Goal: Transaction & Acquisition: Purchase product/service

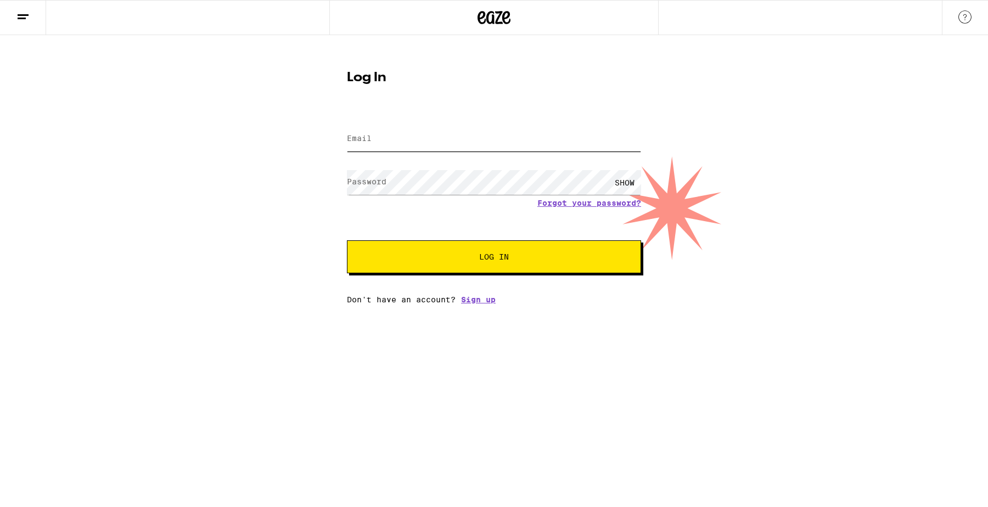
type input "[EMAIL_ADDRESS][DOMAIN_NAME]"
click at [421, 256] on span "Log In" at bounding box center [493, 257] width 205 height 8
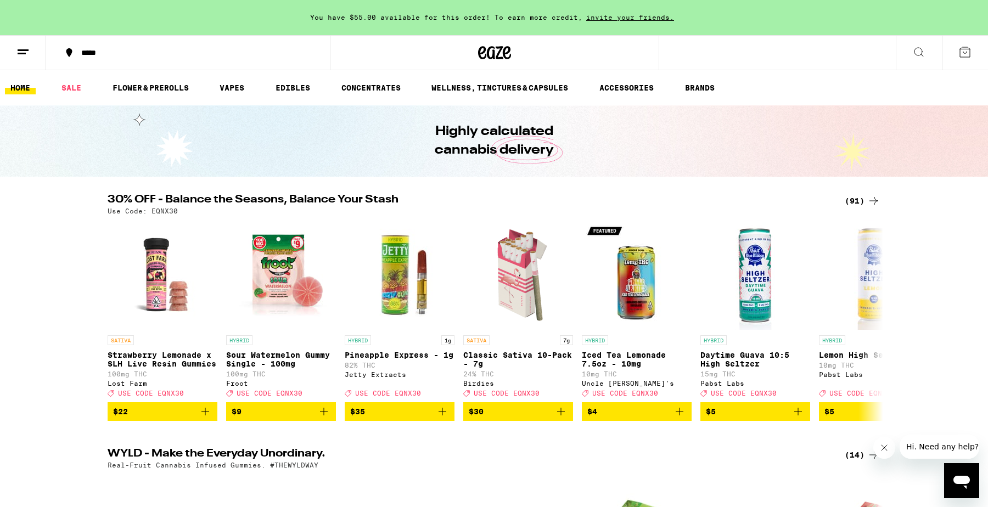
click at [88, 51] on div "*****" at bounding box center [195, 53] width 238 height 8
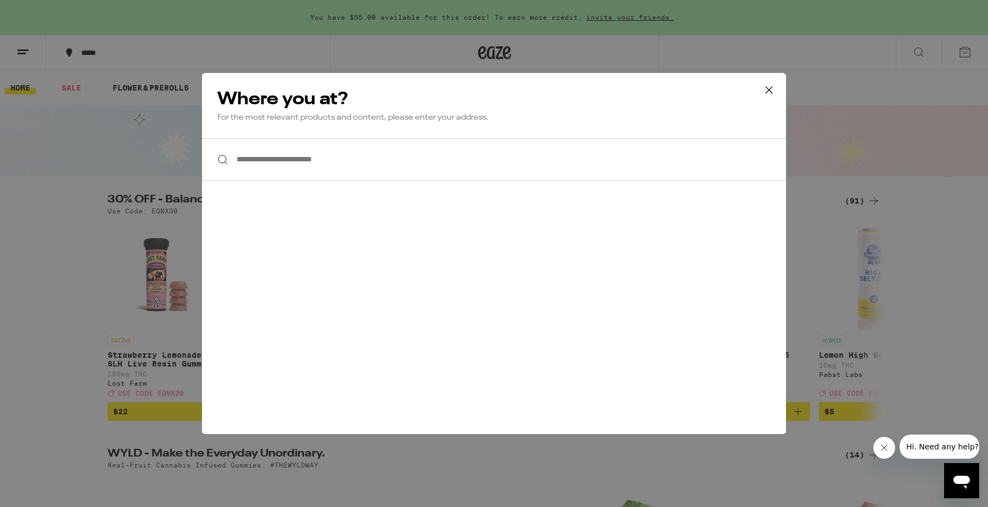
click at [356, 177] on input "**********" at bounding box center [494, 159] width 584 height 42
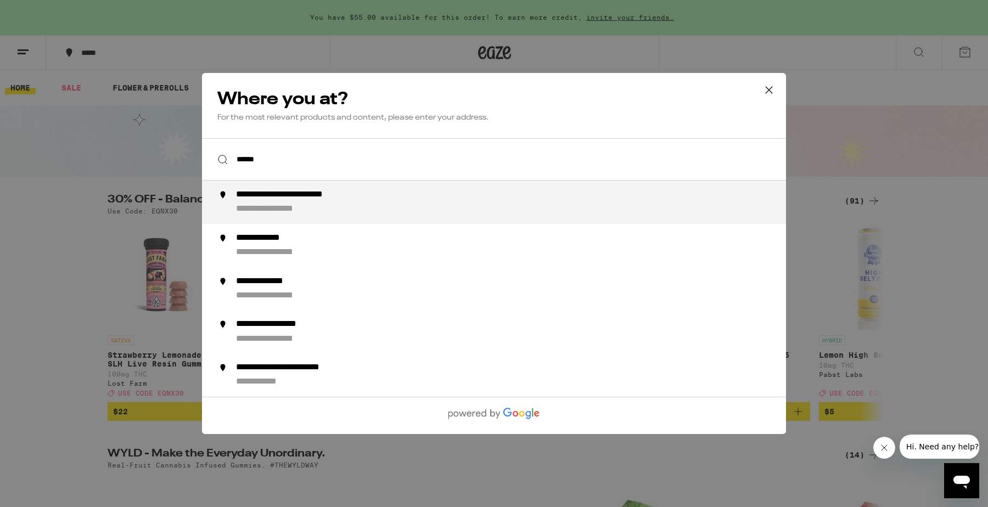
click at [389, 210] on div "**********" at bounding box center [516, 202] width 560 height 26
type input "**********"
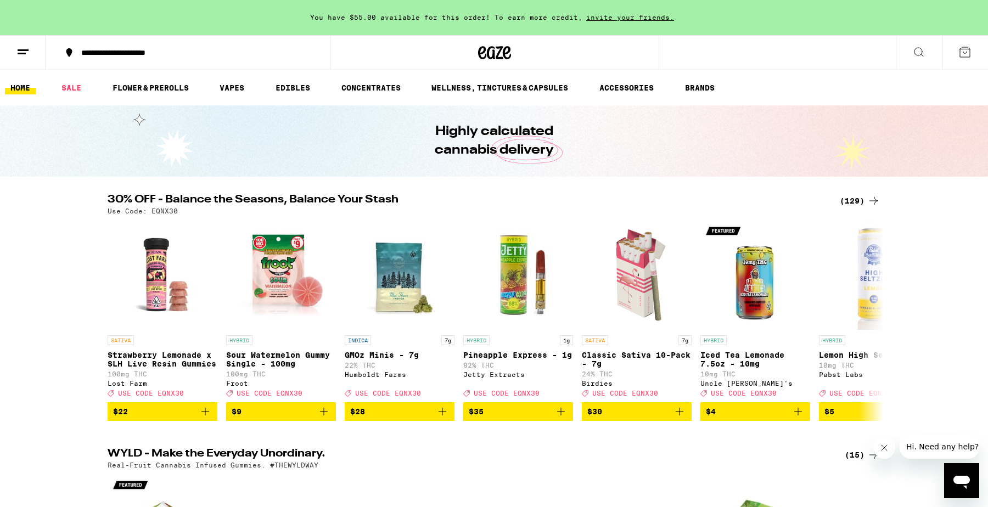
click at [874, 200] on icon at bounding box center [873, 201] width 9 height 8
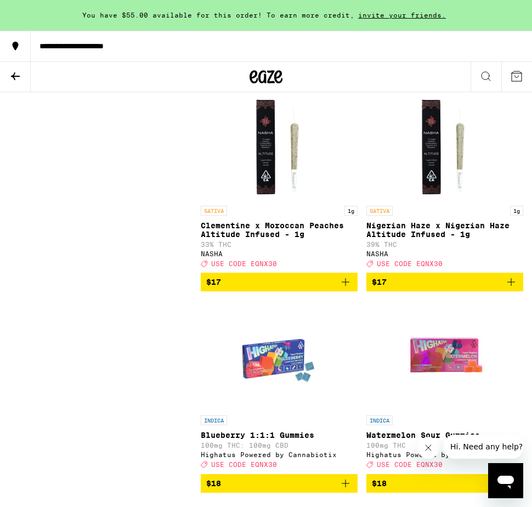
scroll to position [3245, 0]
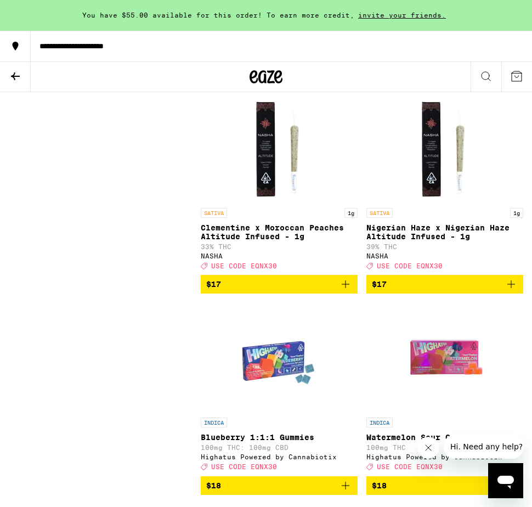
click at [433, 450] on button "Close message from company" at bounding box center [429, 448] width 22 height 22
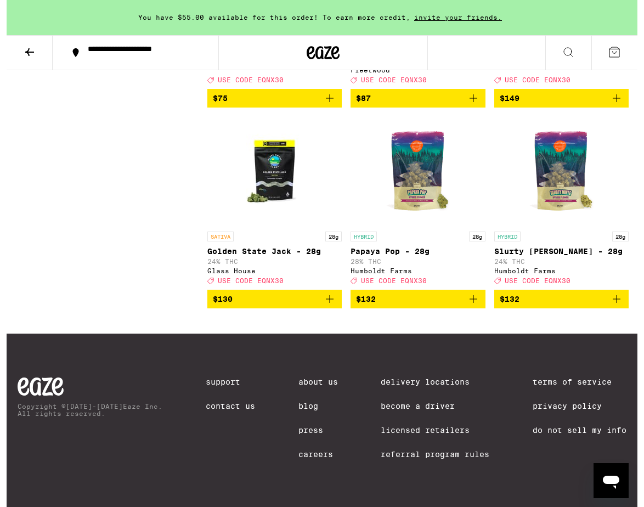
scroll to position [9017, 0]
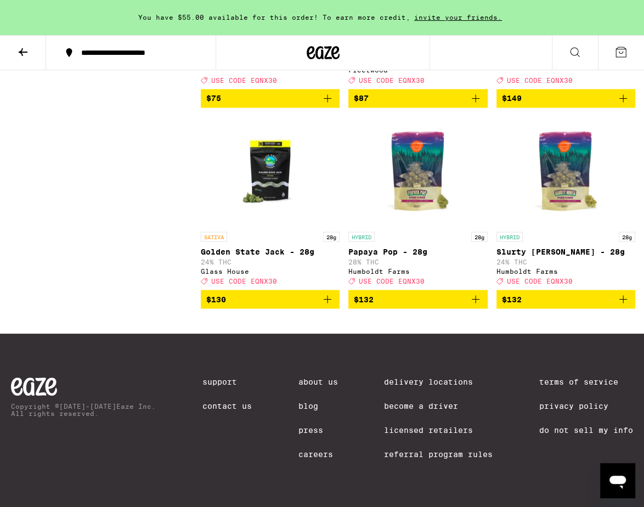
click at [8, 63] on button at bounding box center [23, 53] width 46 height 35
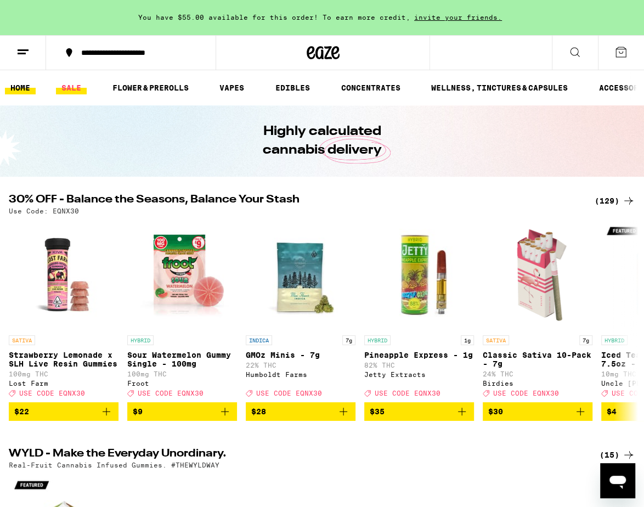
click at [61, 87] on link "SALE" at bounding box center [71, 87] width 31 height 13
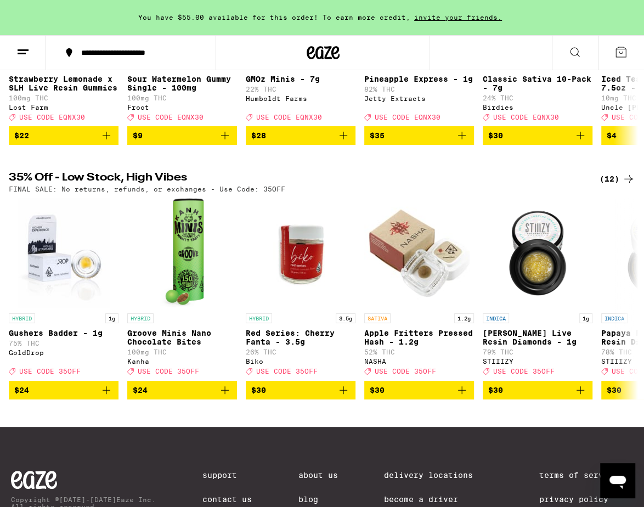
scroll to position [265, 0]
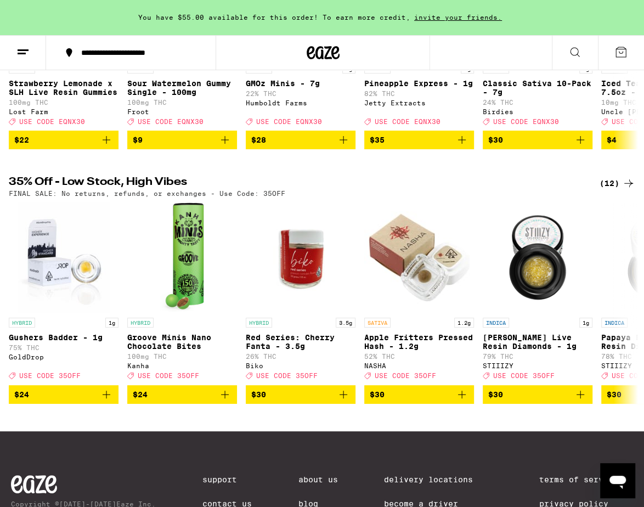
click at [622, 190] on icon at bounding box center [628, 183] width 13 height 13
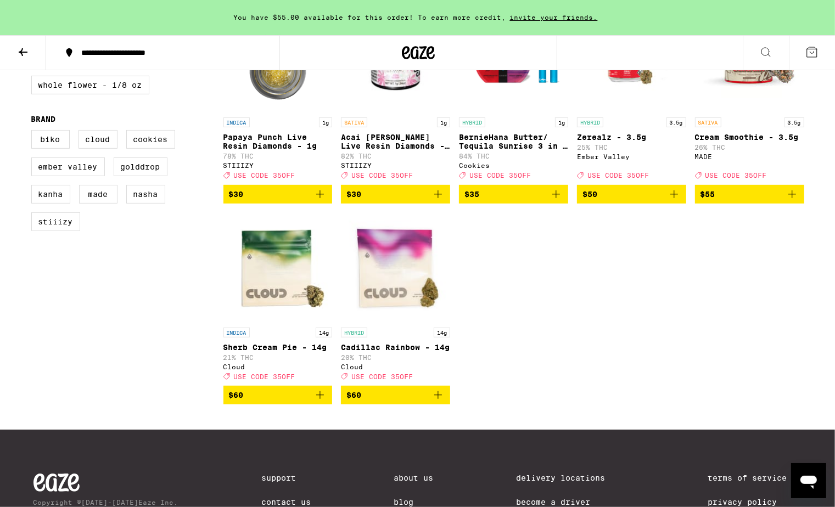
scroll to position [523, 0]
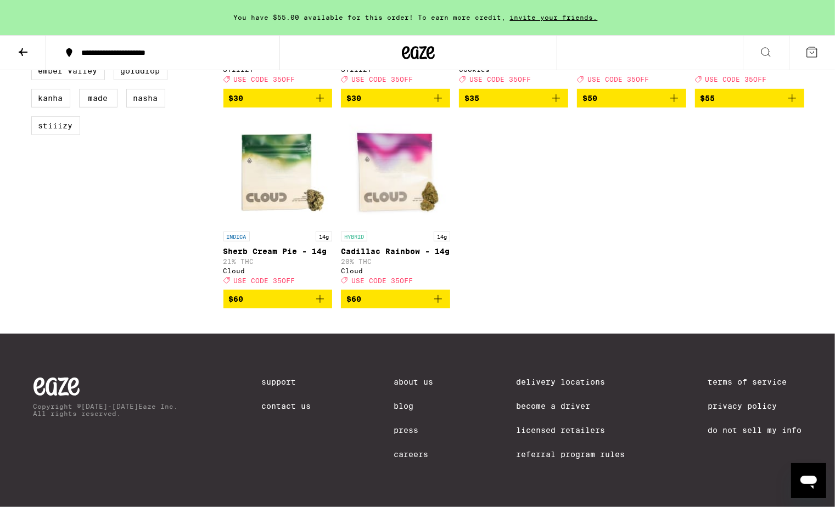
click at [441, 301] on icon "Add to bag" at bounding box center [438, 299] width 8 height 8
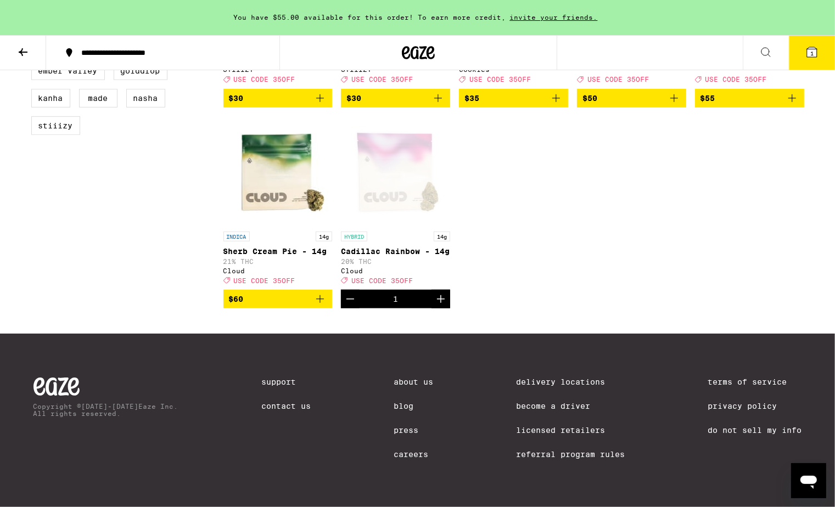
click at [21, 50] on icon at bounding box center [23, 52] width 9 height 8
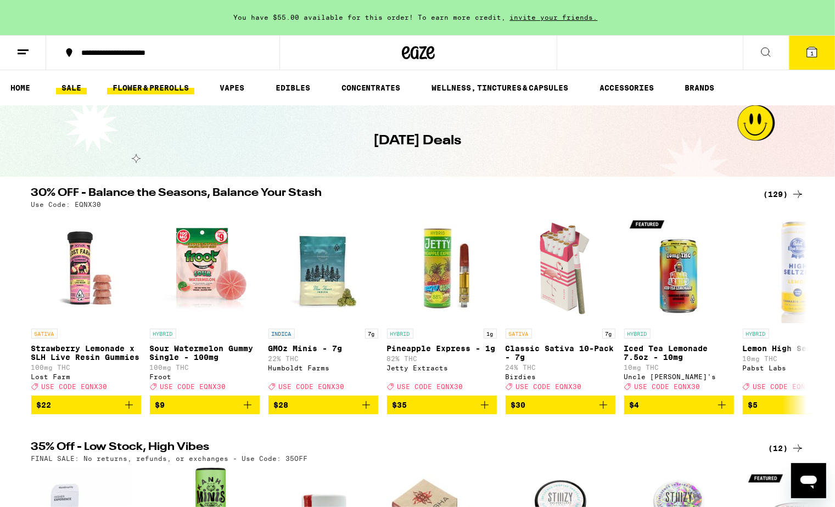
click at [187, 94] on link "FLOWER & PREROLLS" at bounding box center [150, 87] width 87 height 13
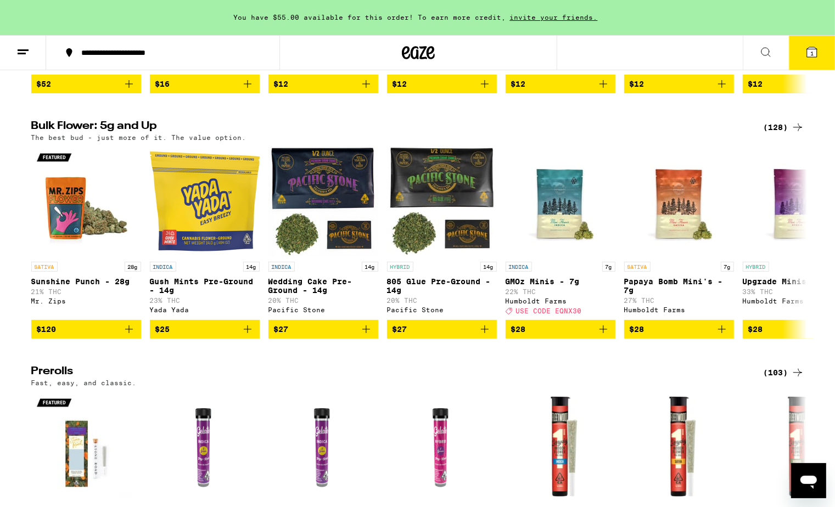
scroll to position [271, 0]
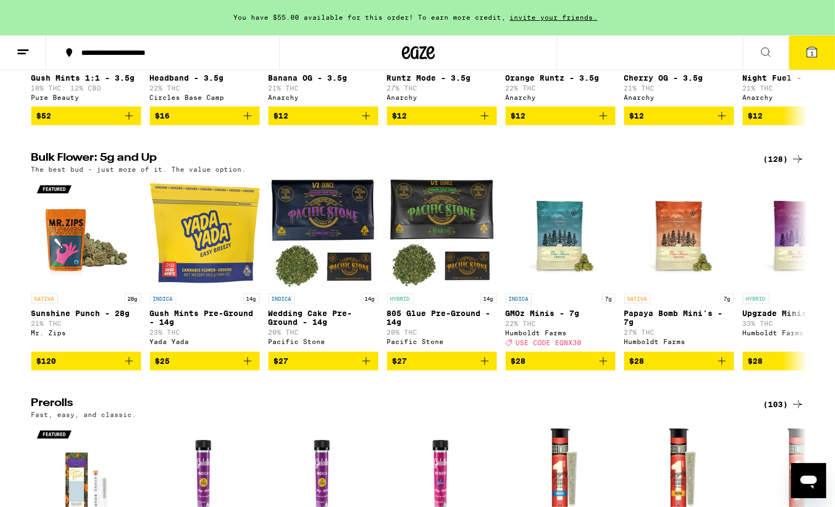
click at [799, 164] on icon at bounding box center [797, 159] width 13 height 13
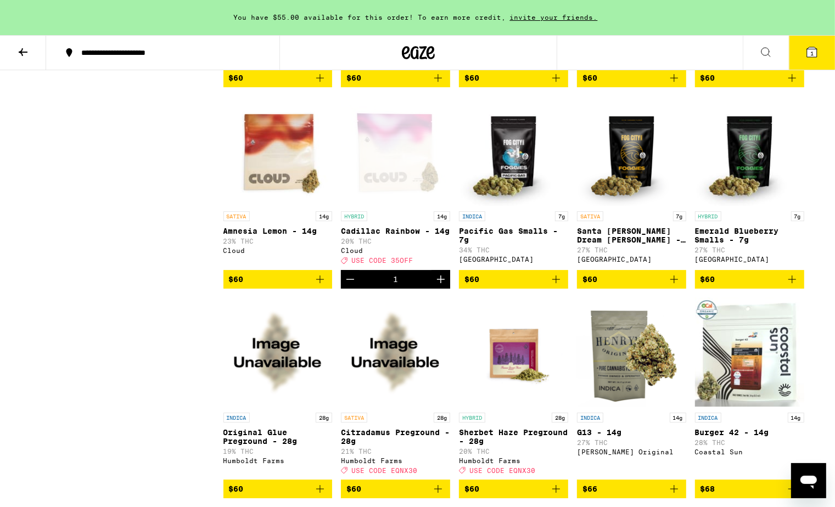
scroll to position [2725, 0]
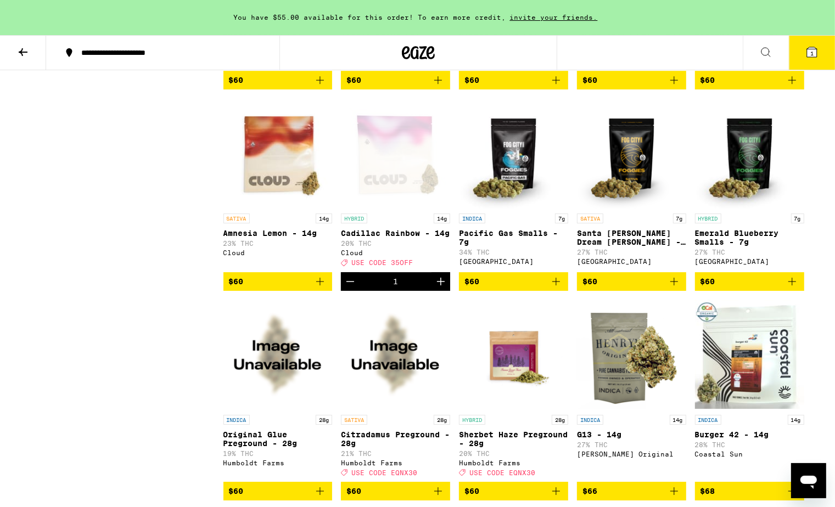
click at [347, 288] on icon "Decrement" at bounding box center [350, 281] width 13 height 13
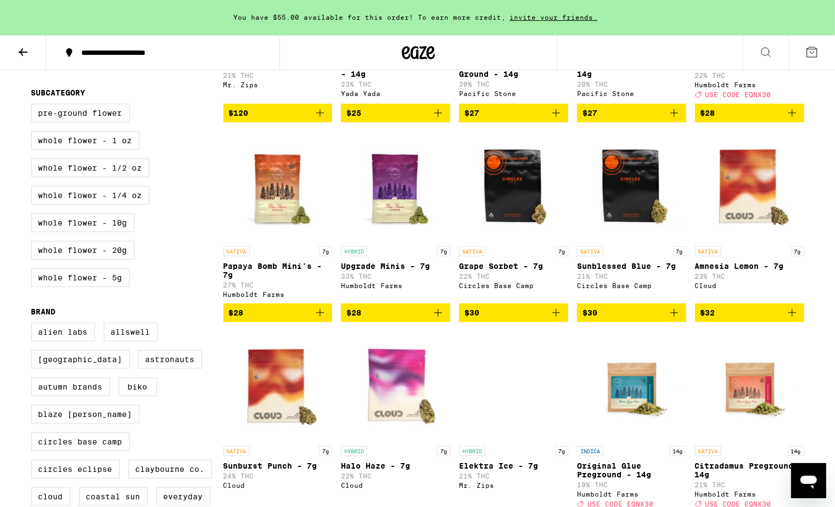
scroll to position [271, 0]
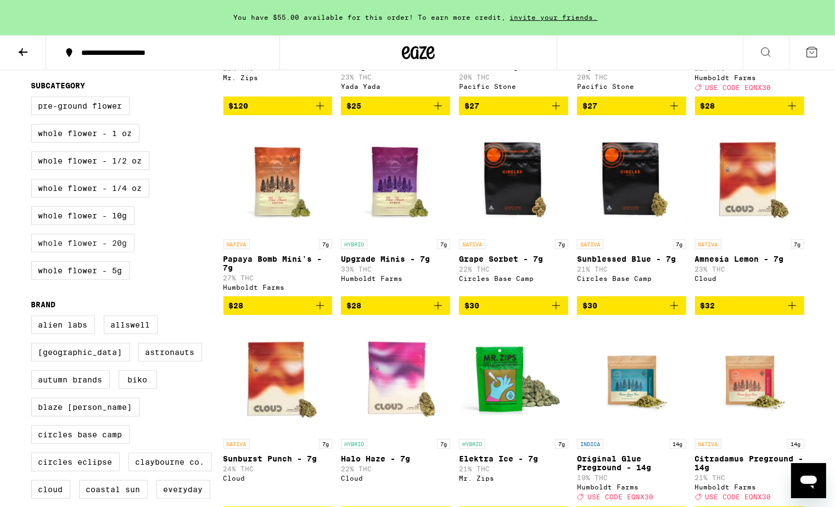
click at [106, 252] on label "Whole Flower - 20g" at bounding box center [82, 243] width 103 height 19
click at [34, 99] on input "Whole Flower - 20g" at bounding box center [33, 98] width 1 height 1
checkbox input "true"
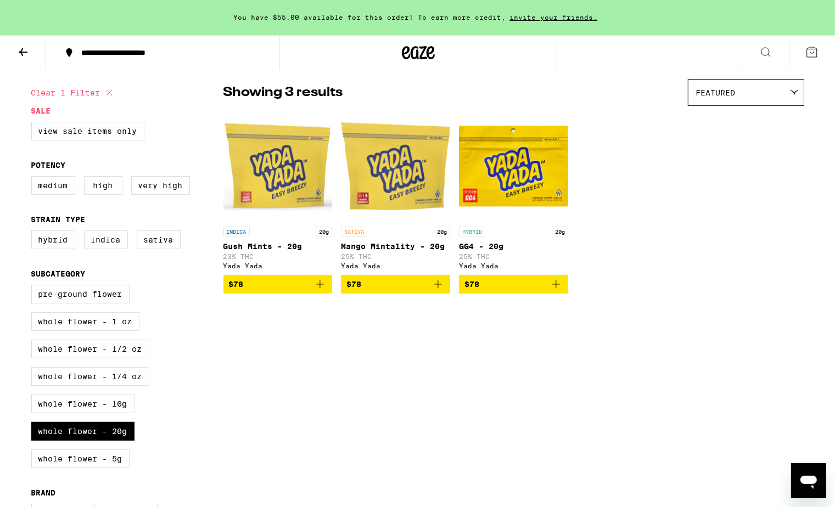
scroll to position [76, 0]
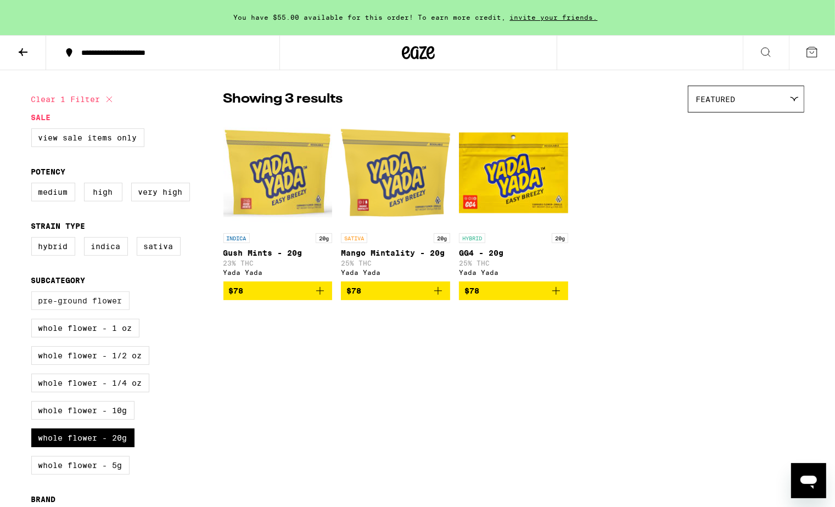
click at [107, 309] on label "Pre-ground Flower" at bounding box center [80, 300] width 98 height 19
click at [34, 294] on input "Pre-ground Flower" at bounding box center [33, 293] width 1 height 1
checkbox input "true"
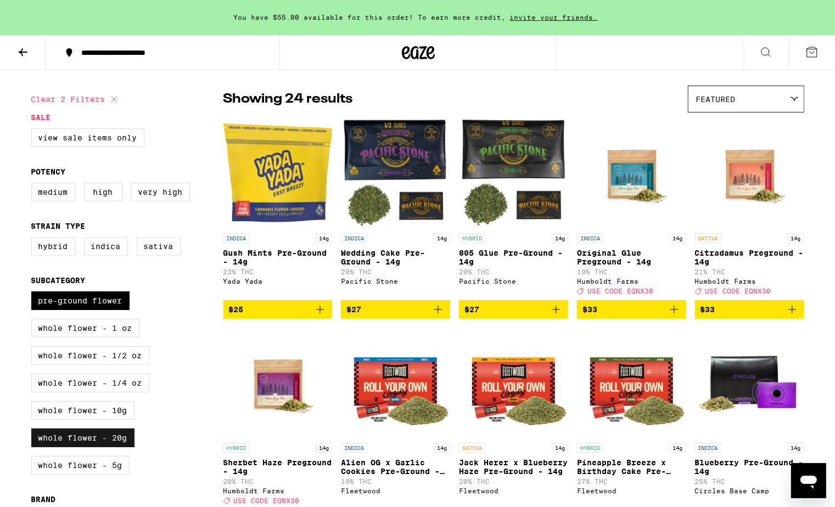
click at [91, 447] on label "Whole Flower - 20g" at bounding box center [82, 438] width 103 height 19
click at [34, 294] on input "Whole Flower - 20g" at bounding box center [33, 293] width 1 height 1
checkbox input "false"
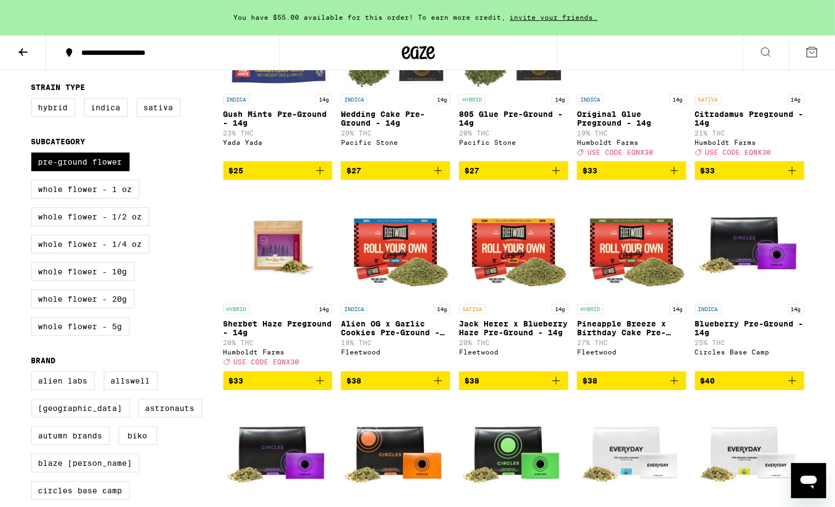
scroll to position [214, 0]
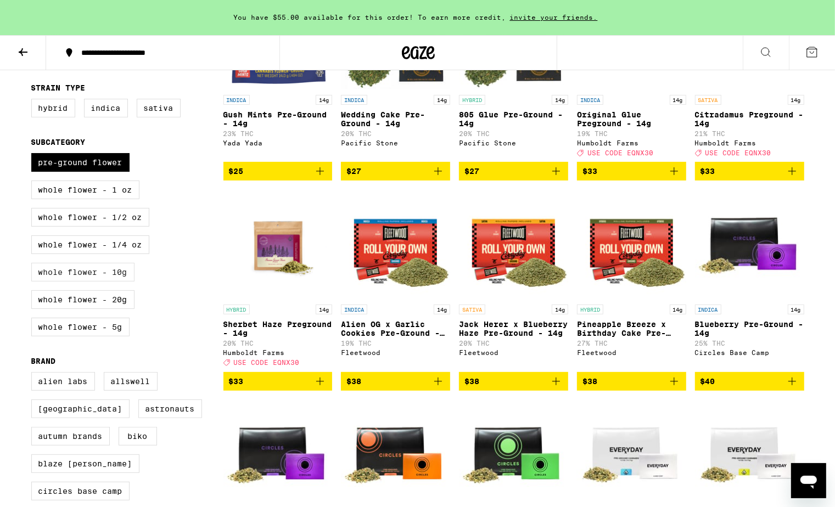
click at [113, 282] on label "Whole Flower - 10g" at bounding box center [82, 272] width 103 height 19
click at [34, 155] on input "Whole Flower - 10g" at bounding box center [33, 155] width 1 height 1
checkbox input "true"
click at [120, 199] on label "Whole Flower - 1 oz" at bounding box center [85, 190] width 108 height 19
click at [34, 155] on input "Whole Flower - 1 oz" at bounding box center [33, 155] width 1 height 1
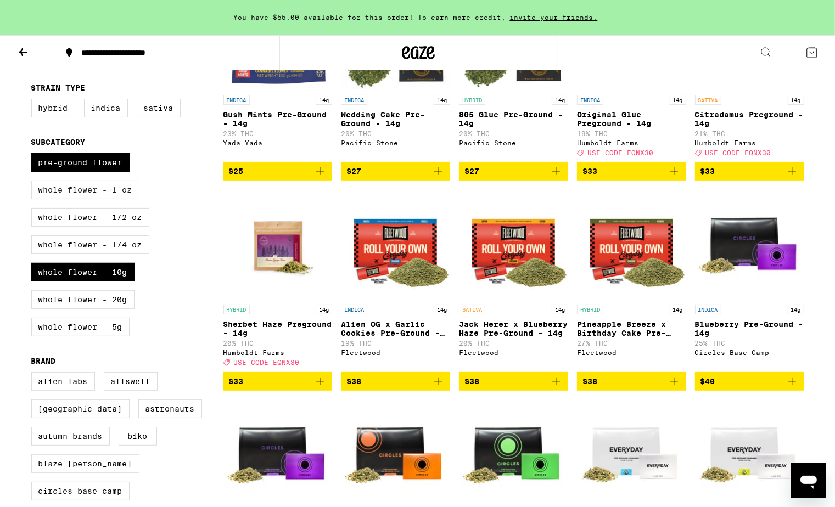
checkbox input "true"
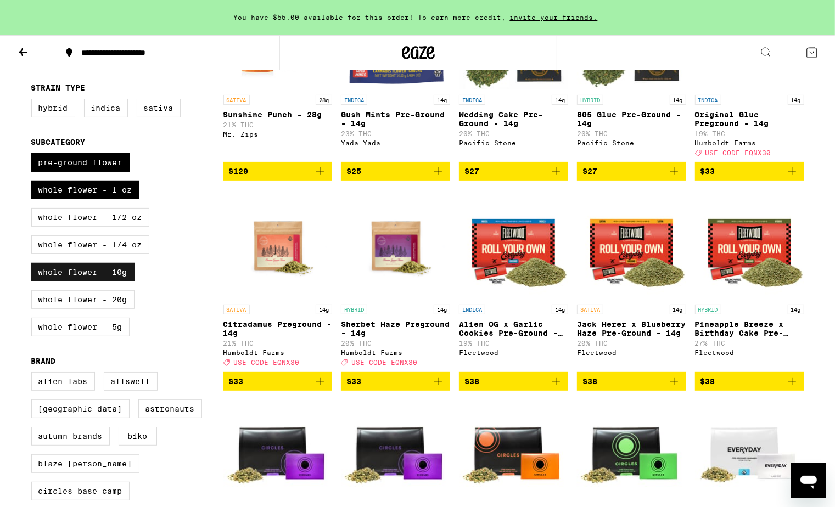
click at [111, 279] on label "Whole Flower - 10g" at bounding box center [82, 272] width 103 height 19
click at [34, 155] on input "Whole Flower - 10g" at bounding box center [33, 155] width 1 height 1
checkbox input "false"
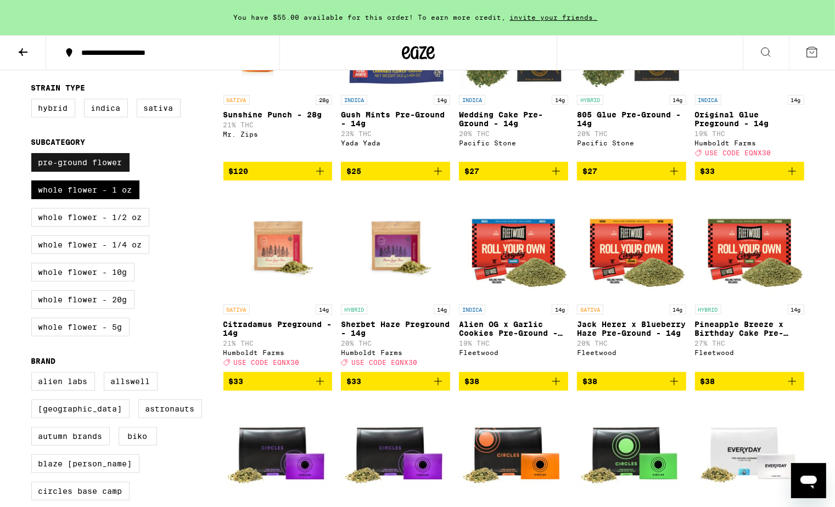
click at [118, 171] on label "Pre-ground Flower" at bounding box center [80, 162] width 98 height 19
click at [34, 155] on input "Pre-ground Flower" at bounding box center [33, 155] width 1 height 1
checkbox input "false"
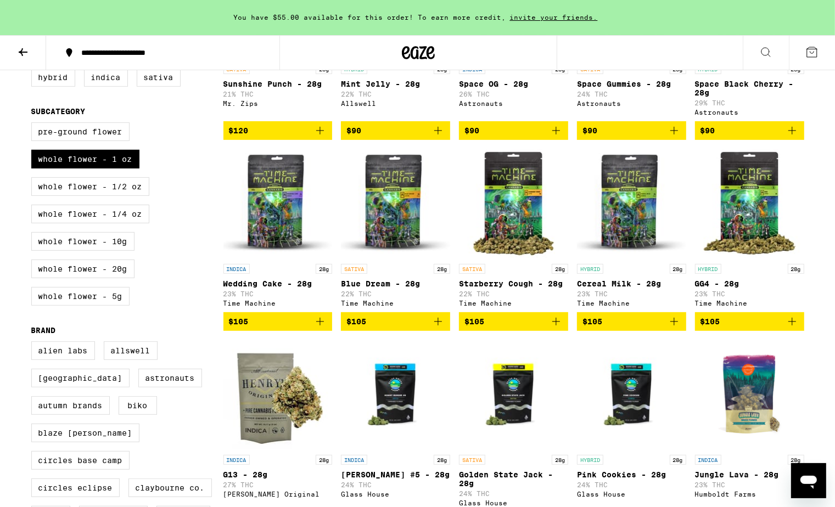
scroll to position [243, 0]
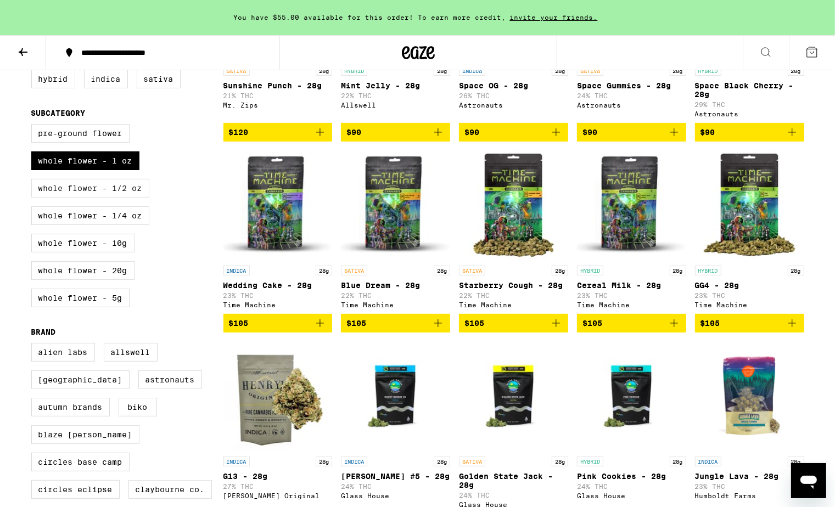
click at [95, 195] on label "Whole Flower - 1/2 oz" at bounding box center [90, 188] width 118 height 19
click at [34, 126] on input "Whole Flower - 1/2 oz" at bounding box center [33, 126] width 1 height 1
checkbox input "true"
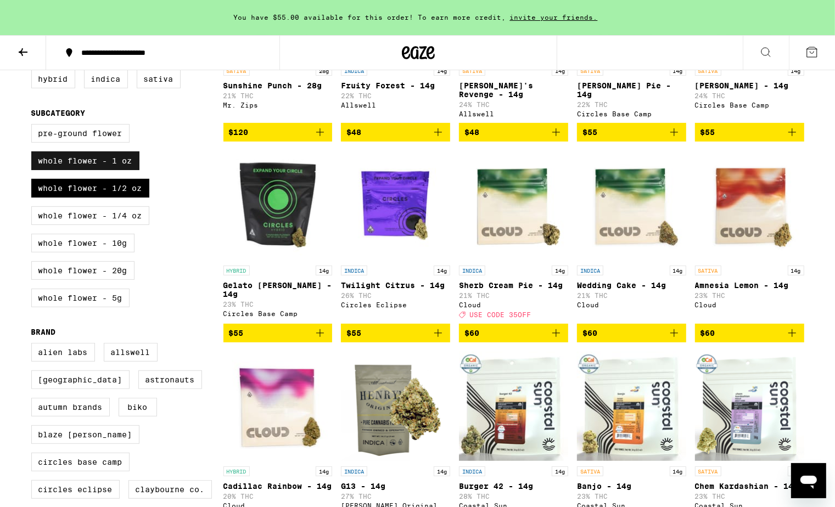
click at [86, 164] on label "Whole Flower - 1 oz" at bounding box center [85, 160] width 108 height 19
click at [34, 126] on input "Whole Flower - 1 oz" at bounding box center [33, 126] width 1 height 1
checkbox input "false"
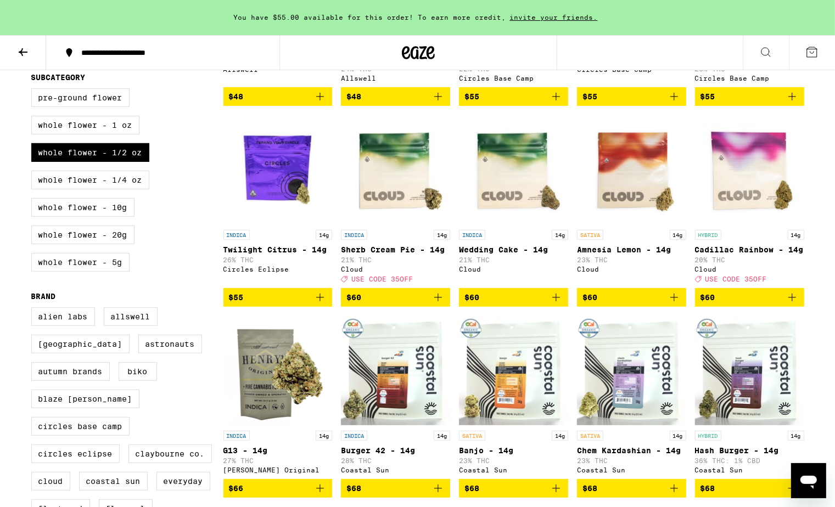
scroll to position [255, 0]
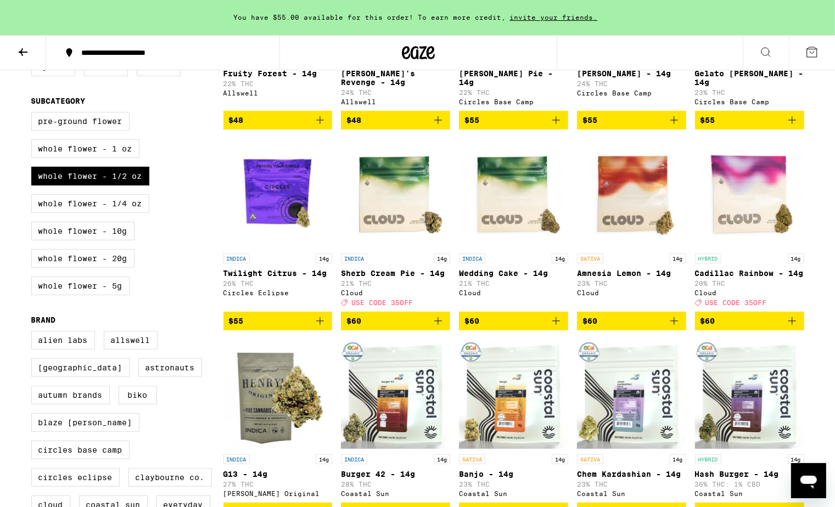
click at [107, 184] on label "Whole Flower - 1/2 oz" at bounding box center [90, 176] width 118 height 19
click at [34, 114] on input "Whole Flower - 1/2 oz" at bounding box center [33, 114] width 1 height 1
checkbox input "false"
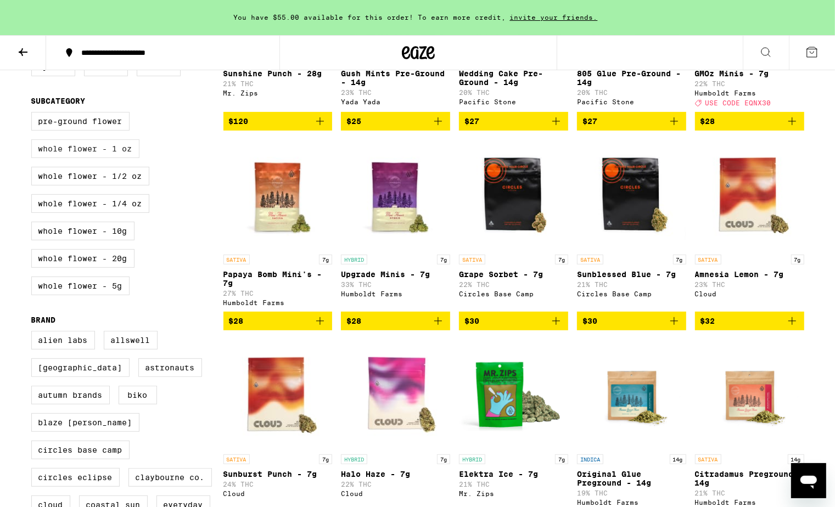
click at [105, 158] on label "Whole Flower - 1 oz" at bounding box center [85, 148] width 108 height 19
click at [34, 114] on input "Whole Flower - 1 oz" at bounding box center [33, 114] width 1 height 1
checkbox input "true"
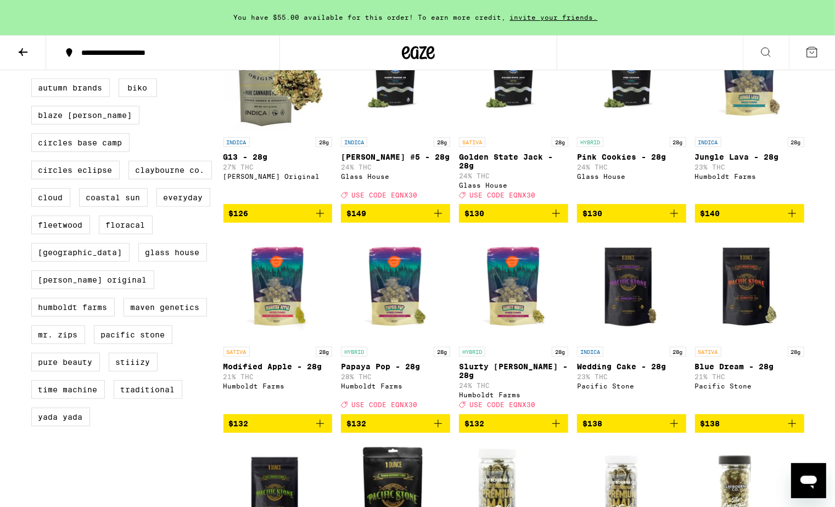
scroll to position [555, 0]
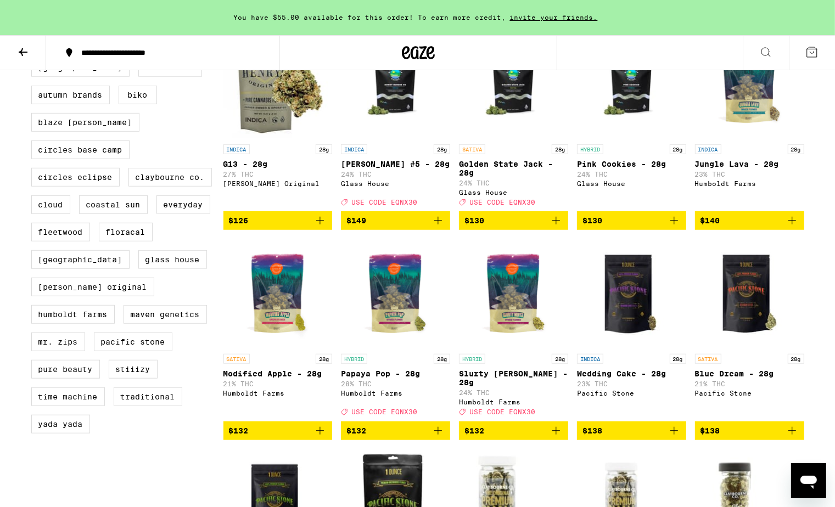
click at [394, 378] on p "Papaya Pop - 28g" at bounding box center [395, 373] width 109 height 9
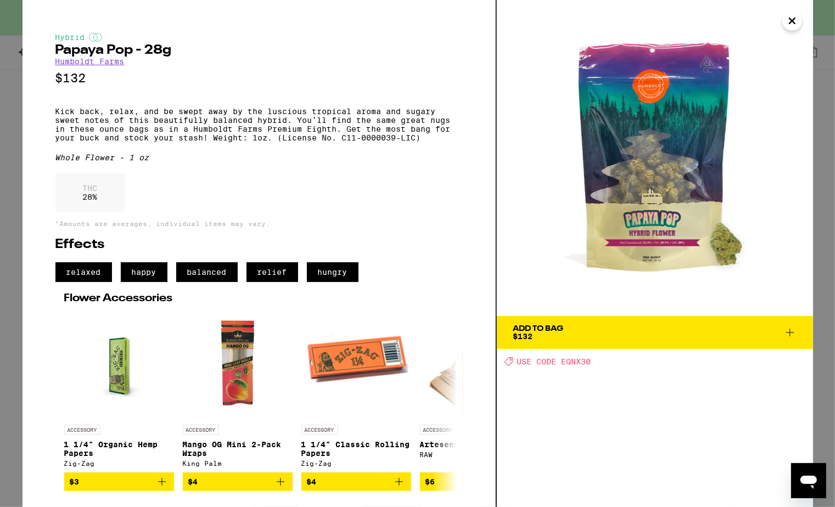
click at [793, 333] on icon at bounding box center [789, 332] width 13 height 13
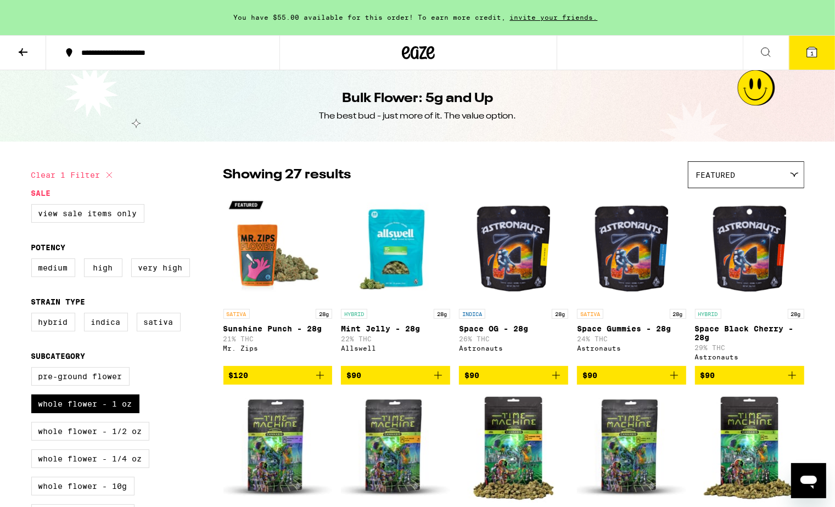
click at [14, 46] on button at bounding box center [23, 53] width 46 height 35
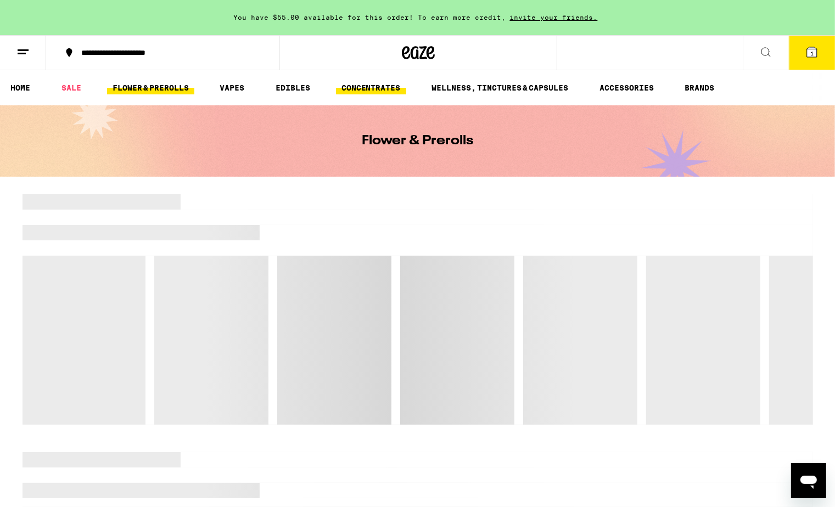
click at [349, 89] on link "CONCENTRATES" at bounding box center [371, 87] width 70 height 13
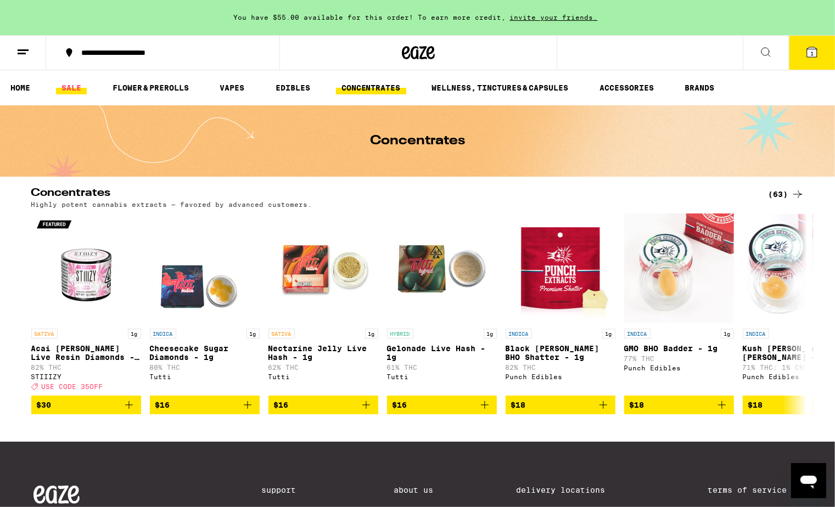
click at [65, 93] on link "SALE" at bounding box center [71, 87] width 31 height 13
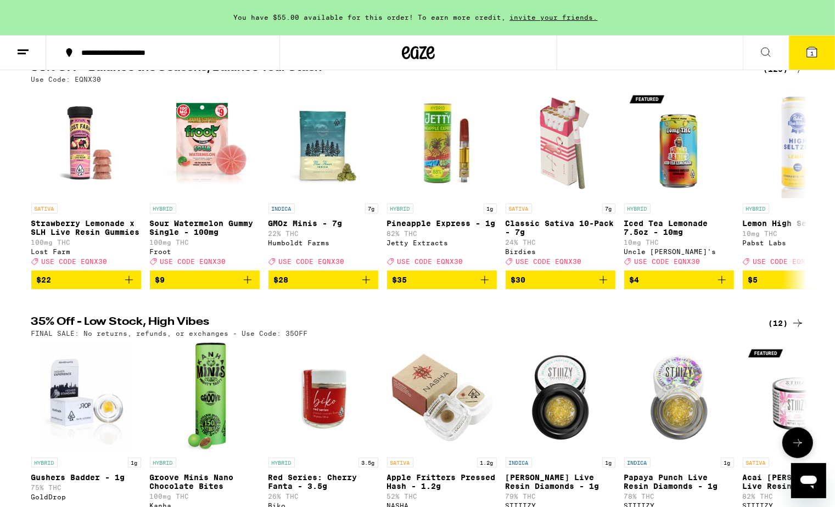
scroll to position [119, 0]
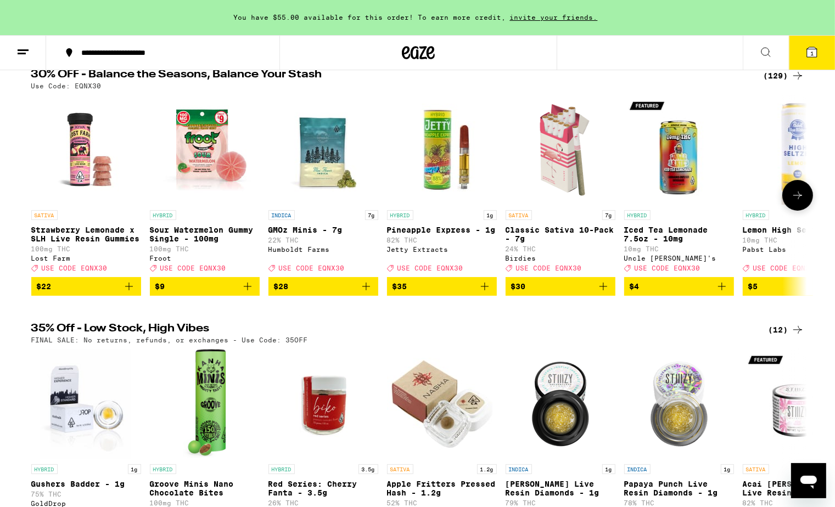
click at [487, 293] on icon "Add to bag" at bounding box center [484, 286] width 13 height 13
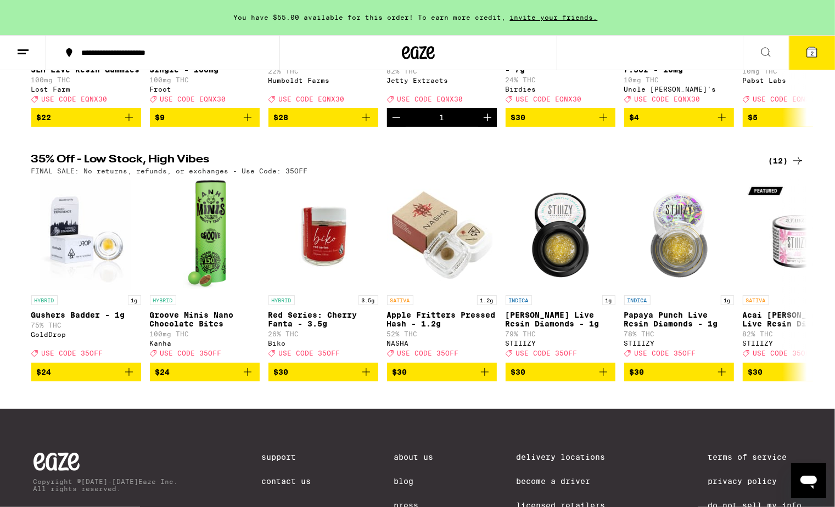
scroll to position [283, 0]
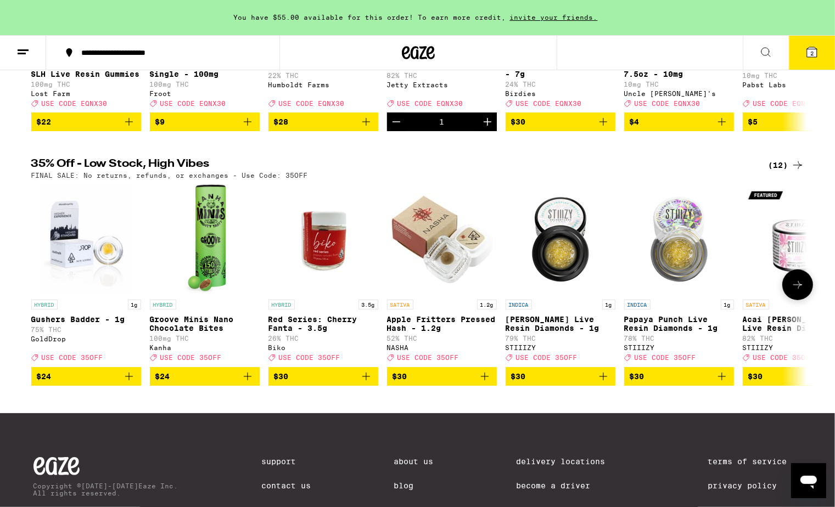
click at [789, 298] on button at bounding box center [797, 285] width 31 height 31
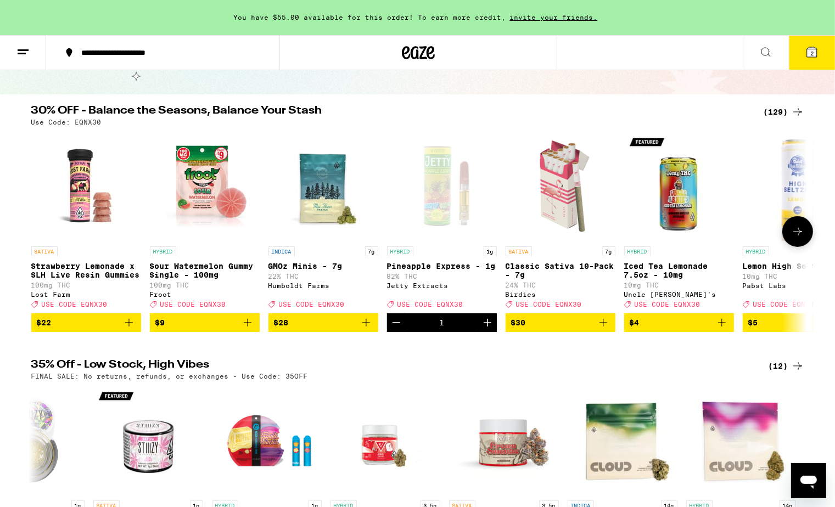
scroll to position [82, 0]
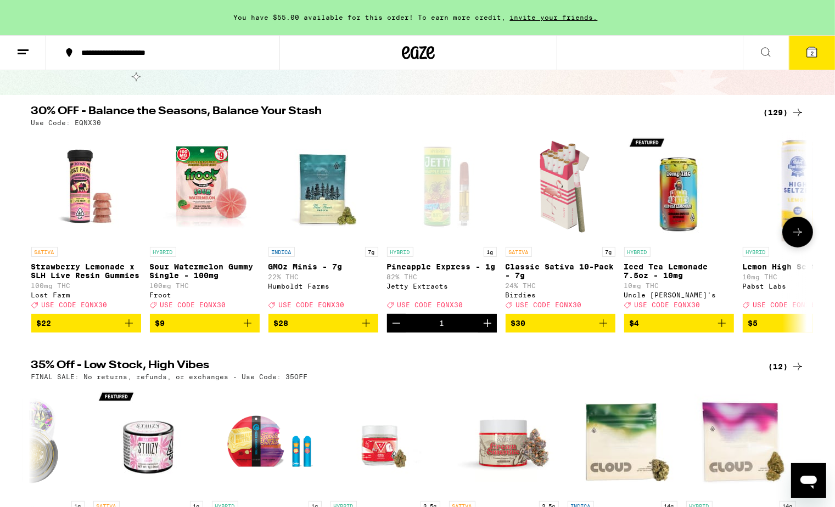
click at [794, 227] on button at bounding box center [797, 232] width 31 height 31
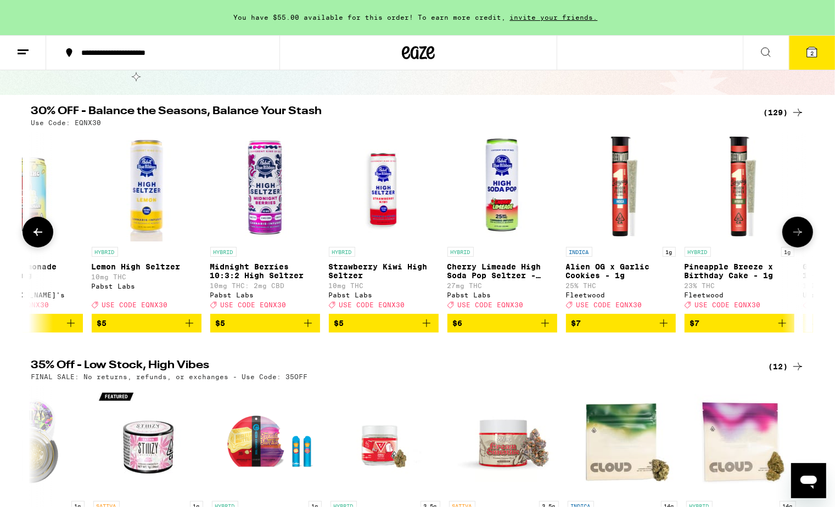
scroll to position [0, 653]
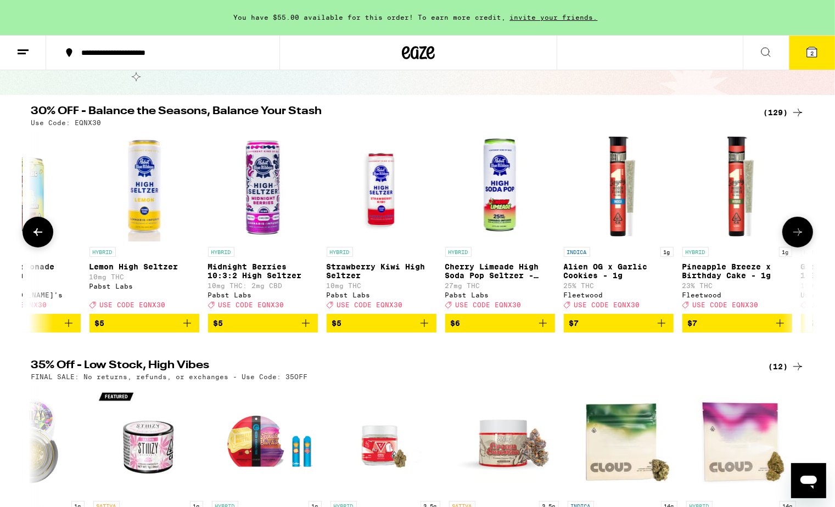
click at [794, 227] on button at bounding box center [797, 232] width 31 height 31
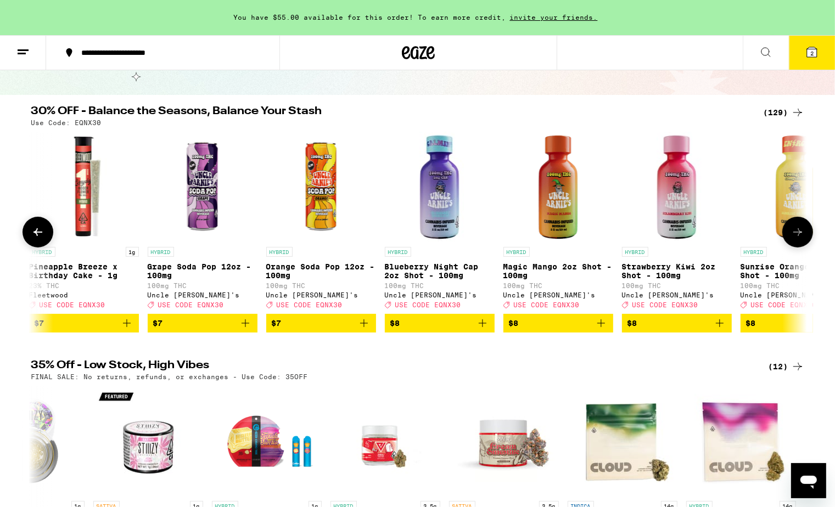
click at [794, 227] on button at bounding box center [797, 232] width 31 height 31
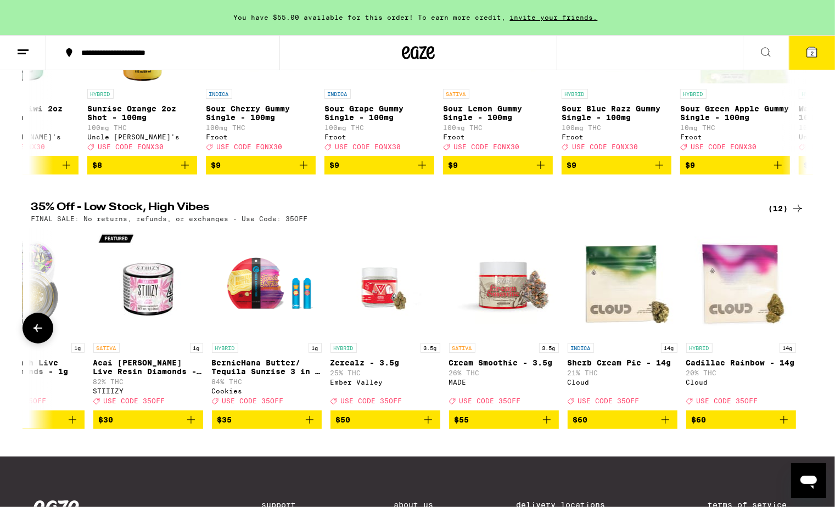
scroll to position [240, 0]
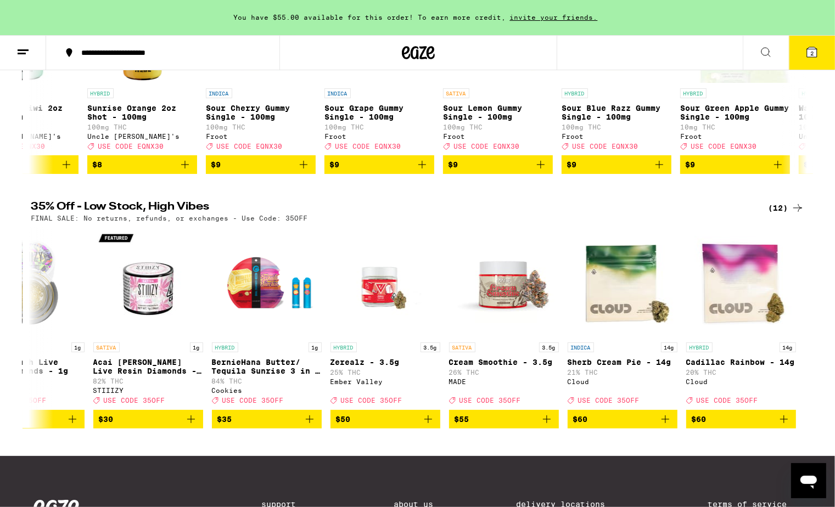
click at [799, 215] on icon at bounding box center [797, 207] width 13 height 13
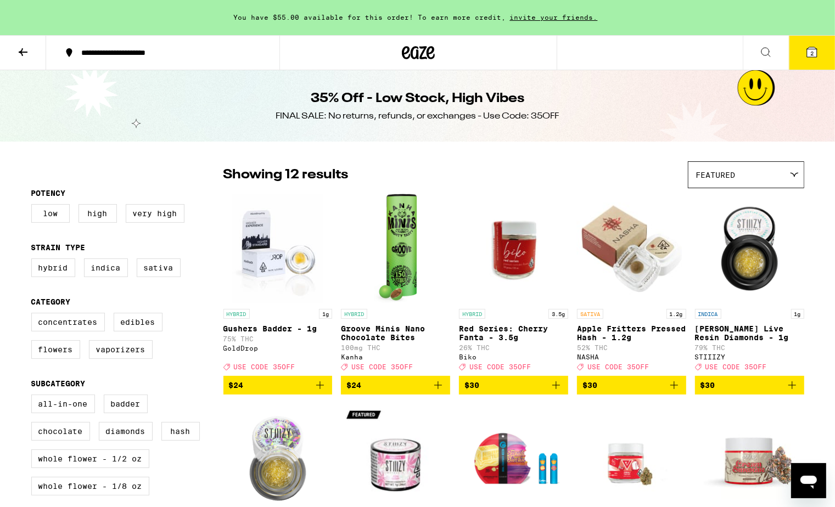
click at [805, 68] on button "2" at bounding box center [812, 53] width 46 height 34
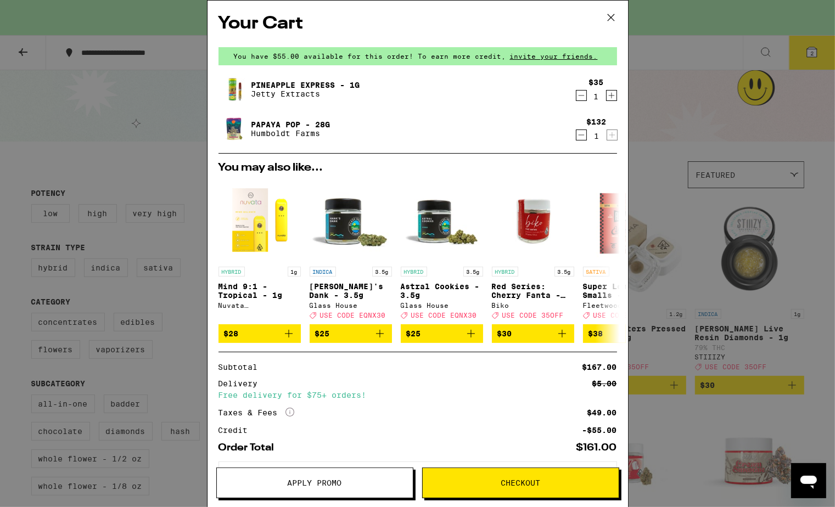
click at [612, 13] on icon at bounding box center [611, 17] width 16 height 16
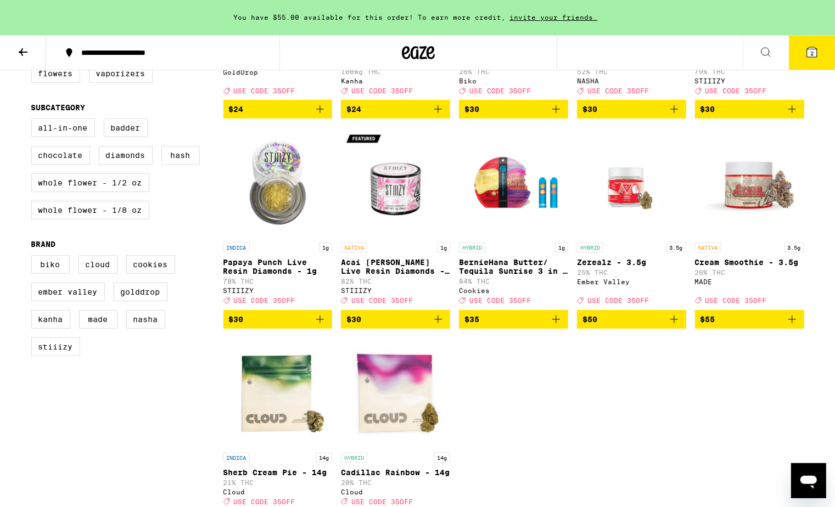
scroll to position [531, 0]
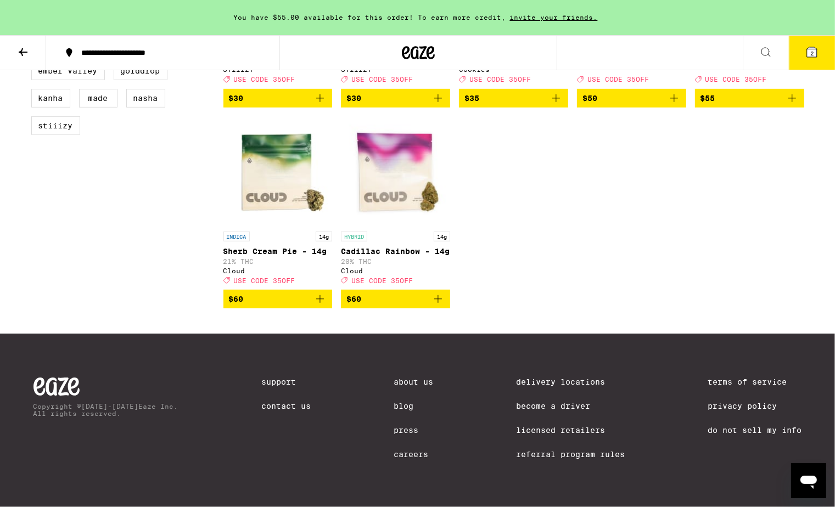
click at [817, 56] on icon at bounding box center [811, 52] width 13 height 13
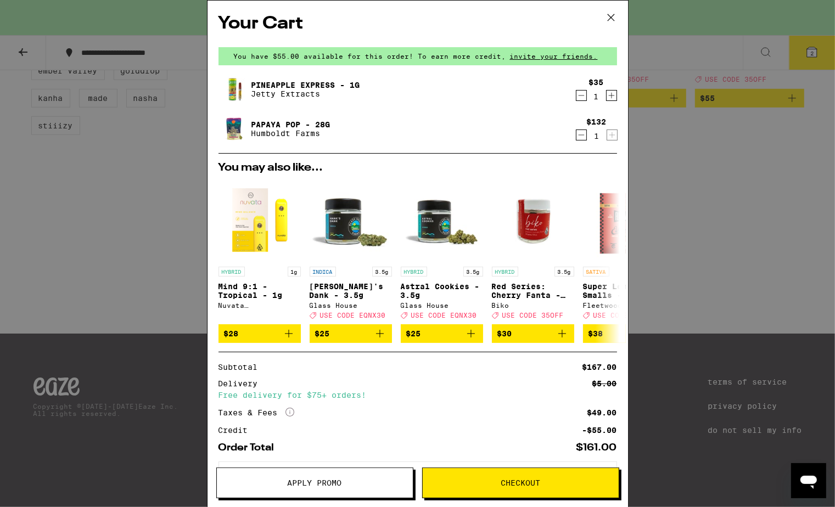
click at [612, 17] on icon at bounding box center [611, 17] width 16 height 16
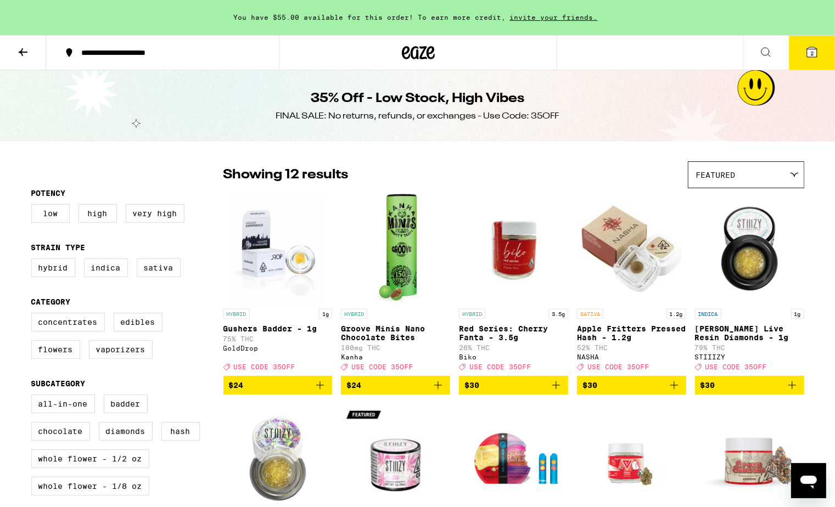
click at [20, 47] on icon at bounding box center [22, 52] width 13 height 13
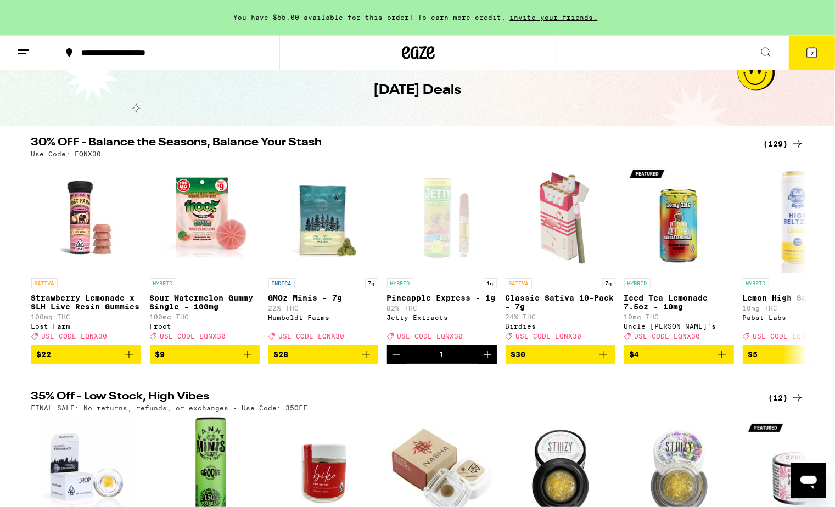
scroll to position [53, 0]
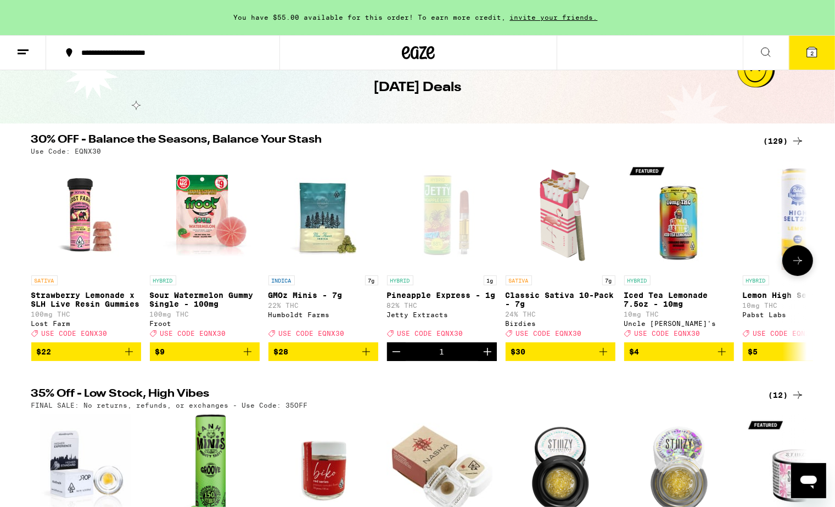
click at [793, 267] on icon at bounding box center [797, 260] width 13 height 13
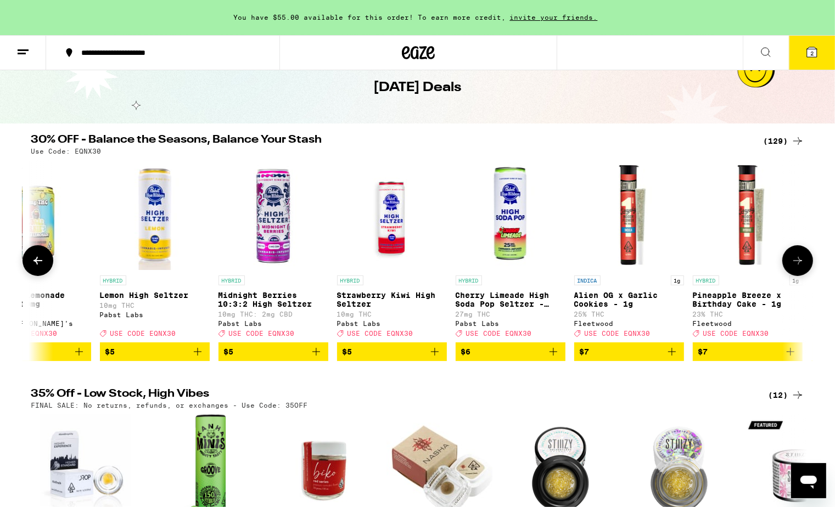
scroll to position [0, 653]
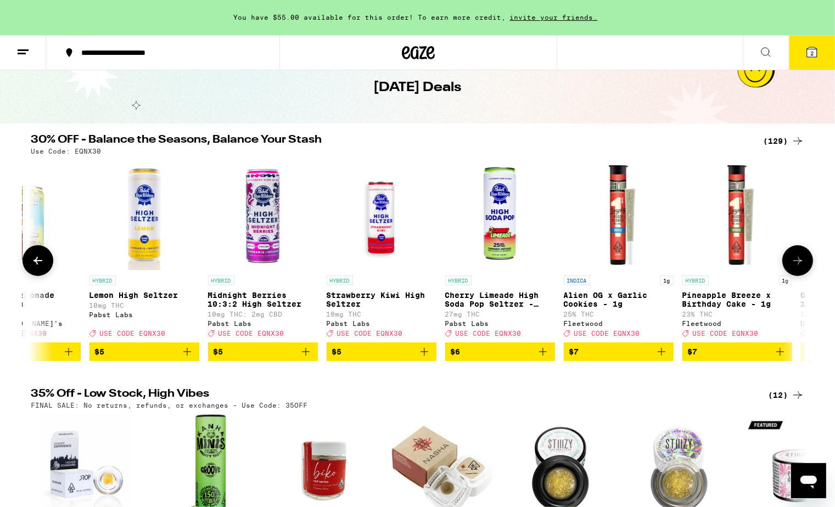
click at [793, 267] on icon at bounding box center [797, 260] width 13 height 13
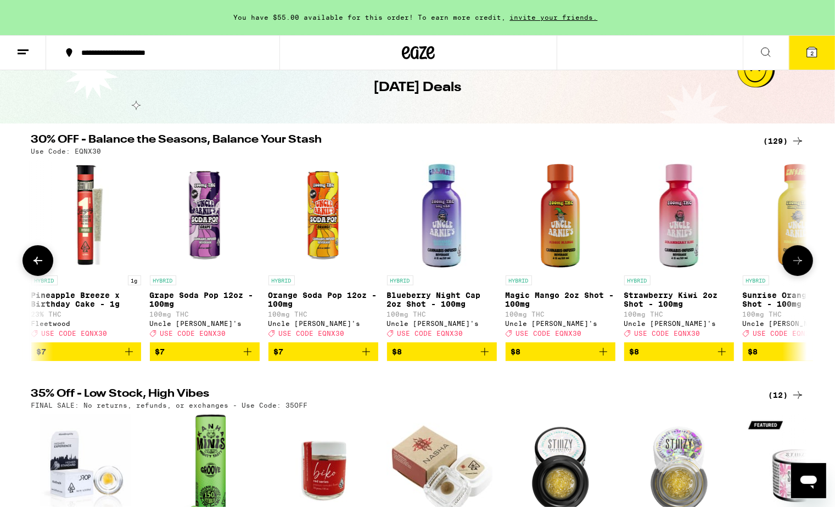
scroll to position [0, 1306]
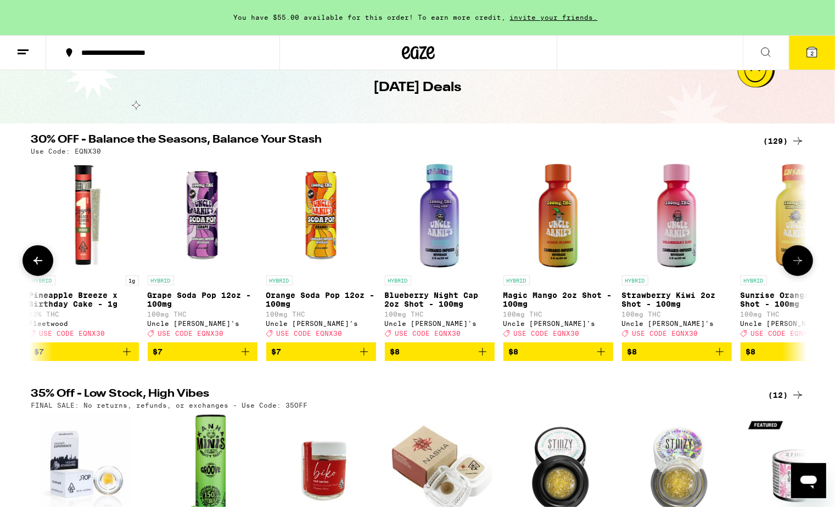
click at [793, 267] on icon at bounding box center [797, 260] width 13 height 13
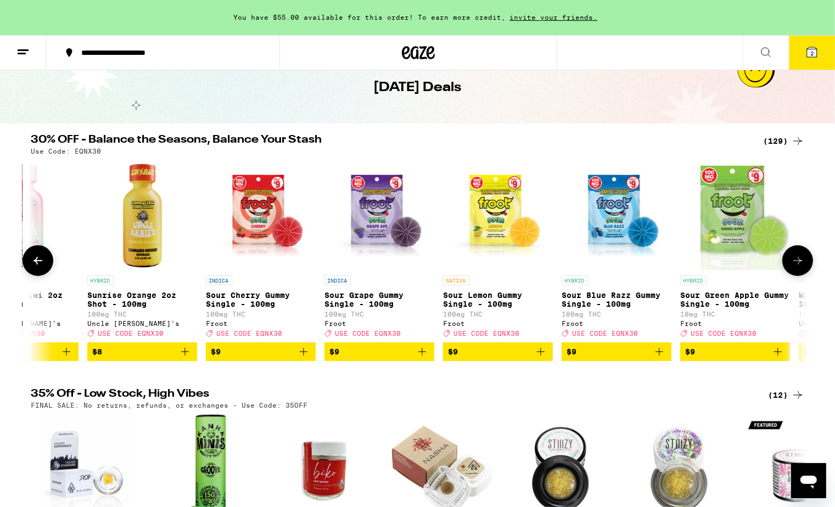
click at [793, 267] on icon at bounding box center [797, 260] width 13 height 13
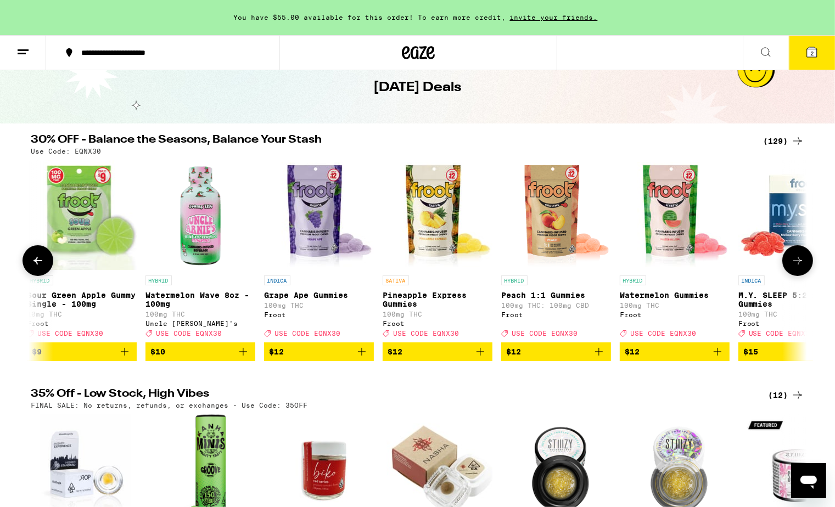
click at [793, 267] on icon at bounding box center [797, 260] width 13 height 13
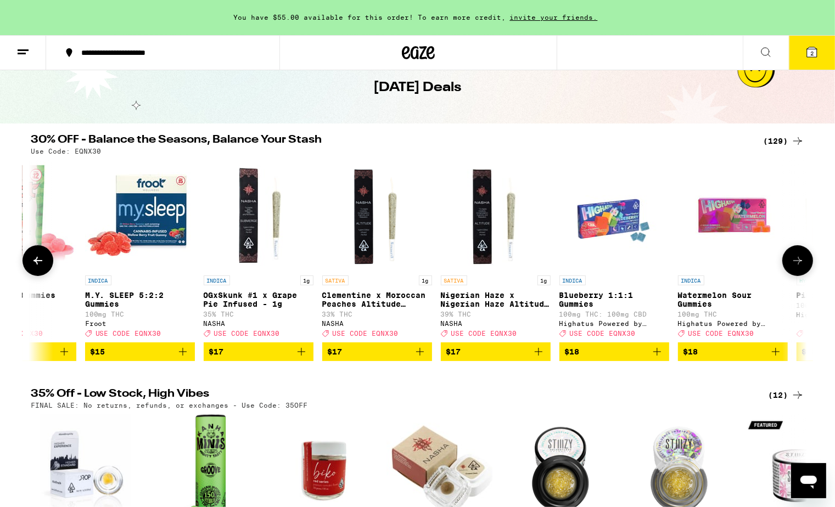
click at [793, 267] on icon at bounding box center [797, 260] width 13 height 13
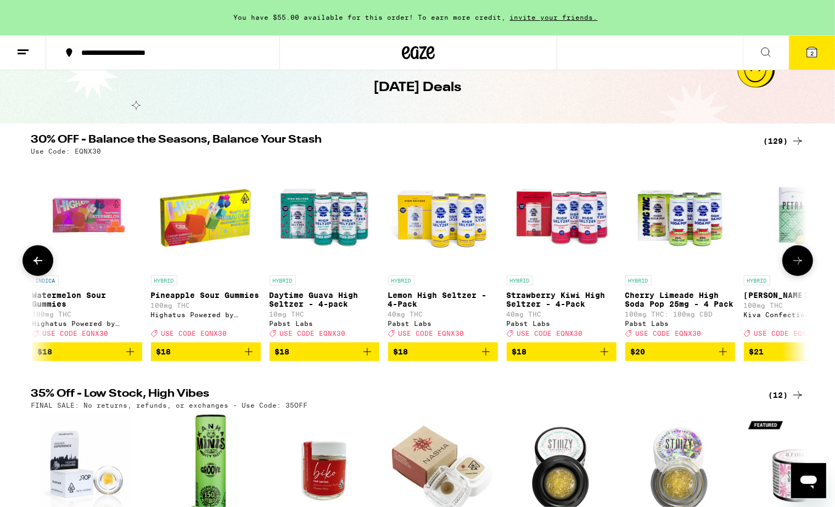
scroll to position [0, 3919]
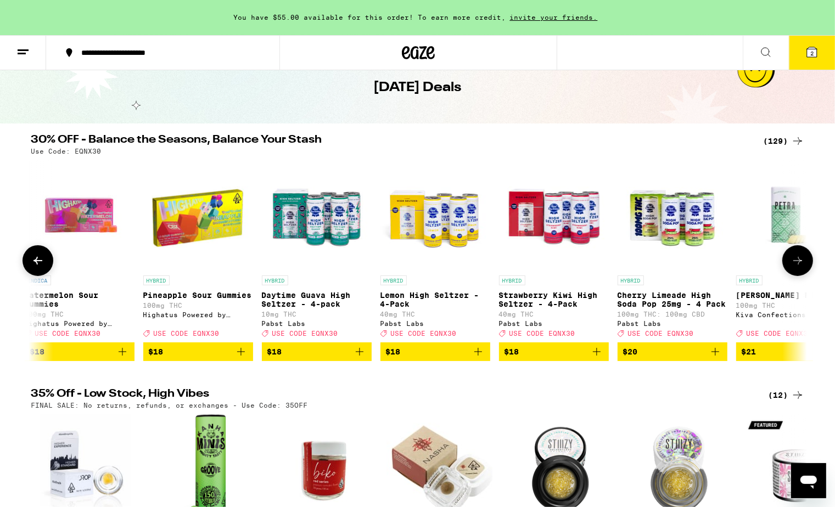
click at [793, 267] on icon at bounding box center [797, 260] width 13 height 13
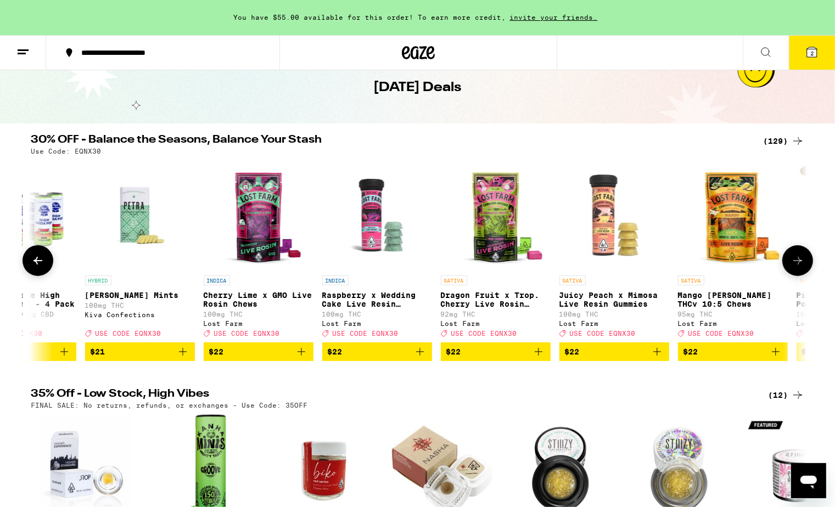
scroll to position [0, 4572]
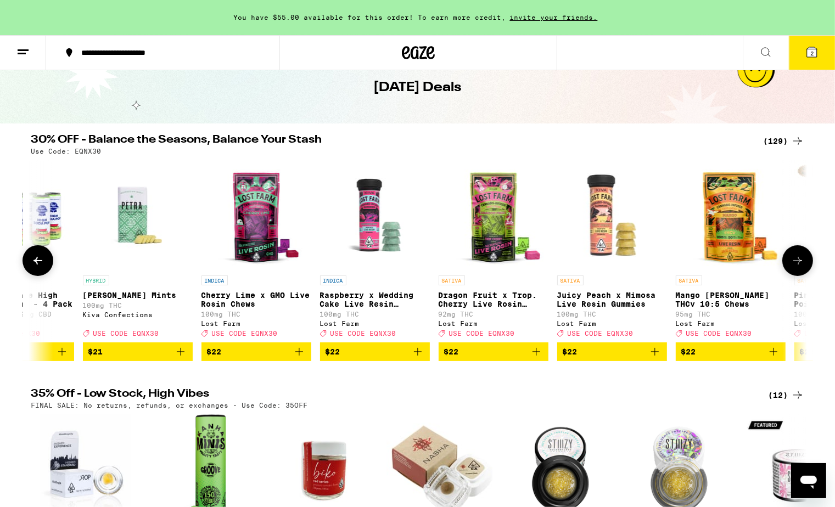
click at [132, 210] on img "Open page for Petra Moroccan Mints from Kiva Confections" at bounding box center [138, 215] width 110 height 110
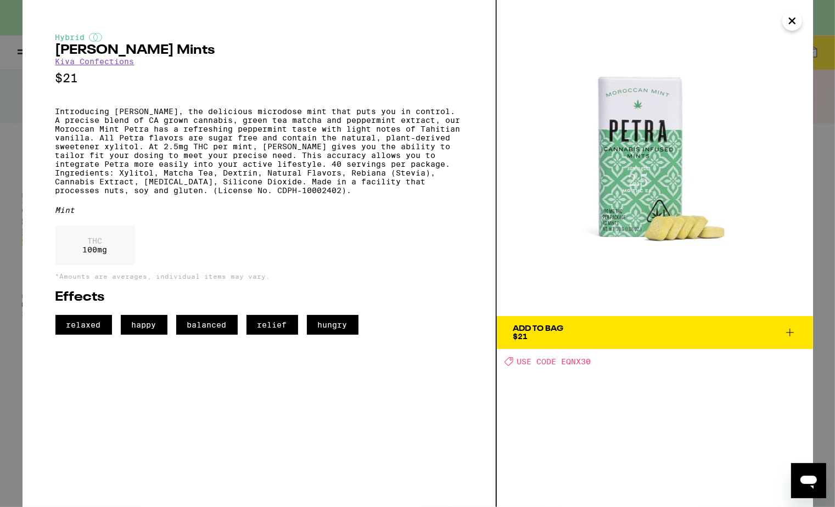
click at [790, 19] on icon "Close" at bounding box center [791, 20] width 5 height 5
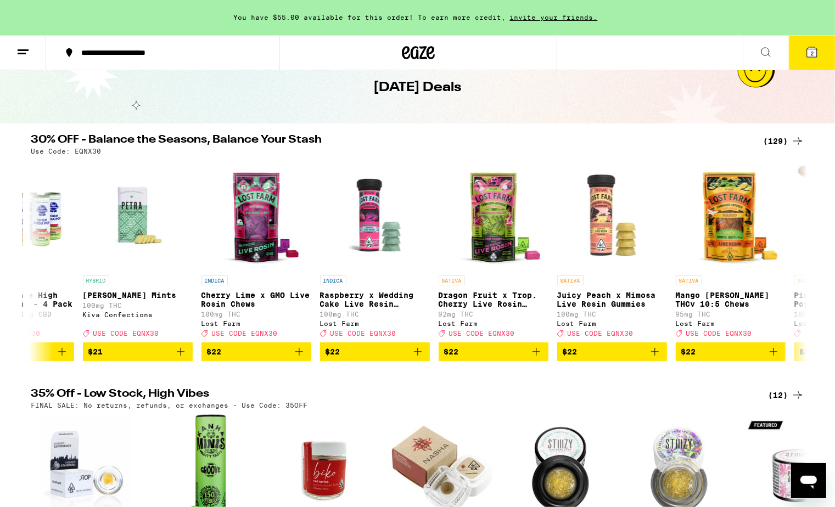
click at [813, 51] on span "2" at bounding box center [811, 53] width 3 height 7
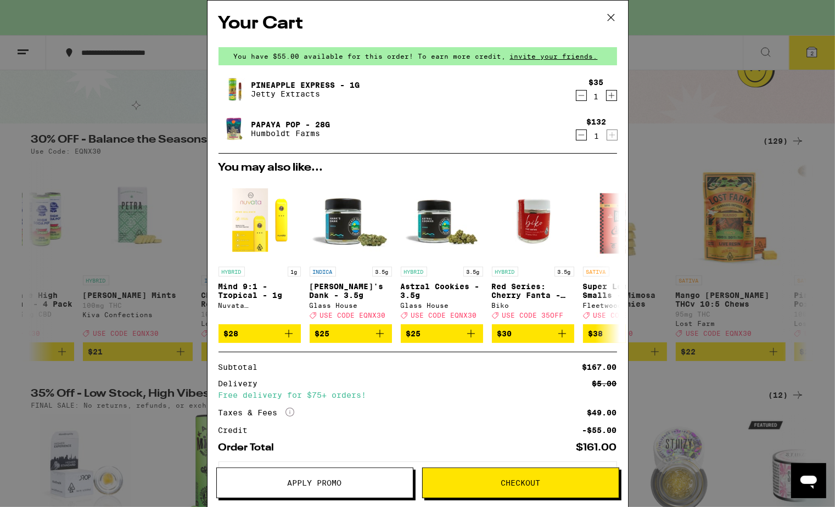
click at [287, 129] on p "Humboldt Farms" at bounding box center [290, 133] width 79 height 9
click at [608, 18] on icon at bounding box center [611, 17] width 16 height 16
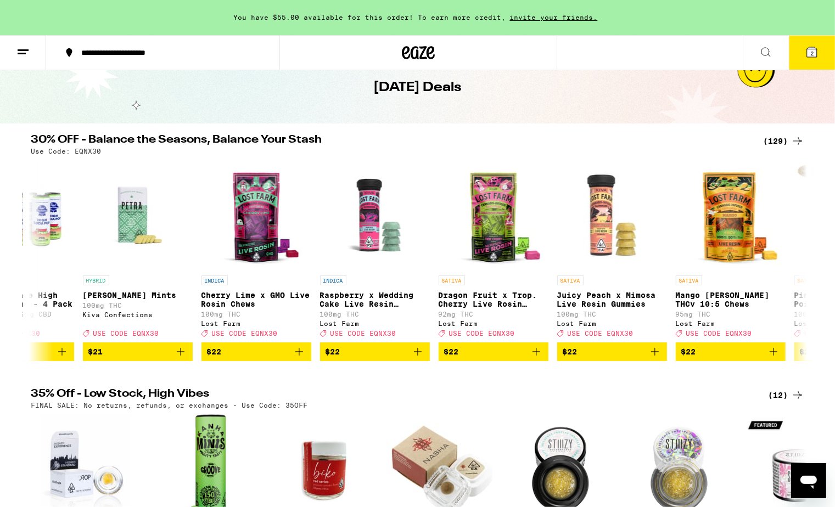
click at [824, 63] on button "2" at bounding box center [812, 53] width 46 height 34
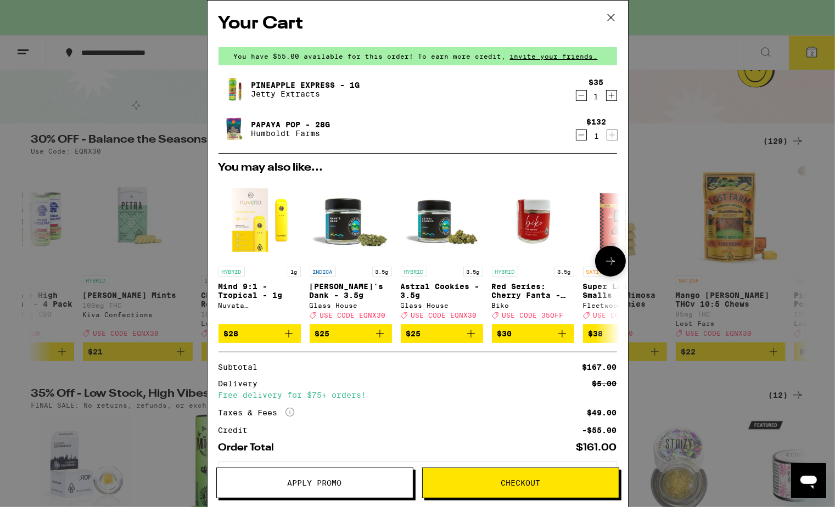
scroll to position [53, 0]
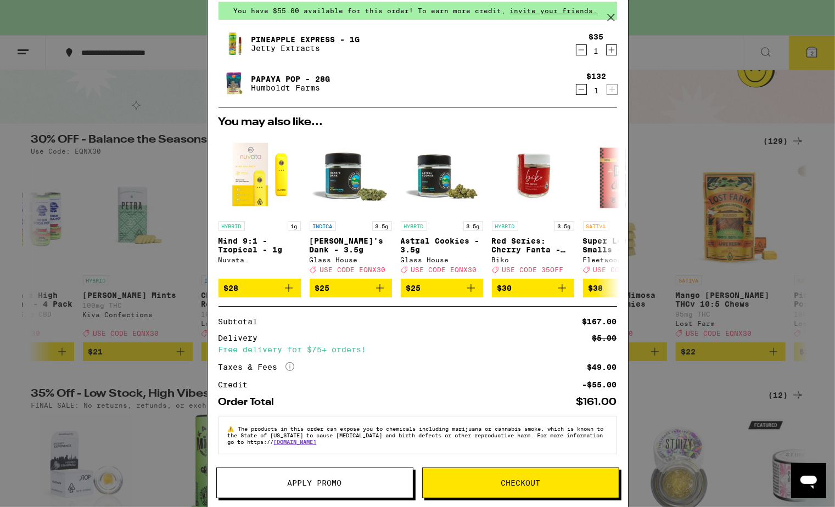
click at [272, 489] on button "Apply Promo" at bounding box center [314, 483] width 197 height 31
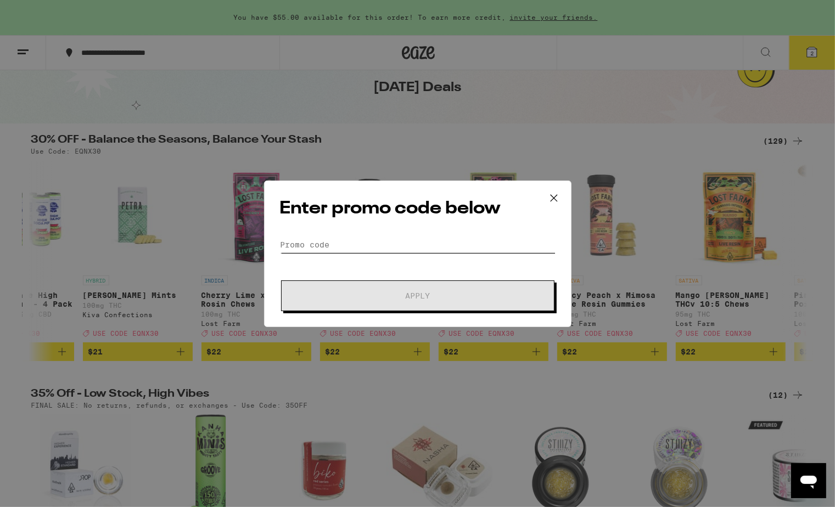
click at [337, 243] on input "Promo Code" at bounding box center [418, 245] width 276 height 16
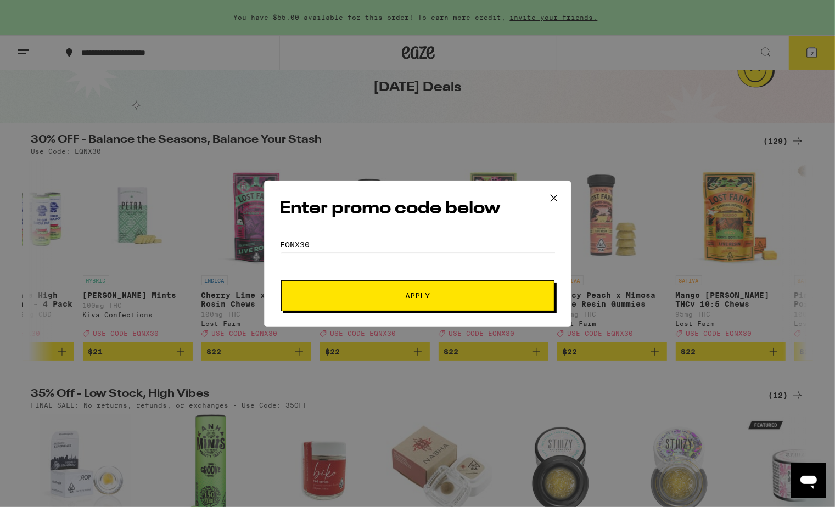
type input "eqnx30"
click at [349, 310] on button "Apply" at bounding box center [417, 295] width 273 height 31
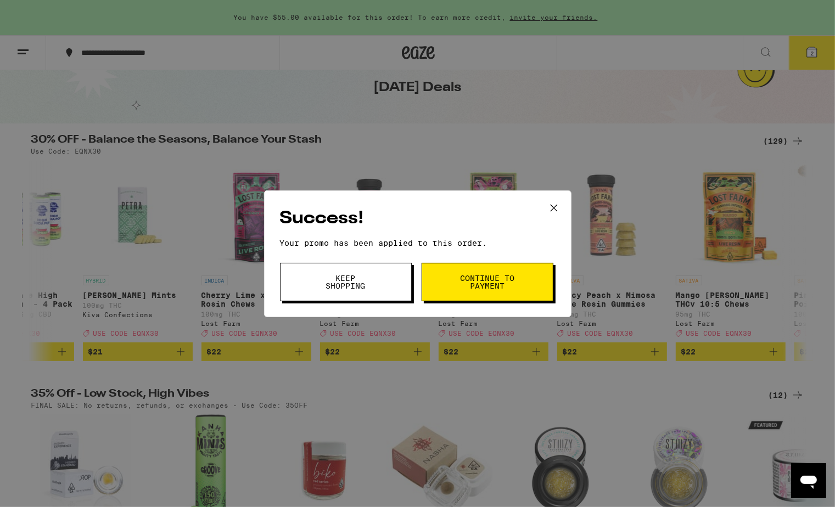
click at [497, 282] on span "Continue to payment" at bounding box center [487, 281] width 56 height 15
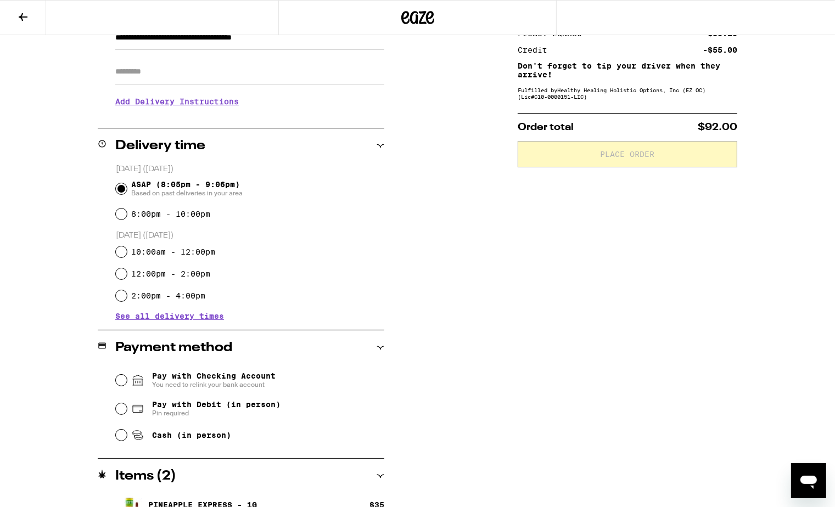
scroll to position [178, 0]
click at [238, 408] on span "Pay with Debit (in person)" at bounding box center [216, 403] width 128 height 9
click at [127, 408] on input "Pay with Debit (in person) Pin required" at bounding box center [121, 407] width 11 height 11
radio input "true"
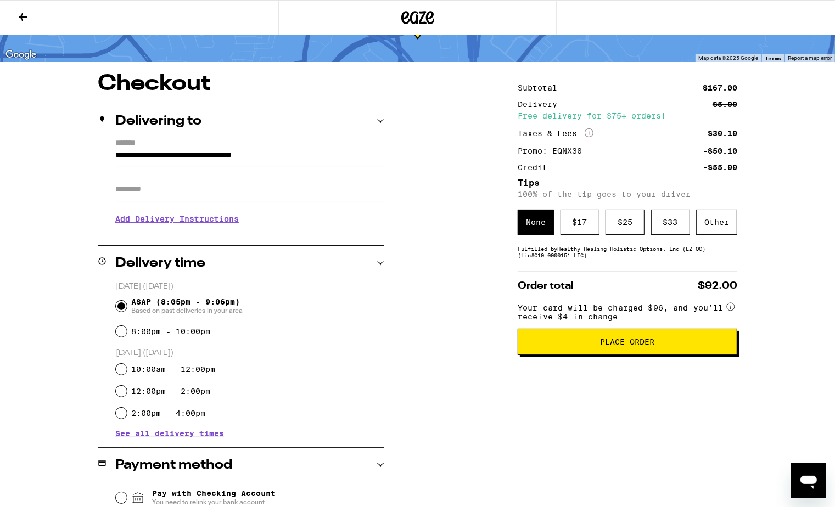
scroll to position [0, 0]
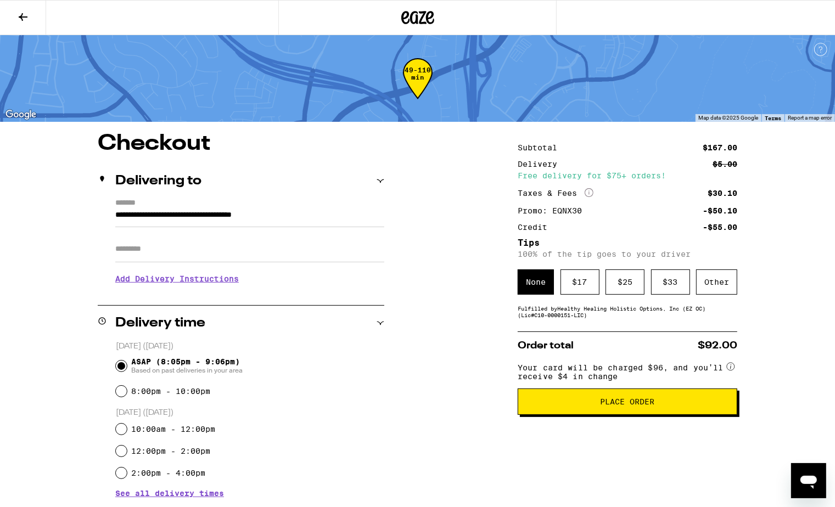
click at [686, 406] on span "Place Order" at bounding box center [627, 402] width 201 height 8
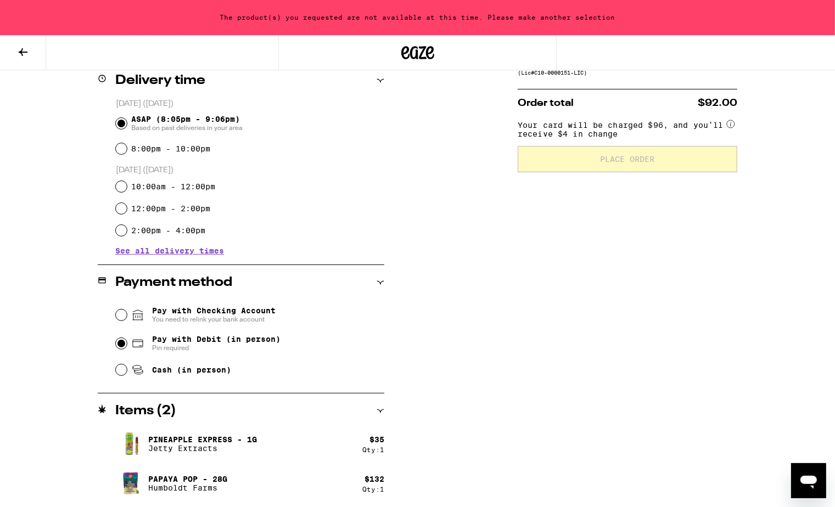
scroll to position [278, 0]
click at [246, 448] on p "Jetty Extracts" at bounding box center [202, 448] width 109 height 9
click at [379, 408] on icon at bounding box center [381, 411] width 8 height 8
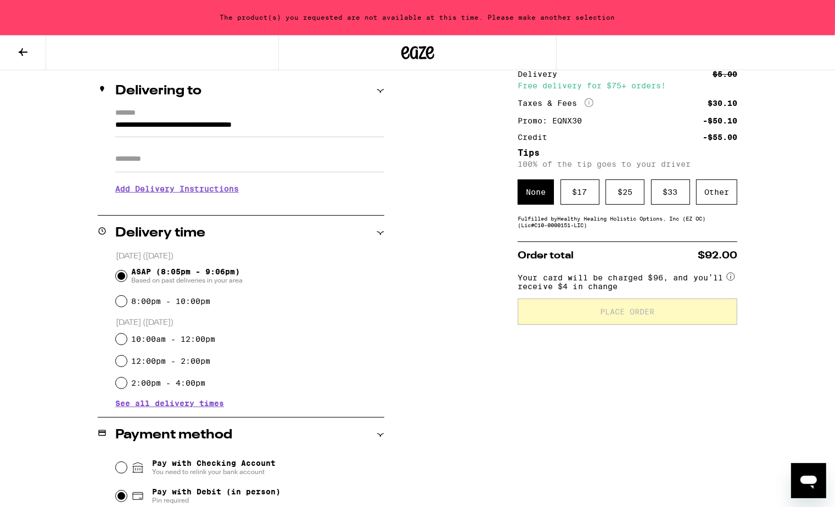
scroll to position [0, 0]
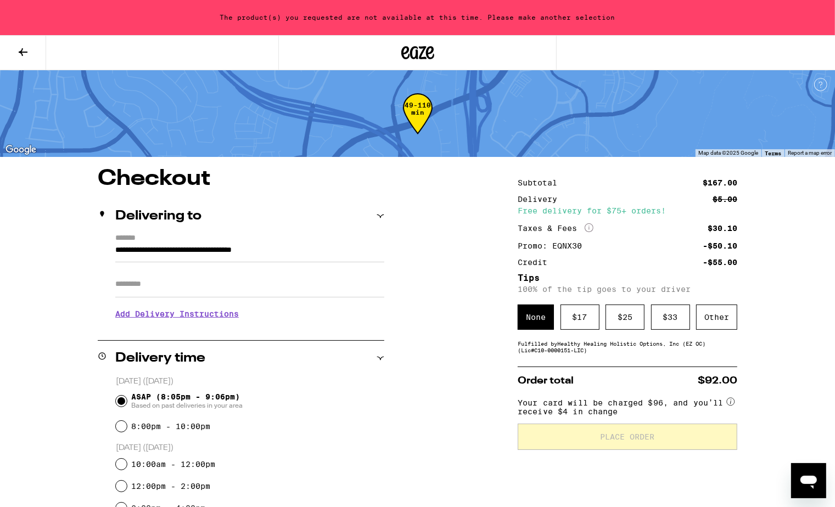
click at [160, 277] on input "Apt/Suite" at bounding box center [249, 284] width 269 height 26
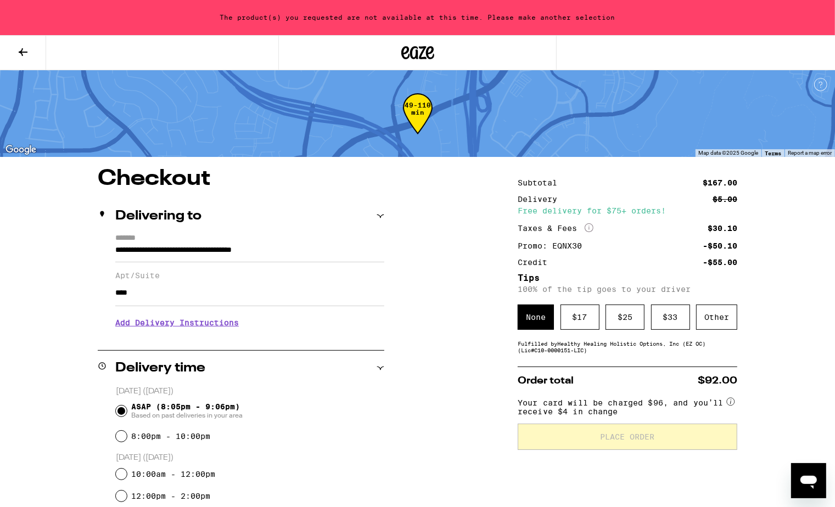
type input "****"
click at [17, 47] on icon at bounding box center [22, 52] width 13 height 13
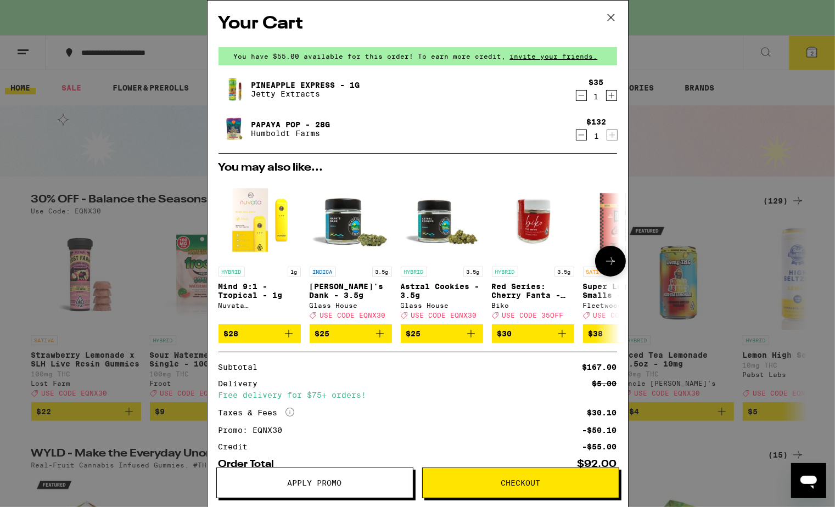
scroll to position [70, 0]
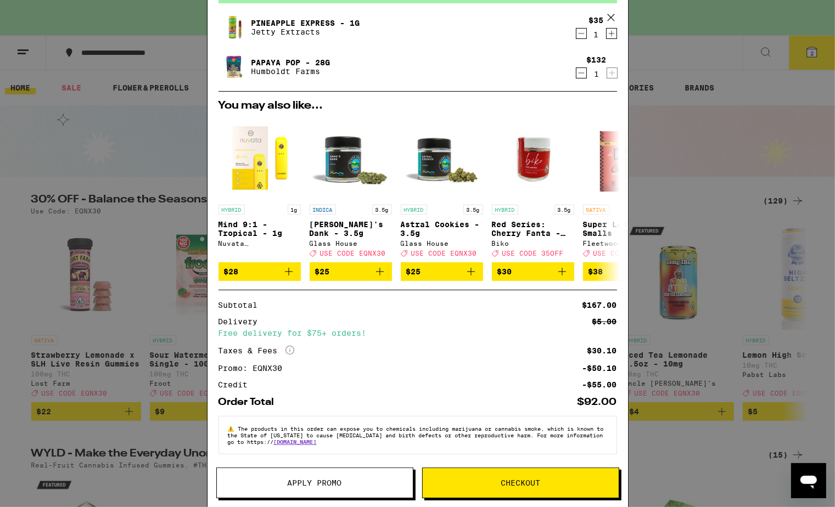
click at [490, 483] on span "Checkout" at bounding box center [521, 483] width 196 height 8
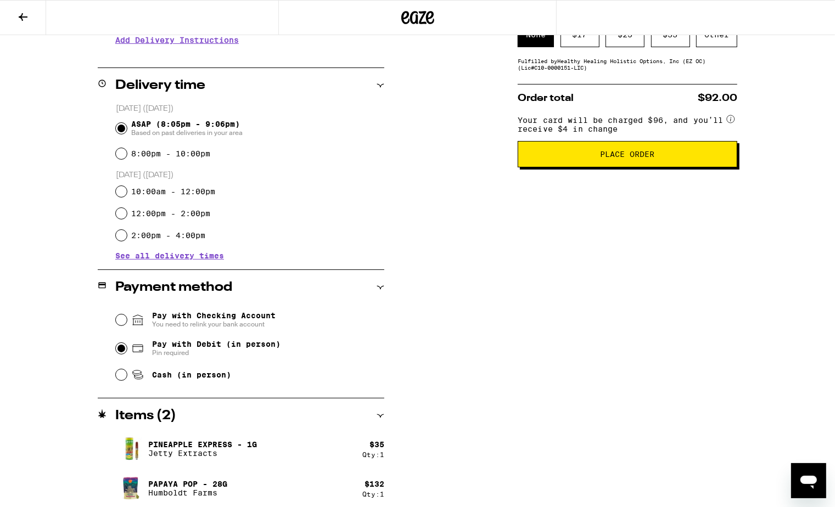
scroll to position [252, 0]
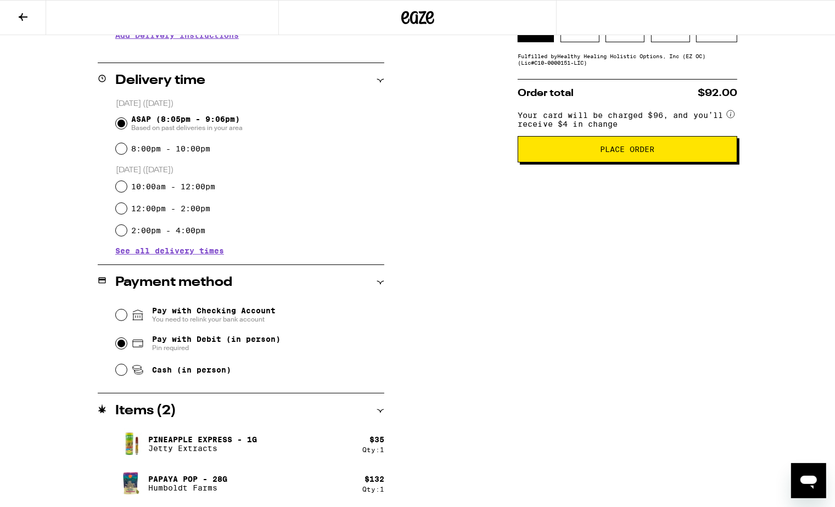
click at [717, 153] on span "Place Order" at bounding box center [627, 149] width 201 height 8
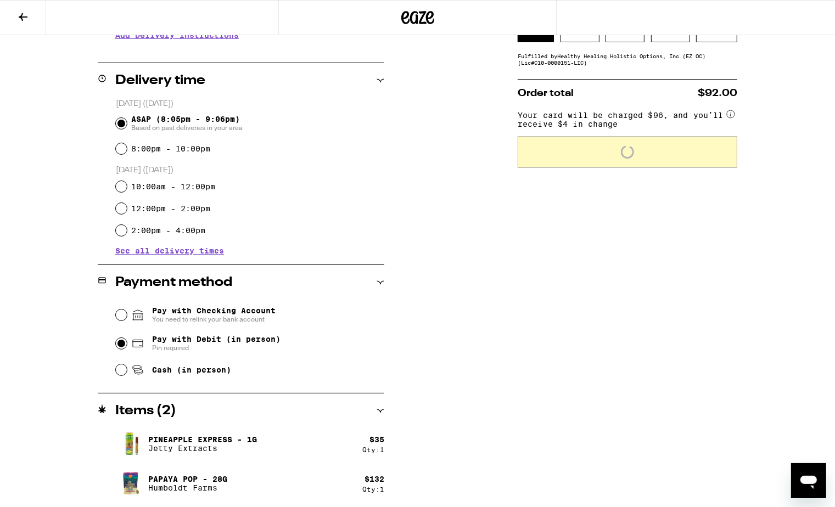
scroll to position [288, 0]
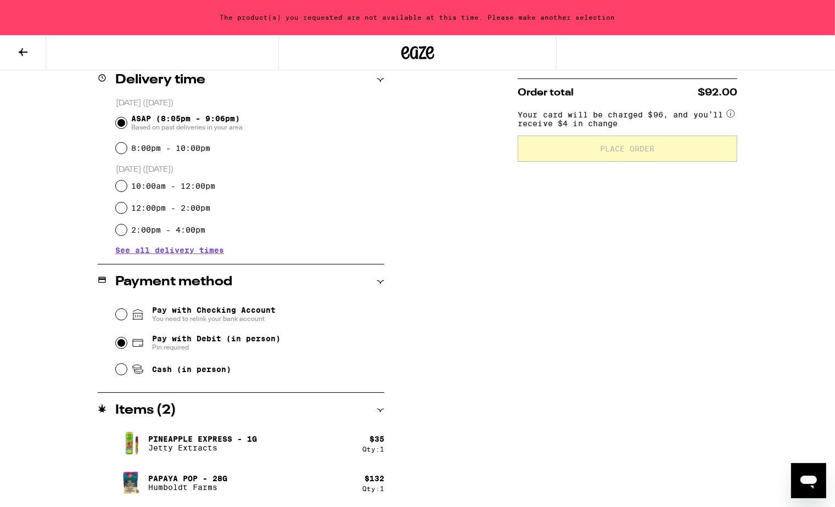
click at [509, 14] on div "The product(s) you requested are not available at this time. Please make anothe…" at bounding box center [417, 17] width 835 height 35
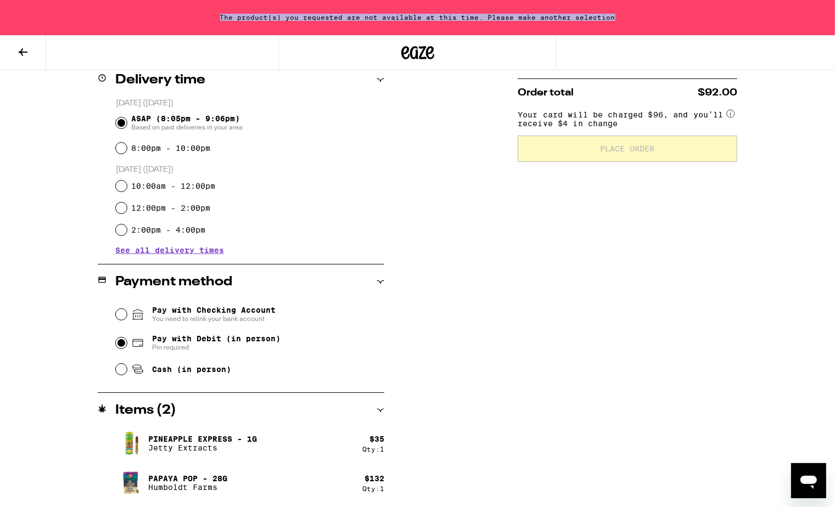
click at [509, 14] on div "The product(s) you requested are not available at this time. Please make anothe…" at bounding box center [417, 17] width 835 height 35
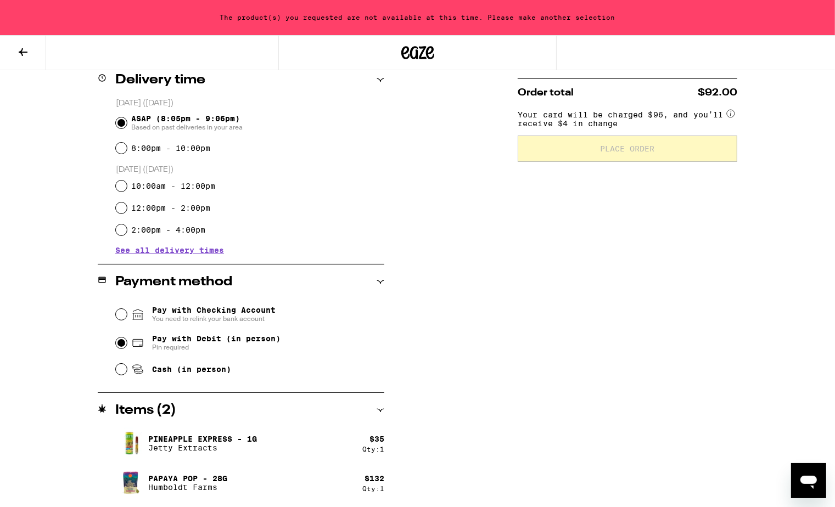
click at [497, 207] on div "**********" at bounding box center [418, 194] width 790 height 628
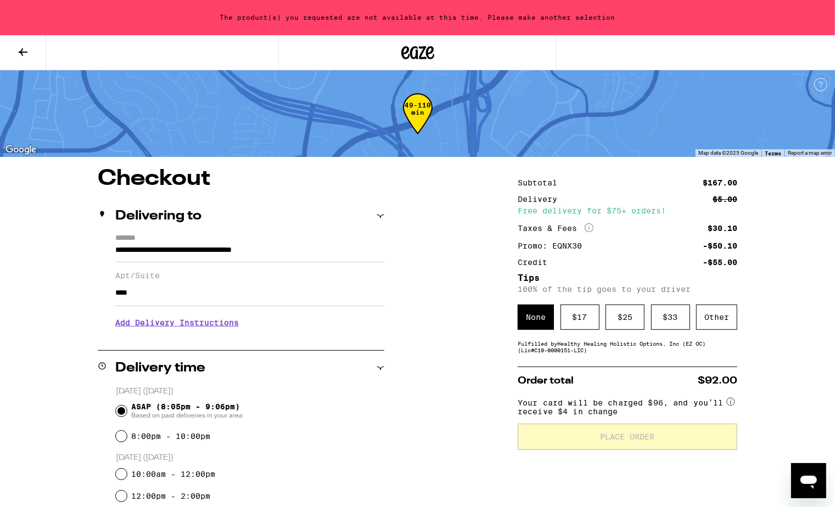
click at [25, 56] on icon at bounding box center [22, 52] width 13 height 13
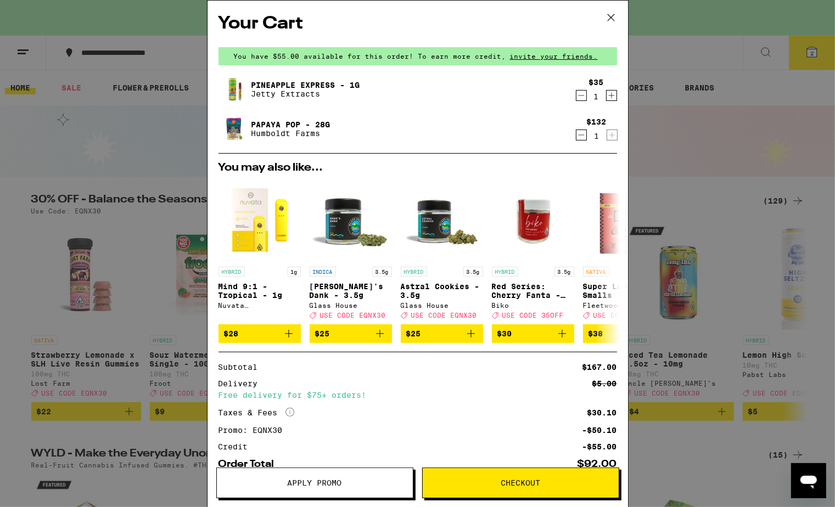
click at [581, 96] on icon "Decrement" at bounding box center [581, 95] width 10 height 13
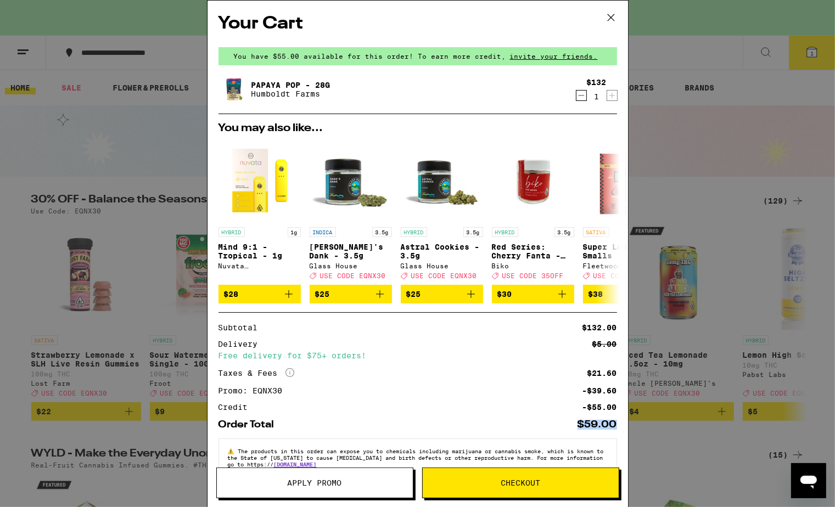
drag, startPoint x: 581, startPoint y: 428, endPoint x: 629, endPoint y: 427, distance: 48.3
click at [630, 427] on div "Your Cart You have $55.00 available for this order! To earn more credit, invite…" at bounding box center [417, 253] width 835 height 507
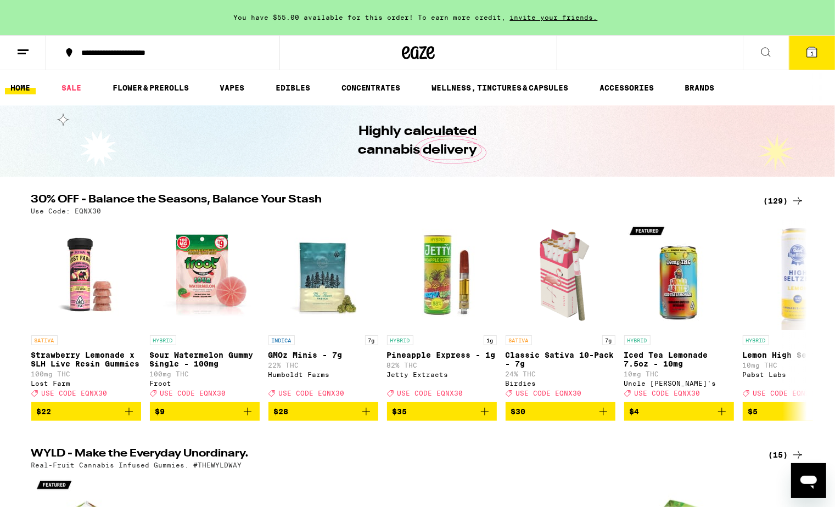
click at [801, 67] on button "1" at bounding box center [812, 53] width 46 height 34
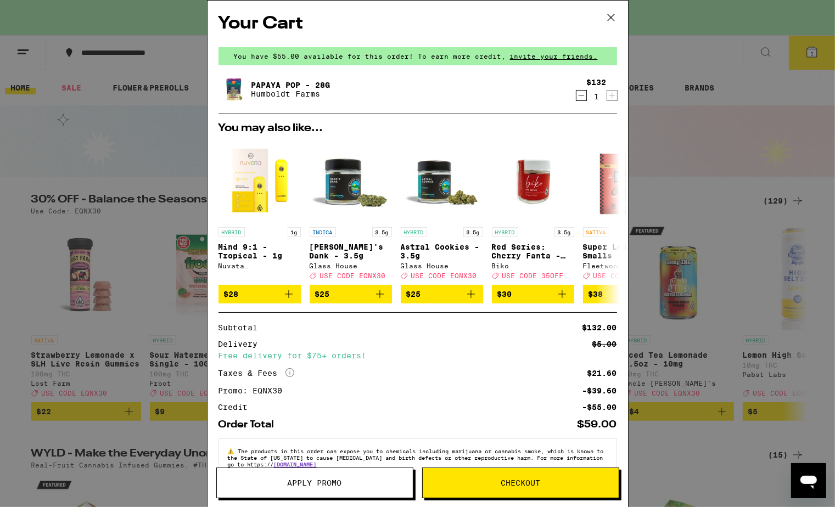
click at [565, 488] on button "Checkout" at bounding box center [520, 483] width 197 height 31
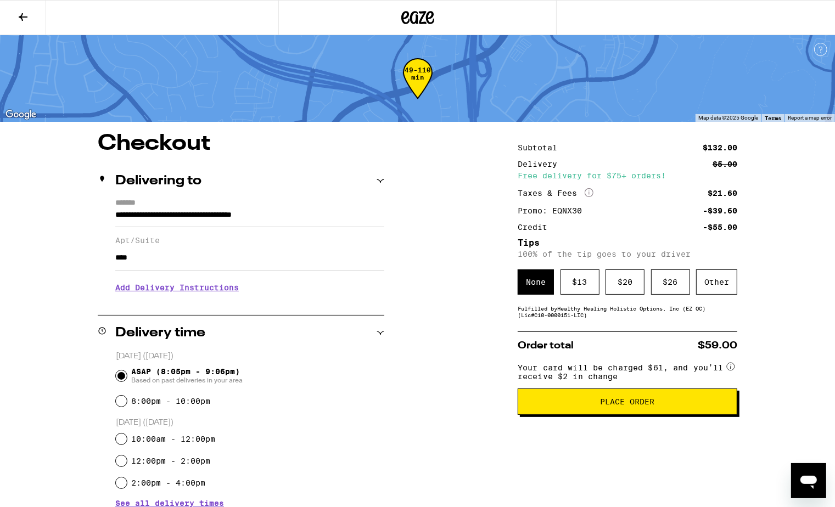
click at [592, 406] on span "Place Order" at bounding box center [627, 402] width 201 height 8
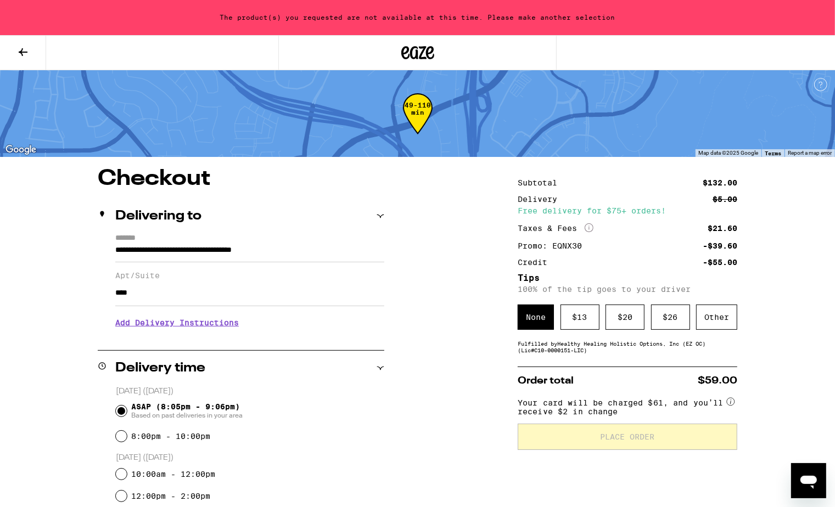
scroll to position [248, 0]
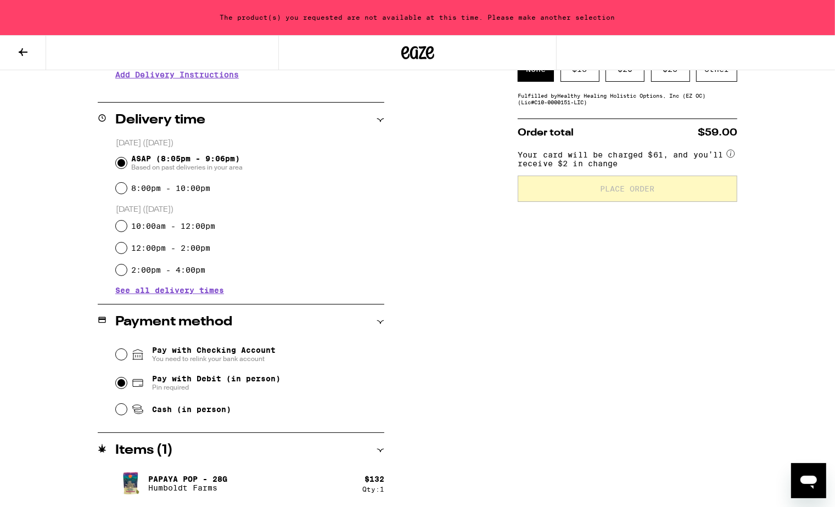
click at [16, 59] on button at bounding box center [23, 53] width 46 height 35
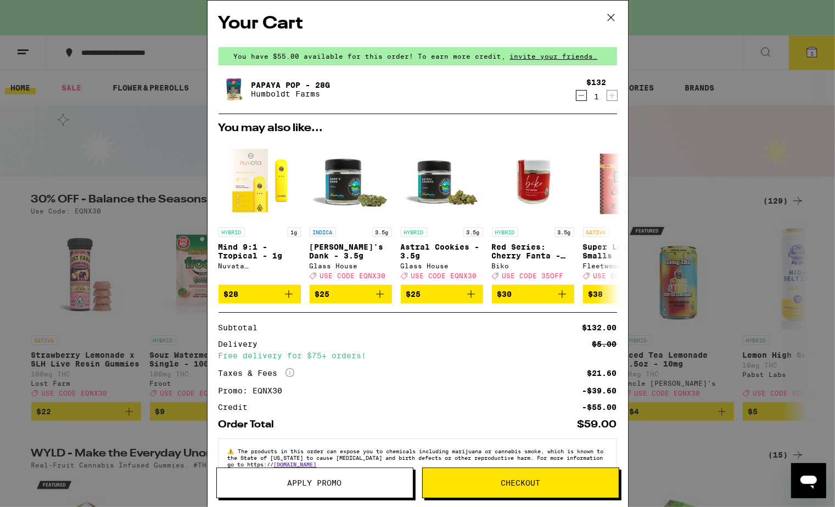
click at [613, 19] on icon at bounding box center [611, 17] width 16 height 16
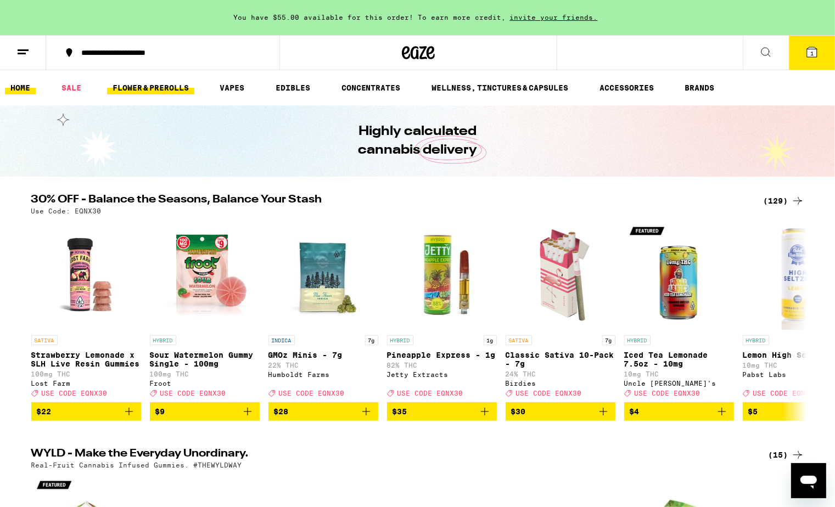
click at [172, 83] on link "FLOWER & PREROLLS" at bounding box center [150, 87] width 87 height 13
click at [172, 84] on link "FLOWER & PREROLLS" at bounding box center [150, 87] width 87 height 13
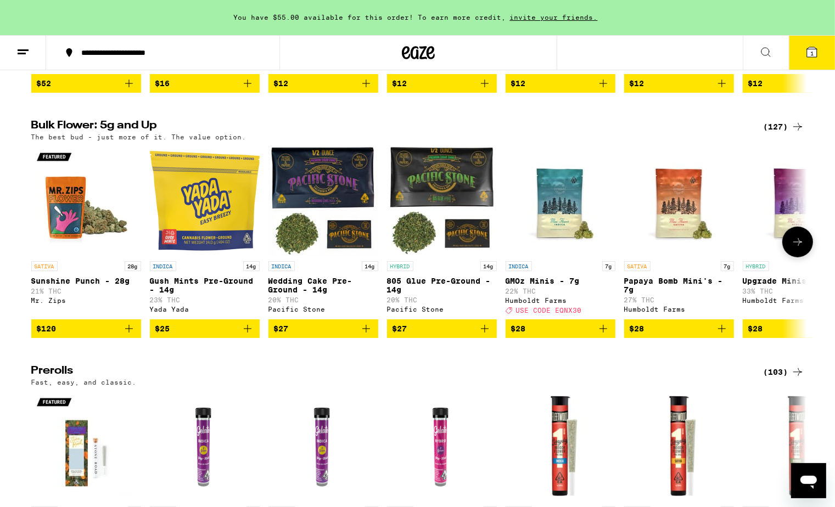
scroll to position [287, 0]
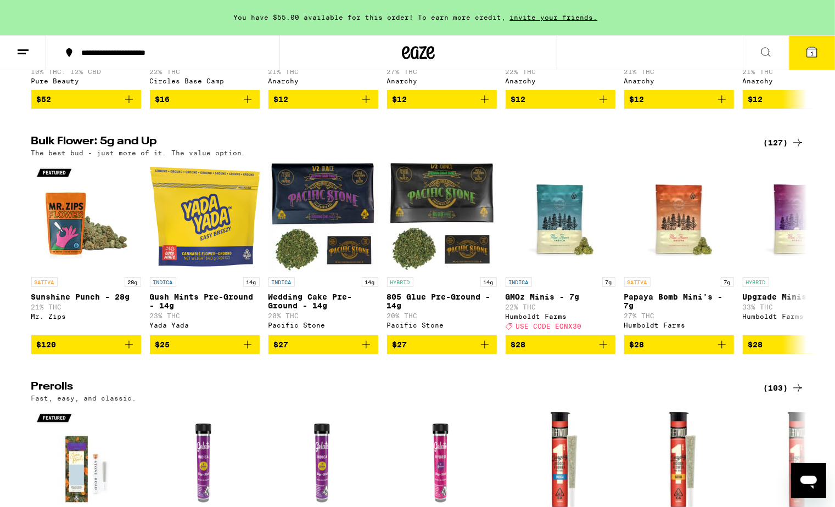
click at [800, 145] on icon at bounding box center [797, 142] width 13 height 13
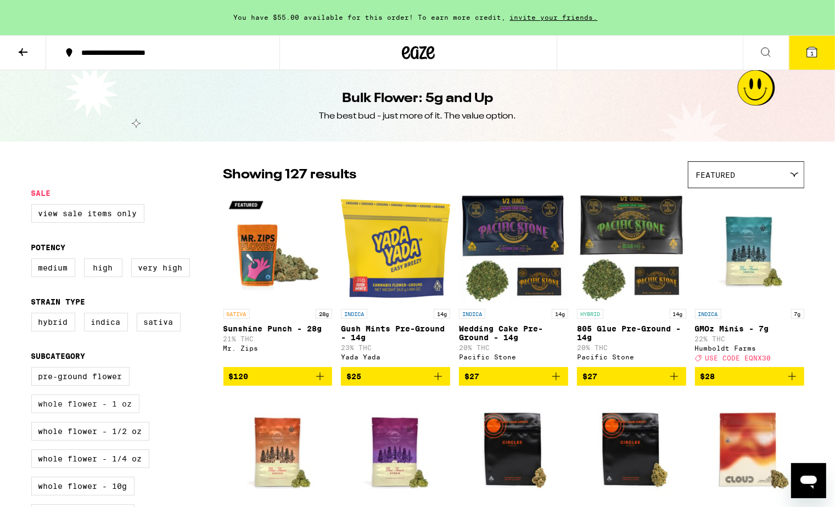
click at [57, 413] on label "Whole Flower - 1 oz" at bounding box center [85, 404] width 108 height 19
click at [34, 369] on input "Whole Flower - 1 oz" at bounding box center [33, 369] width 1 height 1
checkbox input "true"
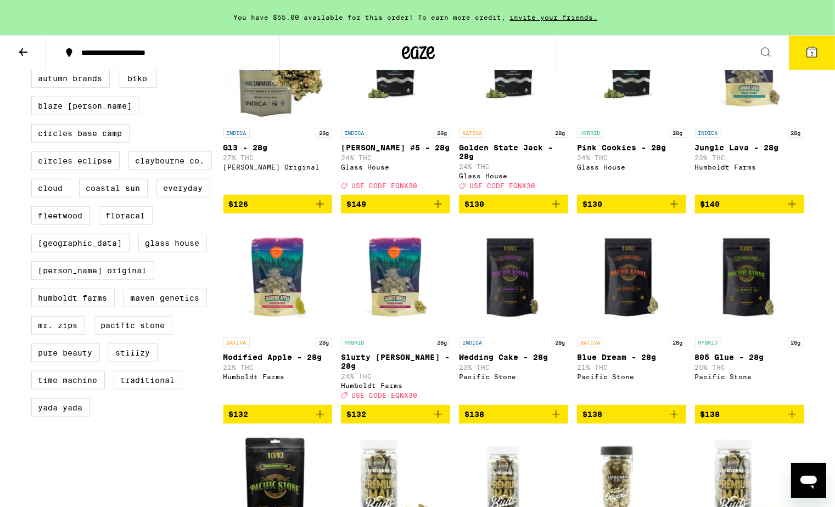
scroll to position [575, 0]
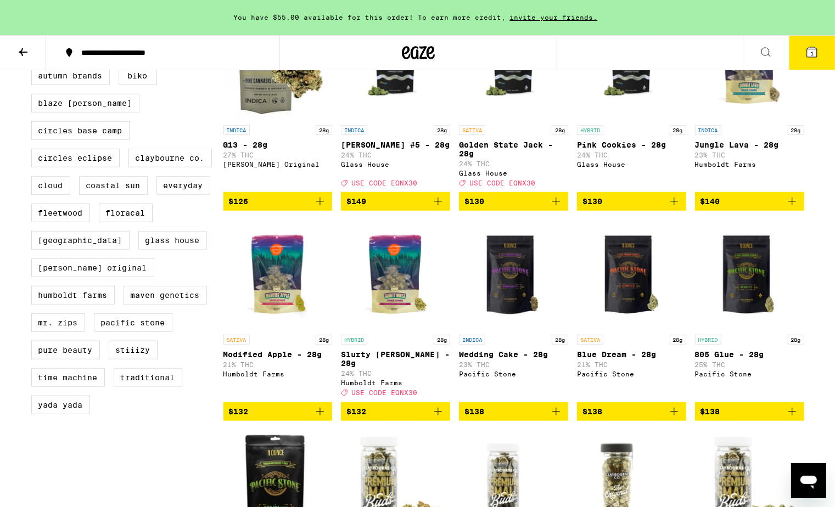
click at [440, 418] on icon "Add to bag" at bounding box center [437, 411] width 13 height 13
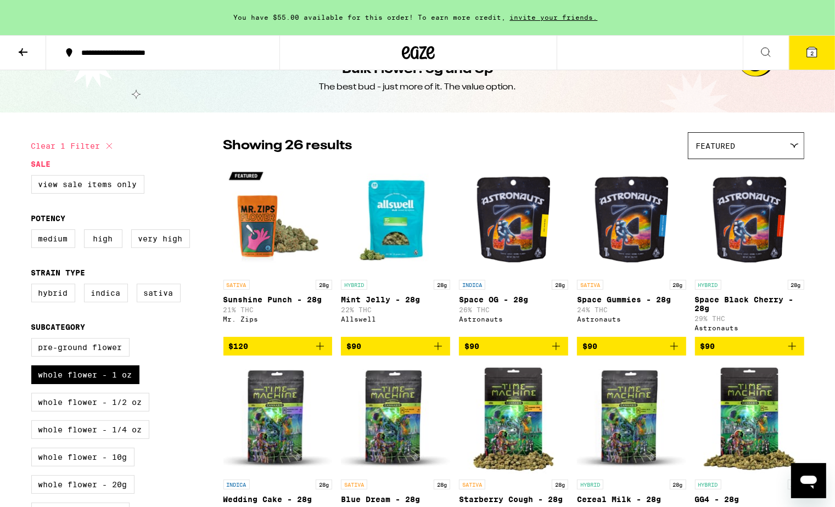
scroll to position [0, 0]
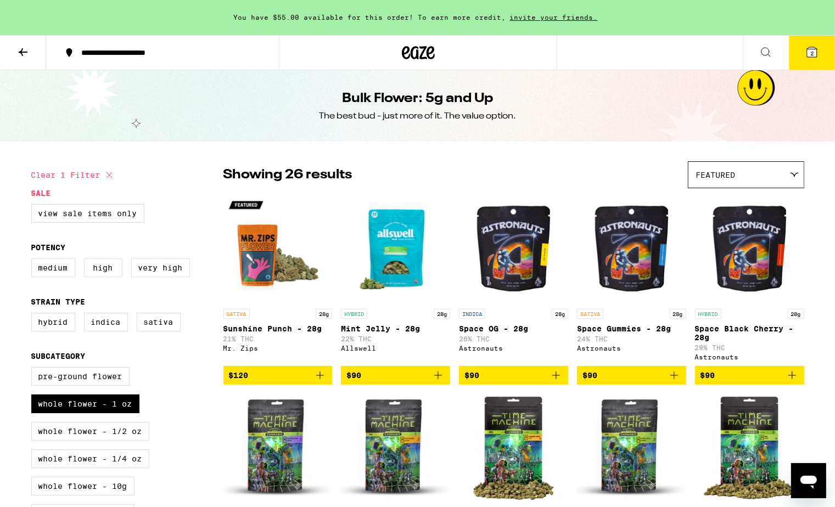
click at [17, 58] on button at bounding box center [23, 53] width 46 height 35
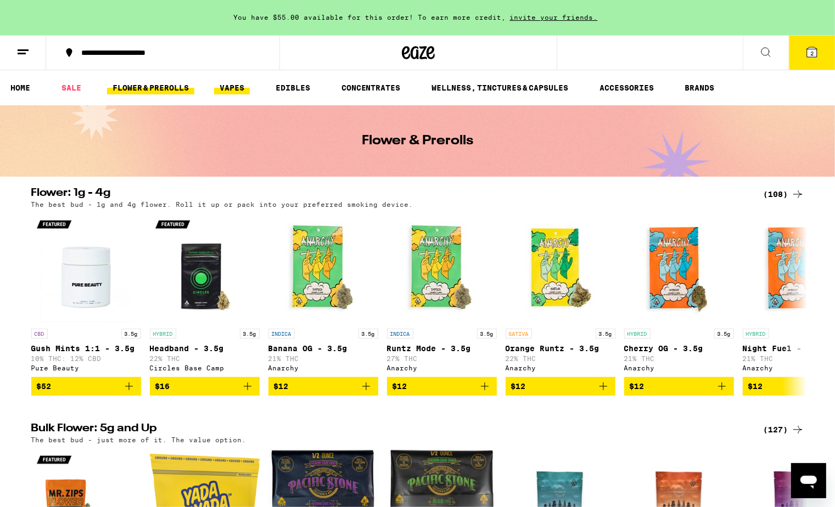
click at [242, 93] on link "VAPES" at bounding box center [232, 87] width 36 height 13
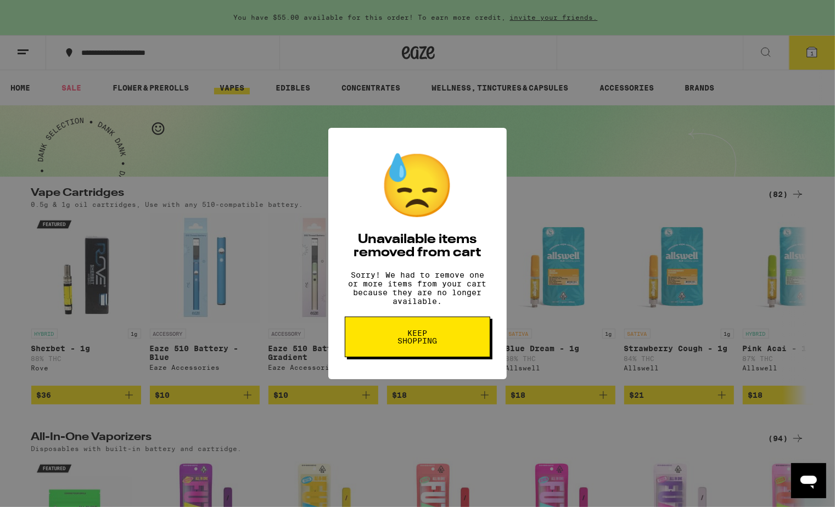
click at [401, 345] on span "Keep Shopping" at bounding box center [417, 336] width 57 height 15
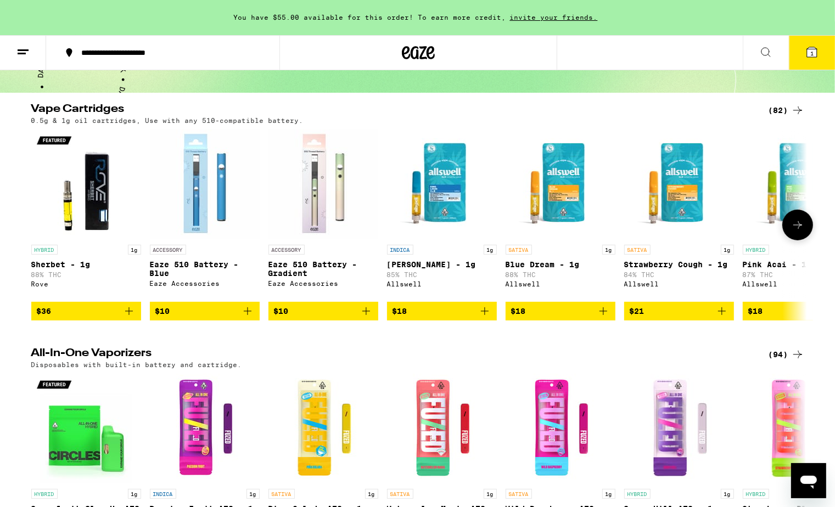
scroll to position [88, 0]
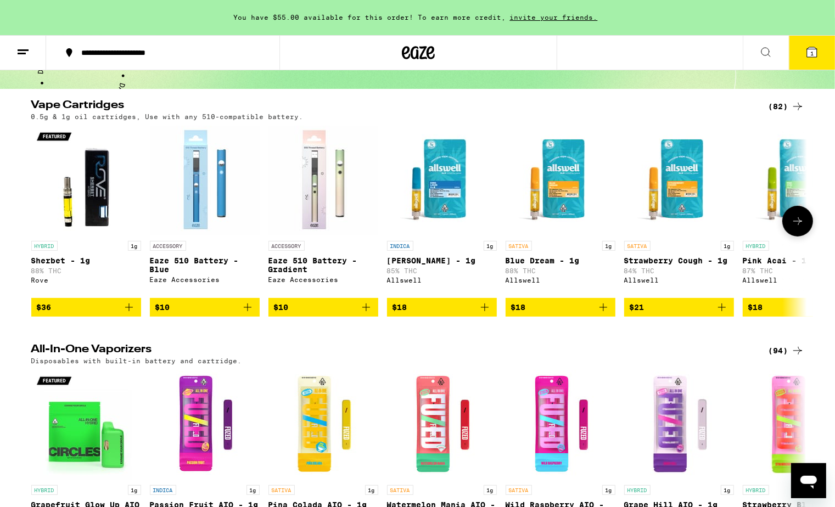
click at [602, 314] on icon "Add to bag" at bounding box center [603, 307] width 13 height 13
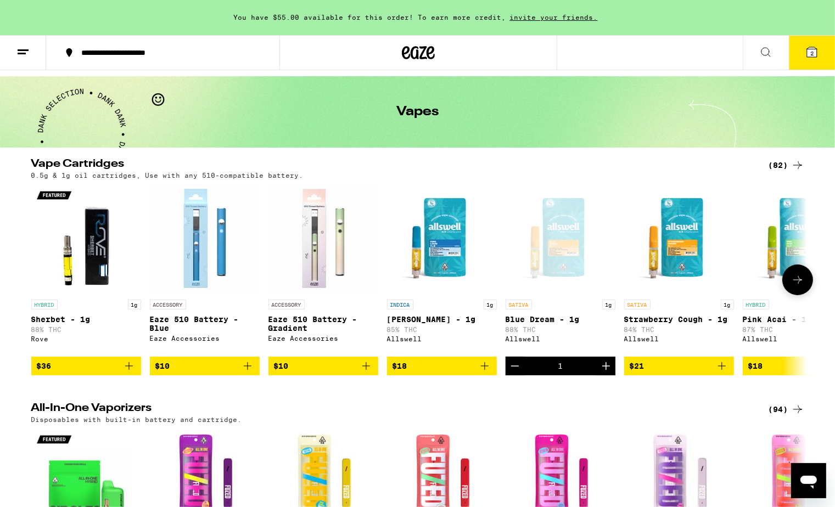
scroll to position [0, 0]
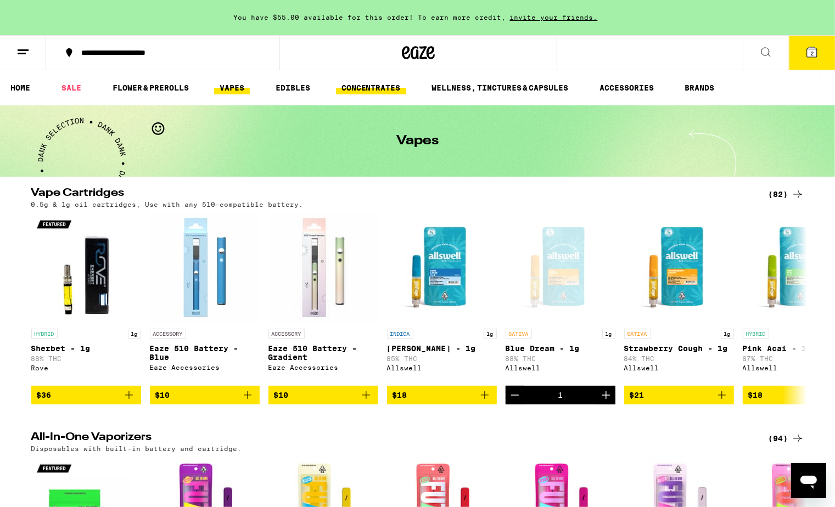
click at [361, 90] on link "CONCENTRATES" at bounding box center [371, 87] width 70 height 13
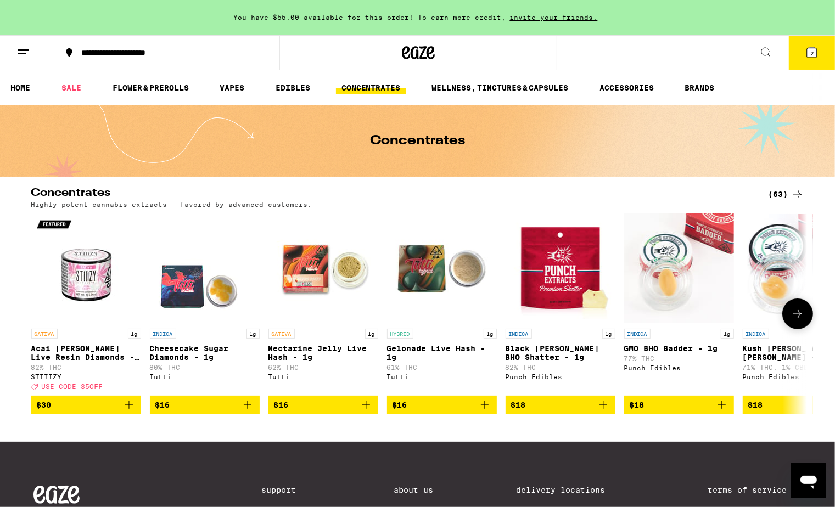
click at [793, 320] on icon at bounding box center [797, 313] width 13 height 13
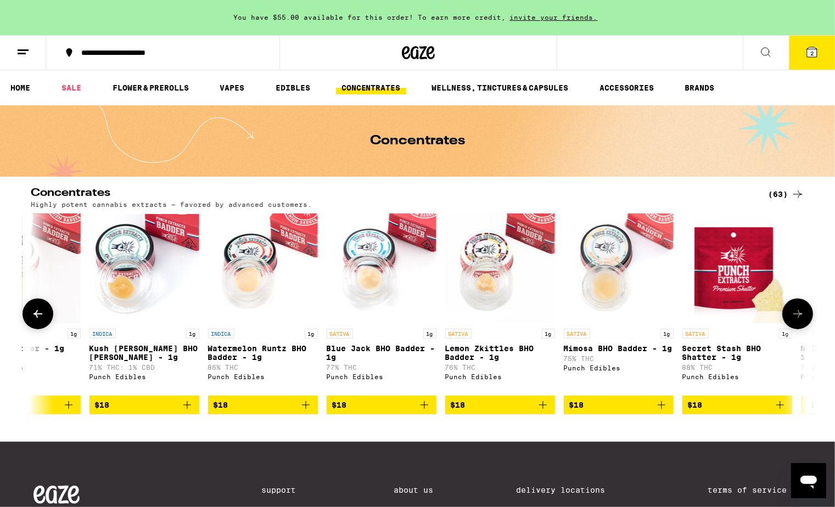
click at [793, 320] on icon at bounding box center [797, 313] width 13 height 13
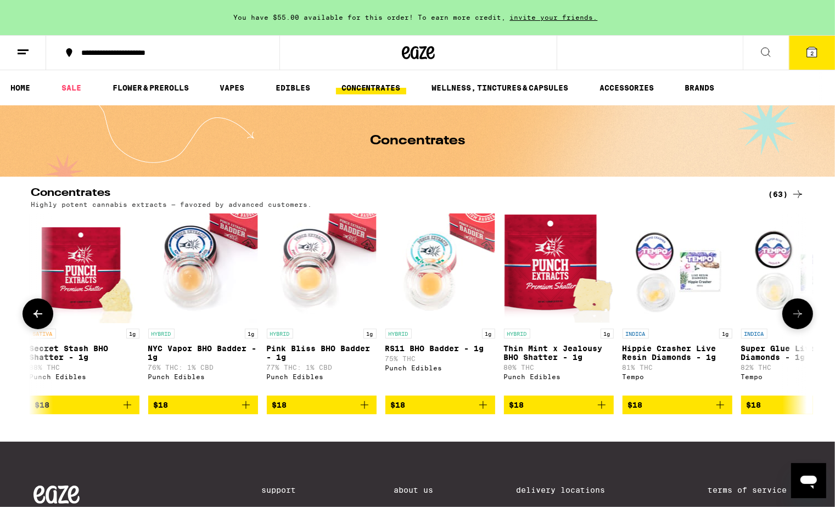
scroll to position [0, 1306]
click at [799, 310] on button at bounding box center [797, 314] width 31 height 31
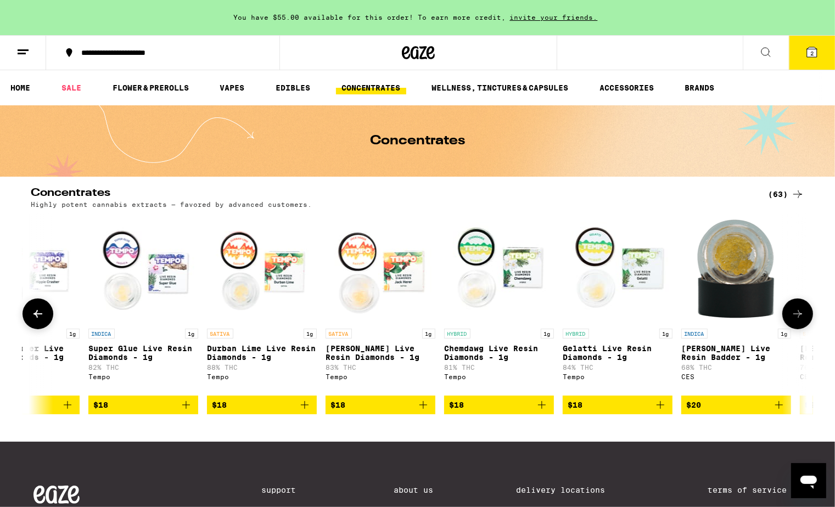
scroll to position [0, 1960]
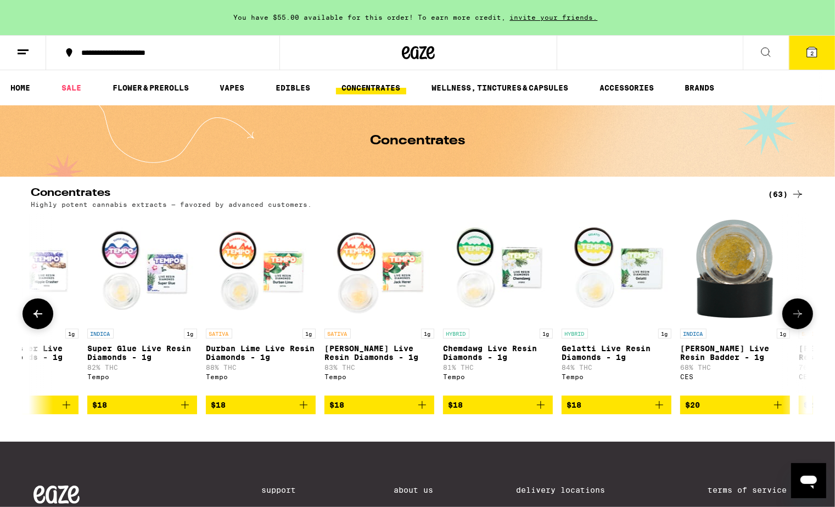
click at [36, 321] on icon at bounding box center [37, 313] width 13 height 13
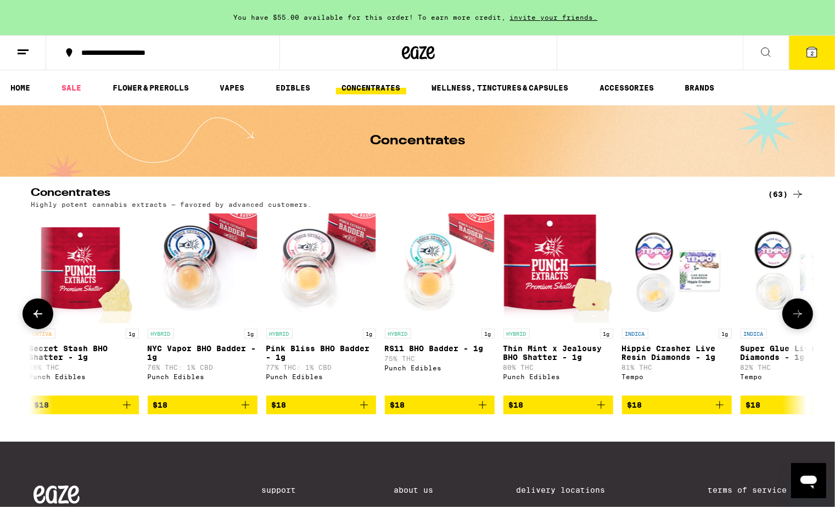
scroll to position [0, 1306]
click at [364, 411] on icon "Add to bag" at bounding box center [363, 405] width 13 height 13
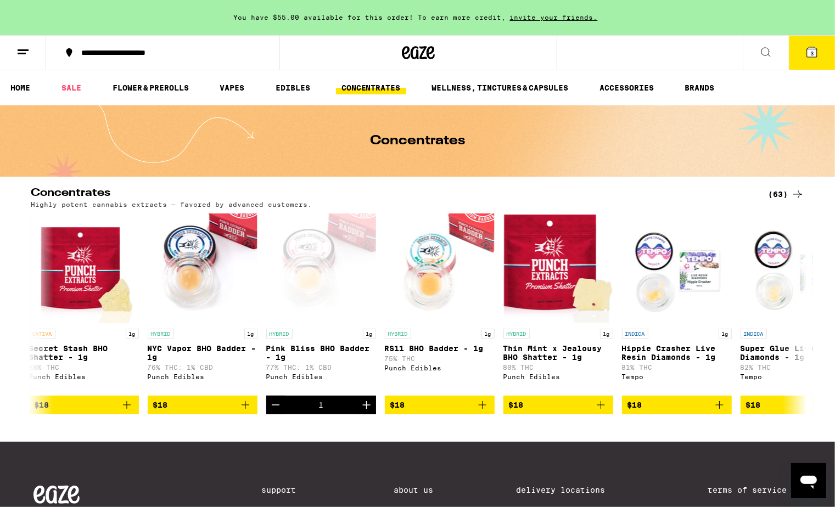
click at [806, 48] on icon at bounding box center [811, 52] width 13 height 13
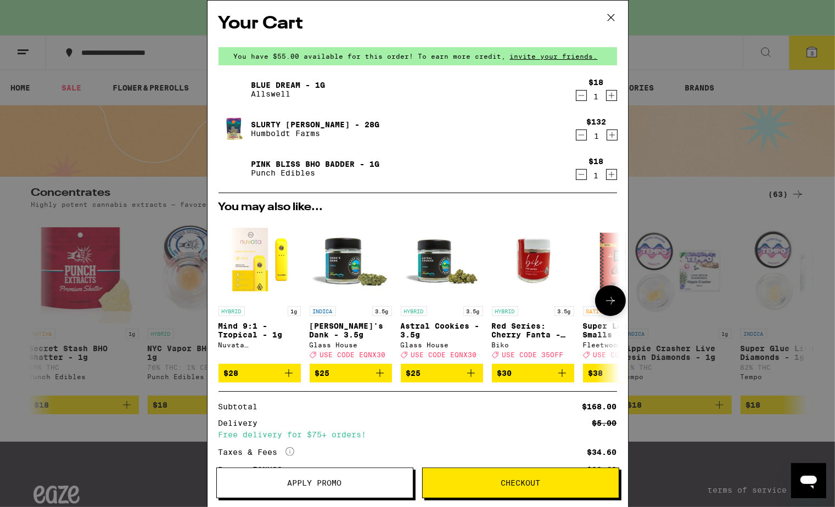
scroll to position [109, 0]
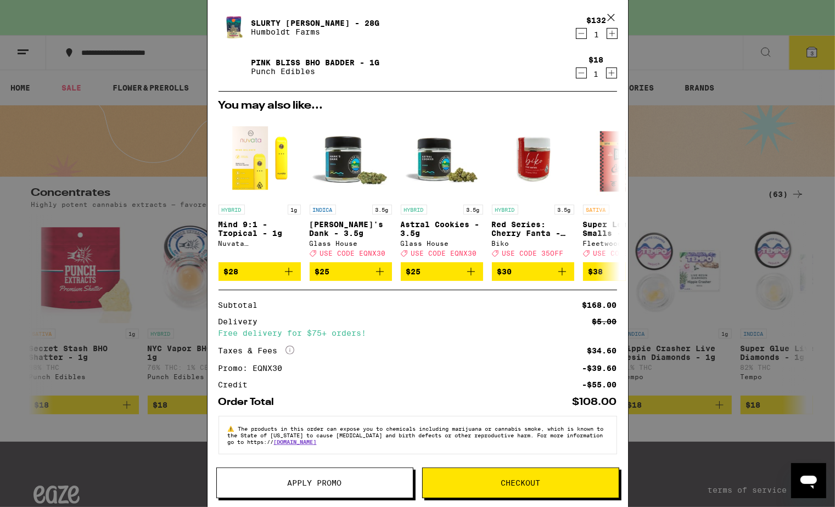
click at [496, 481] on span "Checkout" at bounding box center [521, 483] width 196 height 8
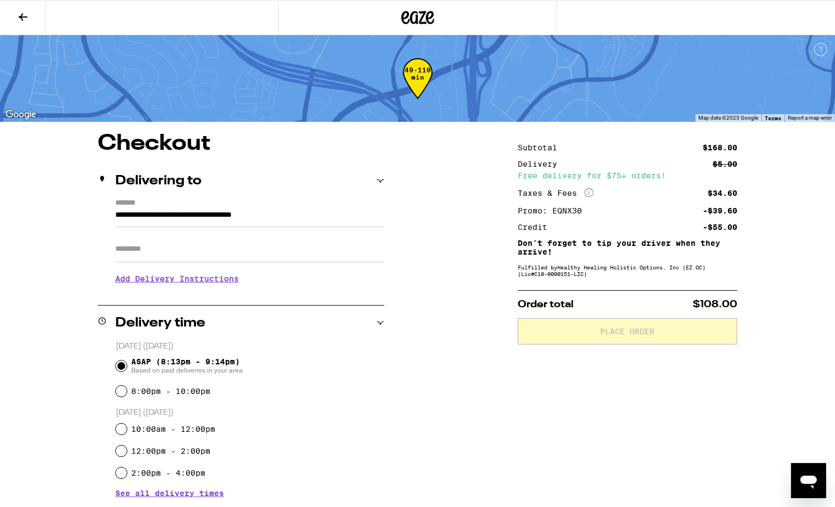
click at [144, 248] on input "Apt/Suite" at bounding box center [249, 249] width 269 height 26
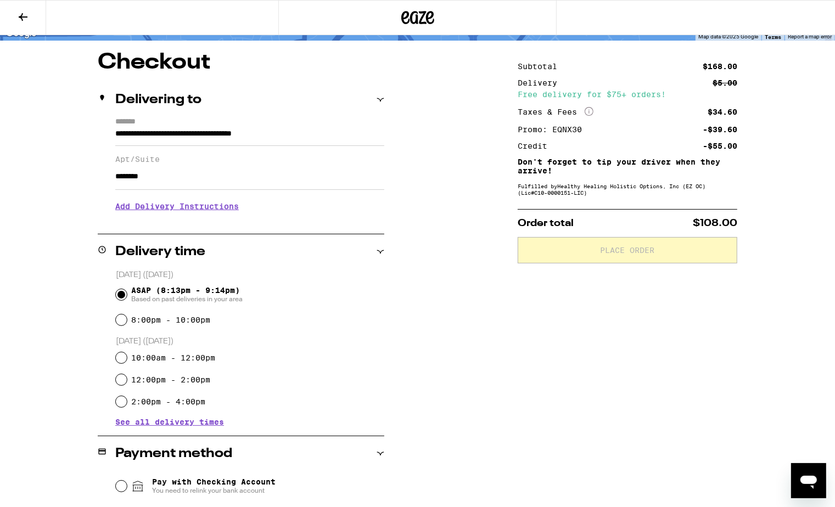
scroll to position [88, 0]
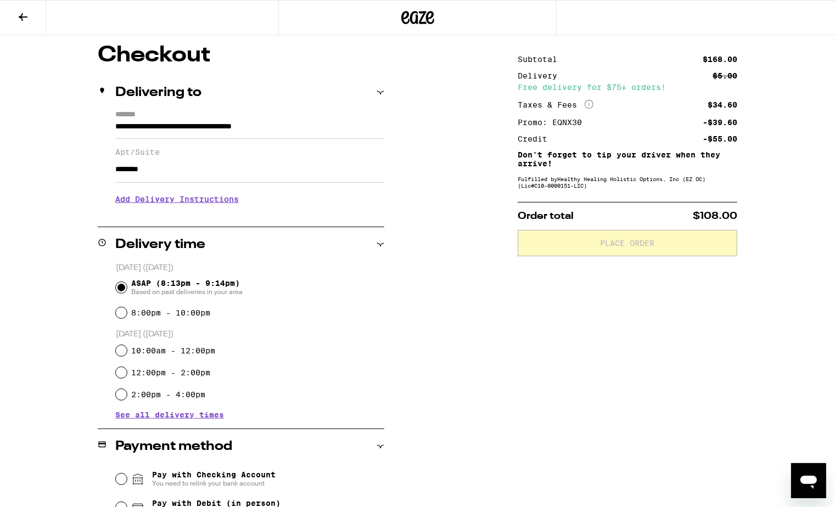
type input "********"
click at [213, 206] on h3 "Add Delivery Instructions" at bounding box center [249, 199] width 269 height 25
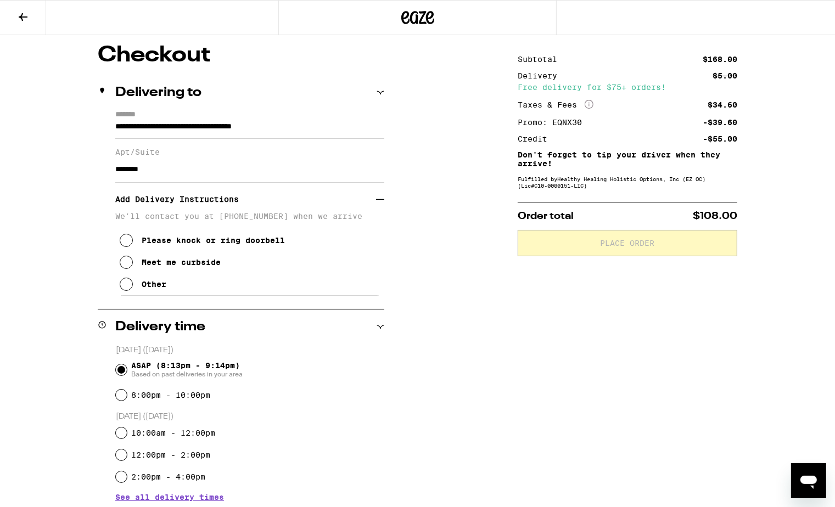
click at [124, 283] on icon at bounding box center [126, 284] width 13 height 13
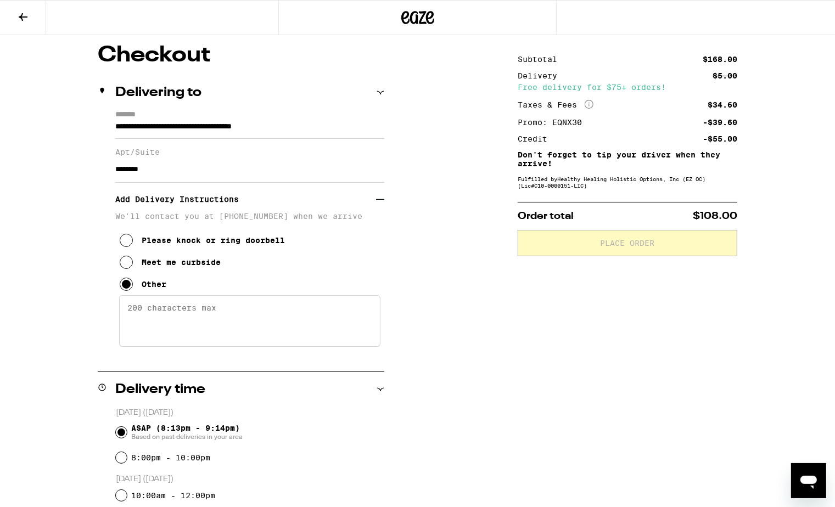
click at [138, 326] on textarea "Enter any other delivery instructions you want driver to know" at bounding box center [249, 321] width 261 height 52
type textarea "P"
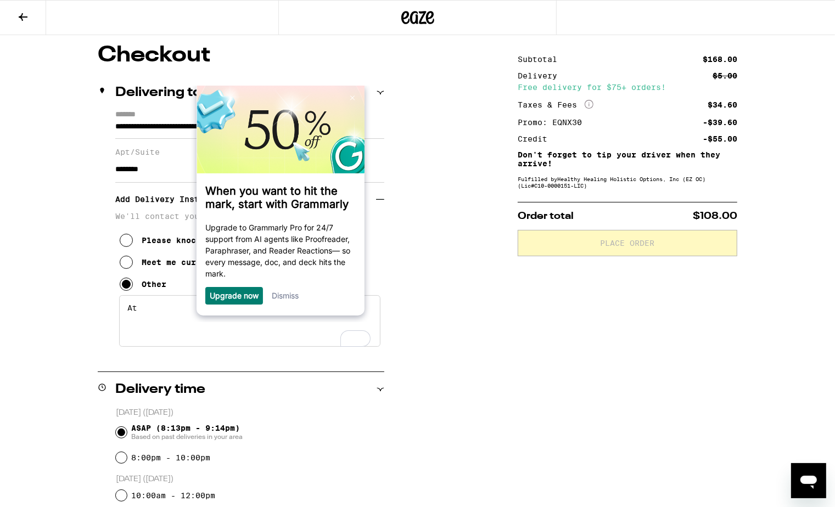
type textarea "At"
click at [52, 342] on div "**********" at bounding box center [418, 450] width 790 height 812
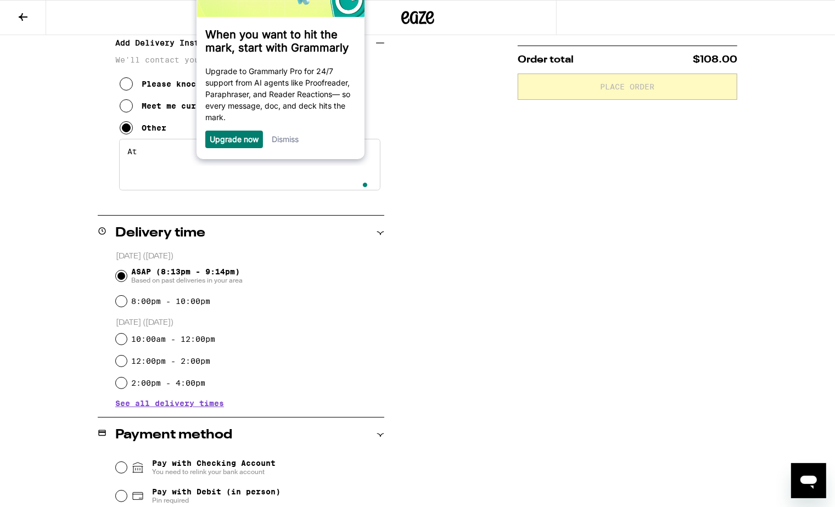
scroll to position [224, 0]
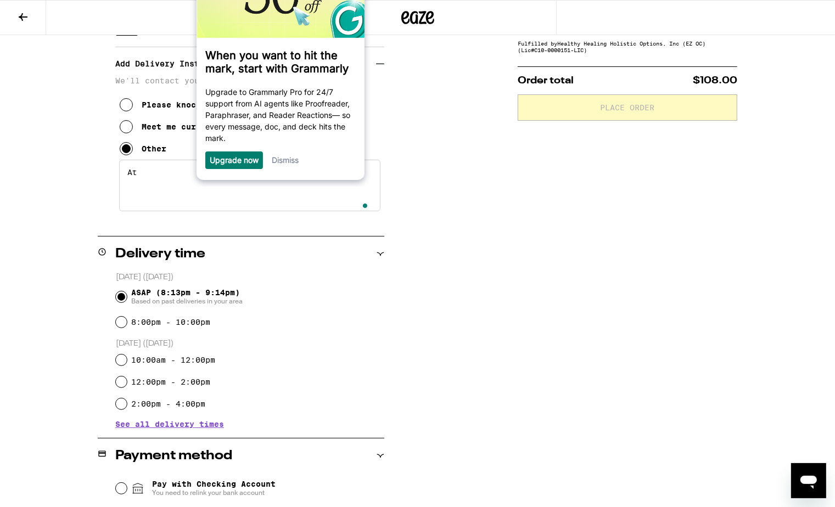
click at [128, 133] on icon at bounding box center [126, 126] width 13 height 13
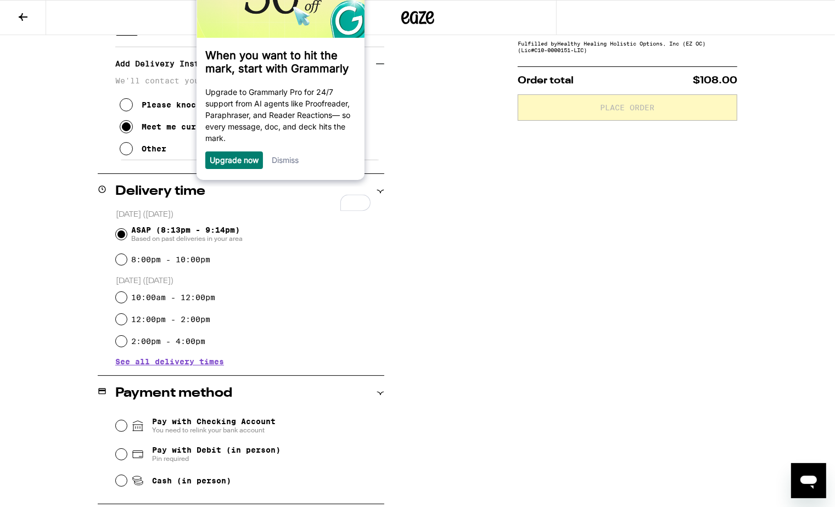
click at [65, 291] on div "**********" at bounding box center [418, 284] width 790 height 750
click at [296, 165] on link "Dismiss" at bounding box center [285, 159] width 27 height 9
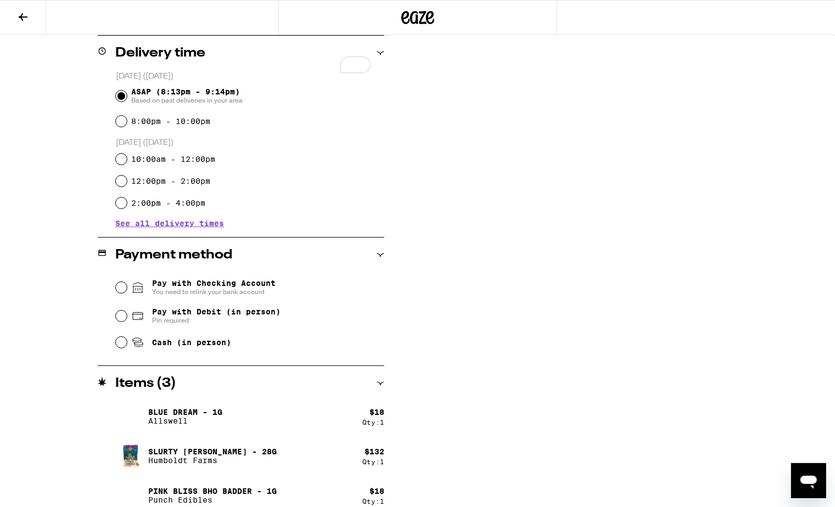
scroll to position [363, 0]
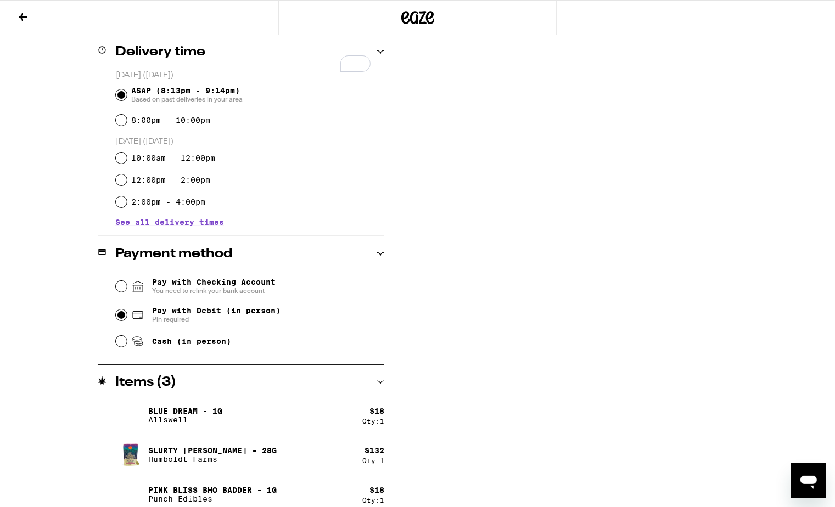
click at [122, 320] on input "Pay with Debit (in person) Pin required" at bounding box center [121, 315] width 11 height 11
radio input "true"
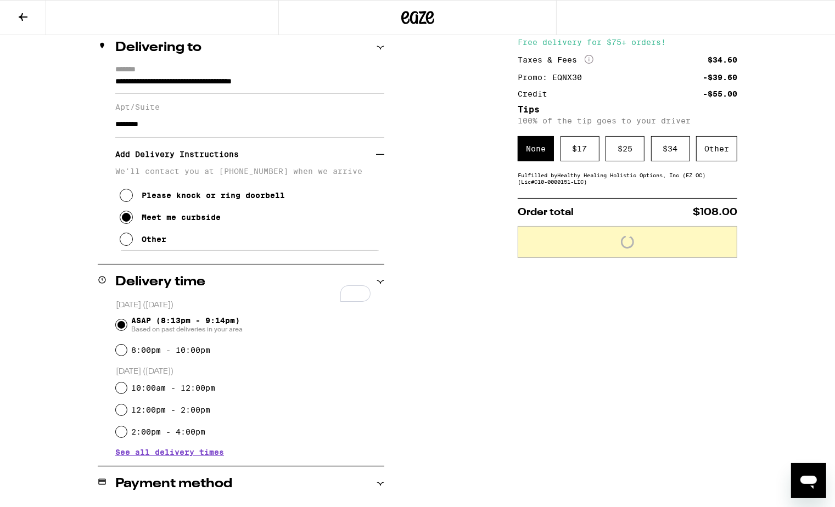
scroll to position [124, 0]
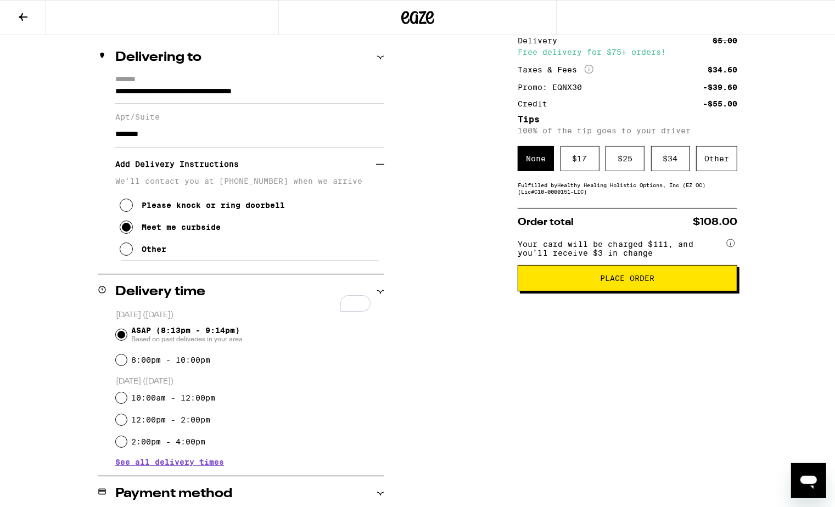
click at [124, 232] on icon at bounding box center [126, 227] width 9 height 9
click at [126, 255] on icon at bounding box center [126, 249] width 13 height 13
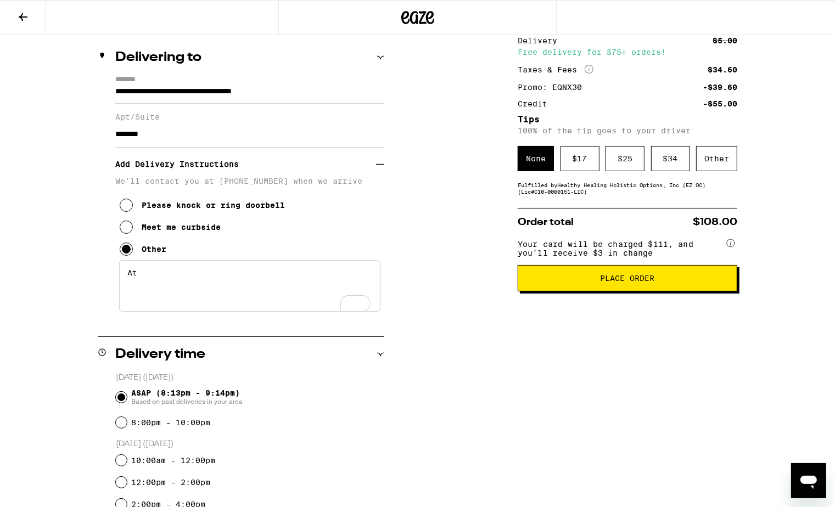
click at [129, 206] on icon at bounding box center [126, 205] width 13 height 13
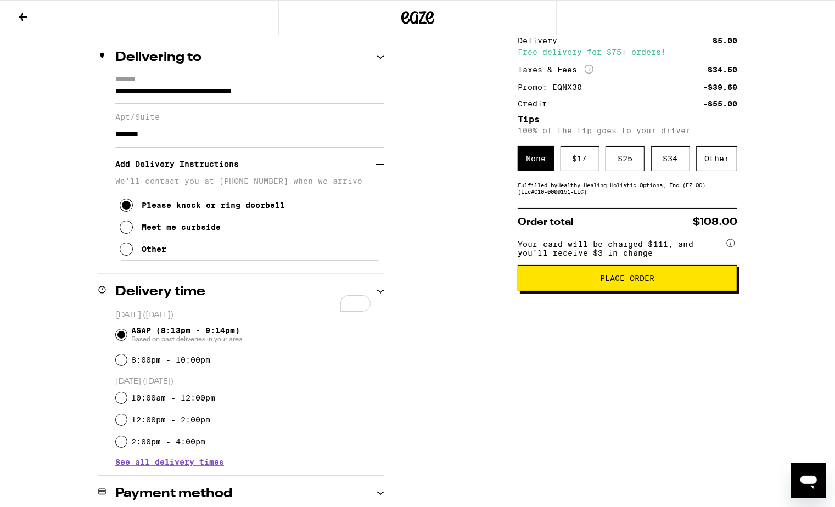
click at [123, 252] on icon at bounding box center [126, 249] width 13 height 13
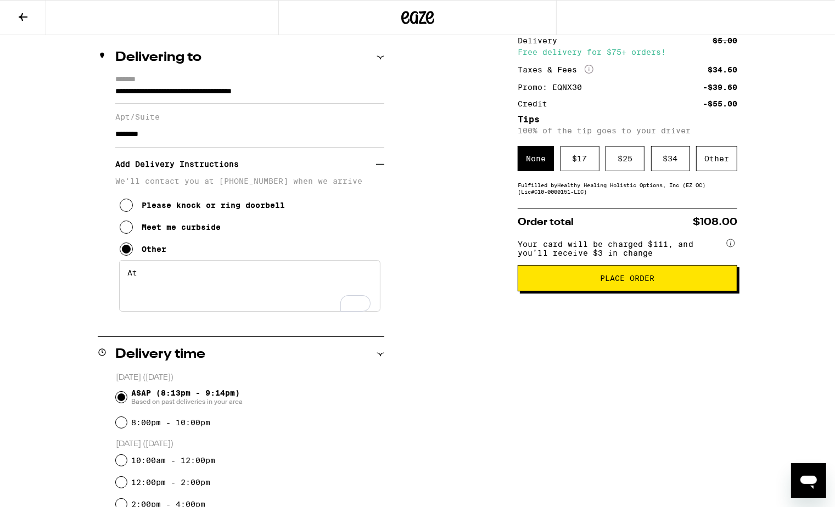
click at [181, 281] on textarea "At" at bounding box center [249, 286] width 261 height 52
type textarea "A"
click at [125, 233] on icon at bounding box center [126, 227] width 13 height 13
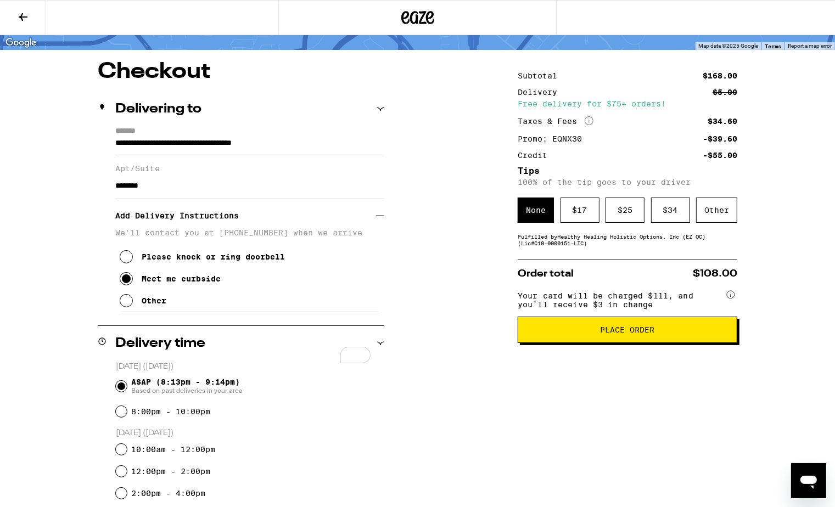
scroll to position [0, 0]
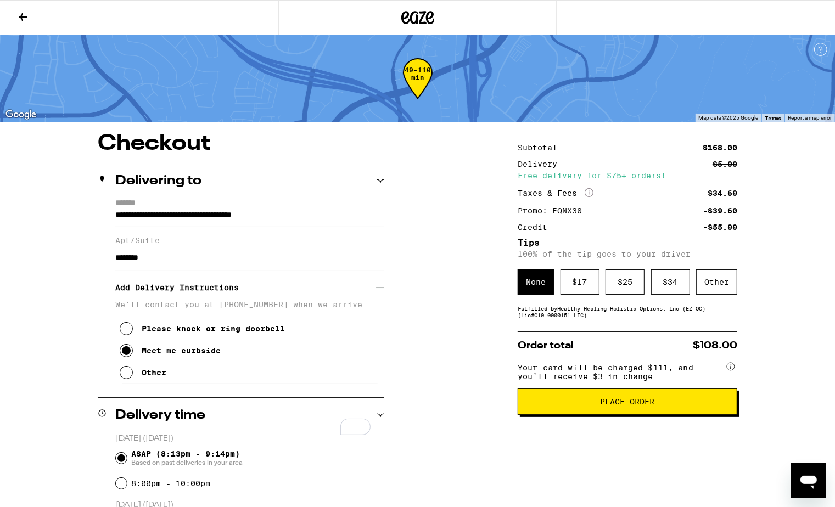
click at [660, 406] on span "Place Order" at bounding box center [627, 402] width 201 height 8
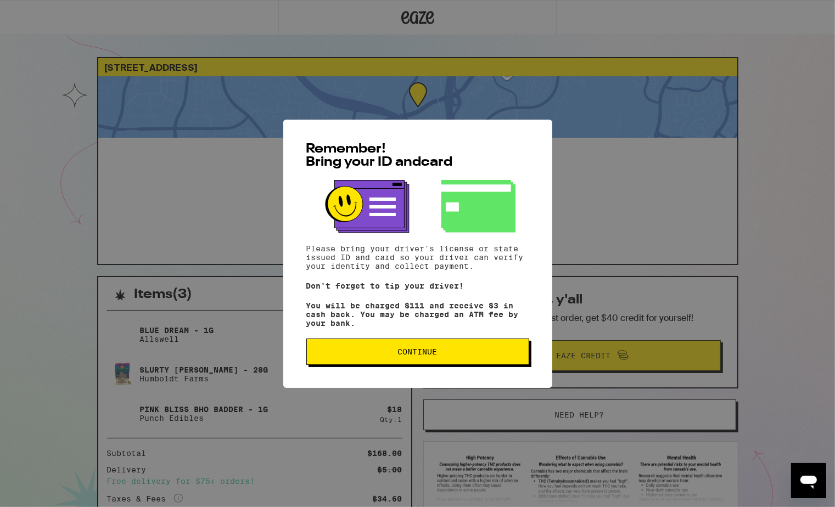
click at [475, 355] on span "Continue" at bounding box center [418, 352] width 204 height 8
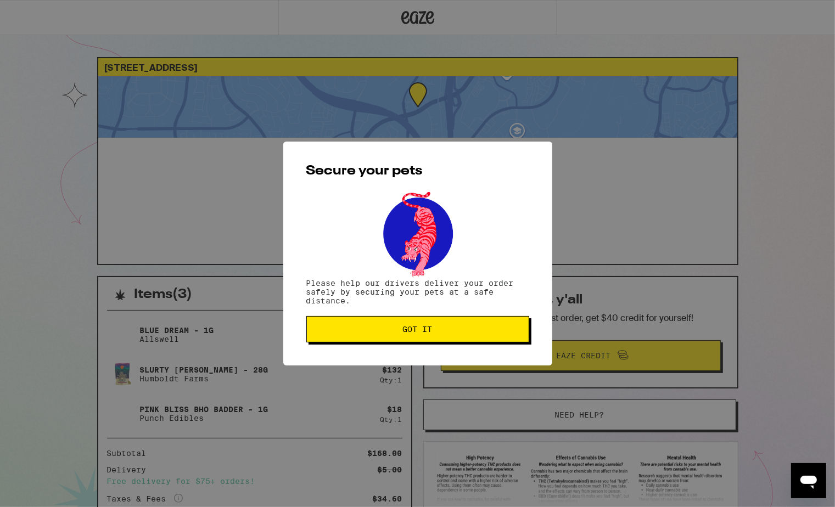
click at [448, 323] on button "Got it" at bounding box center [417, 329] width 223 height 26
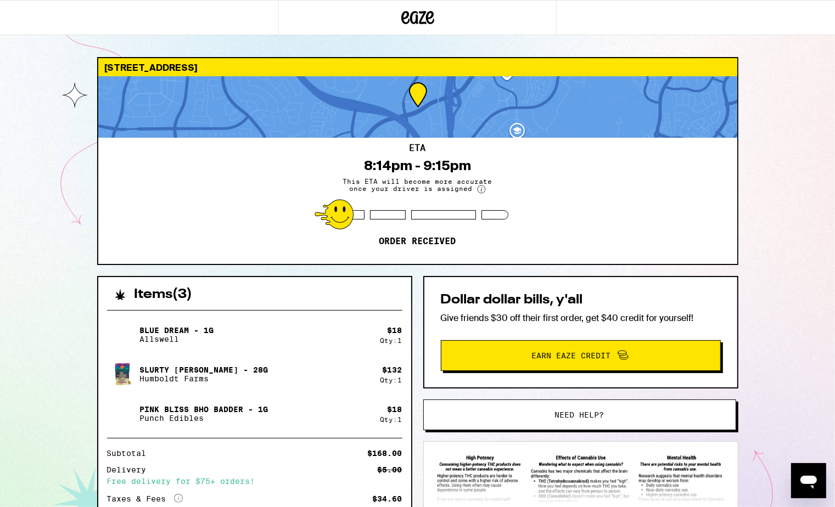
click at [27, 126] on div "25887 Crown Valley Pkwy Laguna Niguel 92677 ETA 8:14pm - 9:15pm This ETA will b…" at bounding box center [417, 336] width 835 height 673
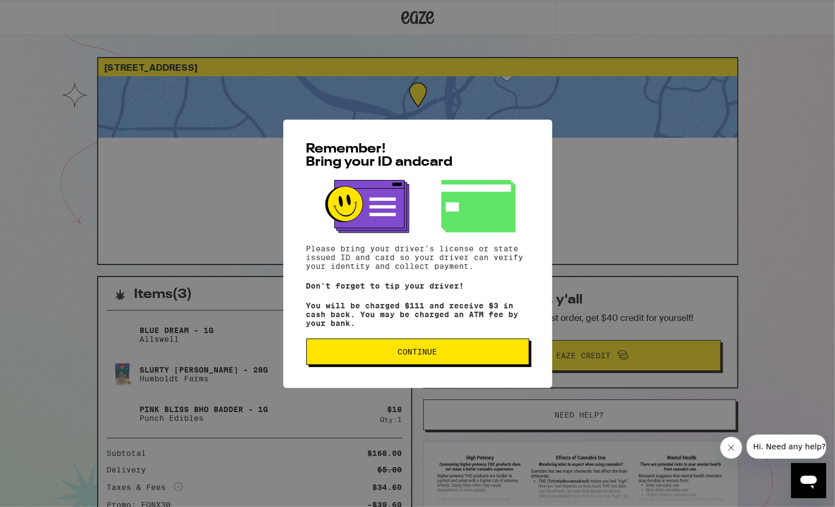
click at [420, 355] on span "Continue" at bounding box center [418, 352] width 40 height 8
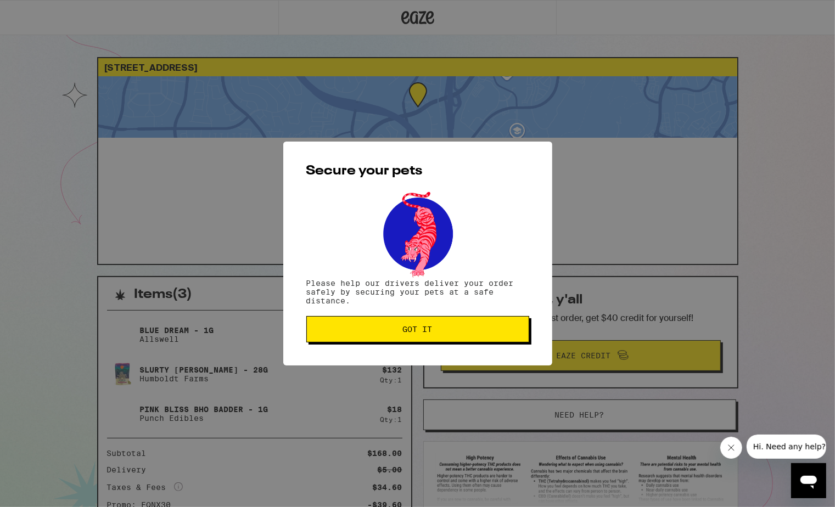
click at [420, 332] on span "Got it" at bounding box center [418, 330] width 30 height 8
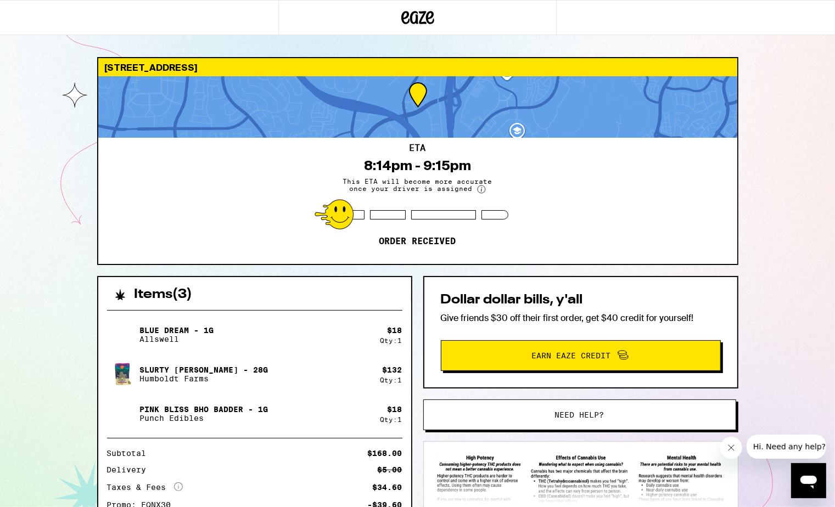
click at [420, 18] on icon at bounding box center [417, 17] width 16 height 13
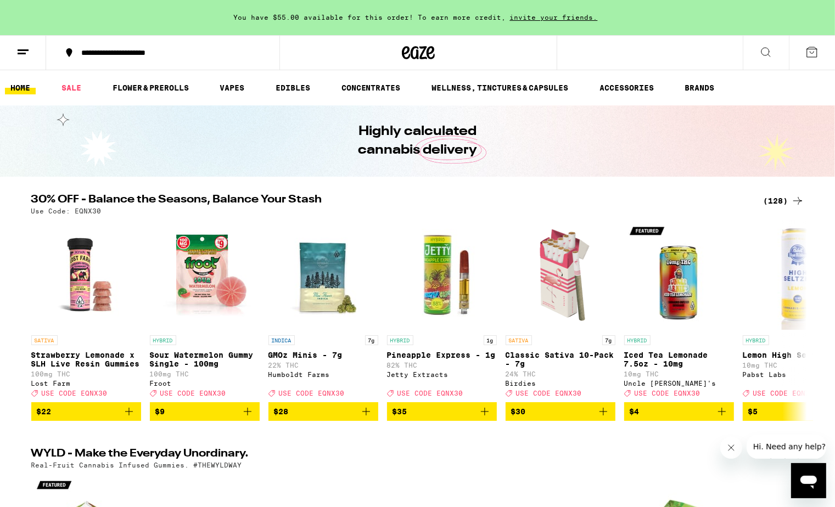
click at [420, 18] on span "You have $55.00 available for this order! To earn more credit," at bounding box center [370, 17] width 272 height 7
click at [399, 16] on span "You have $55.00 available for this order! To earn more credit," at bounding box center [370, 17] width 272 height 7
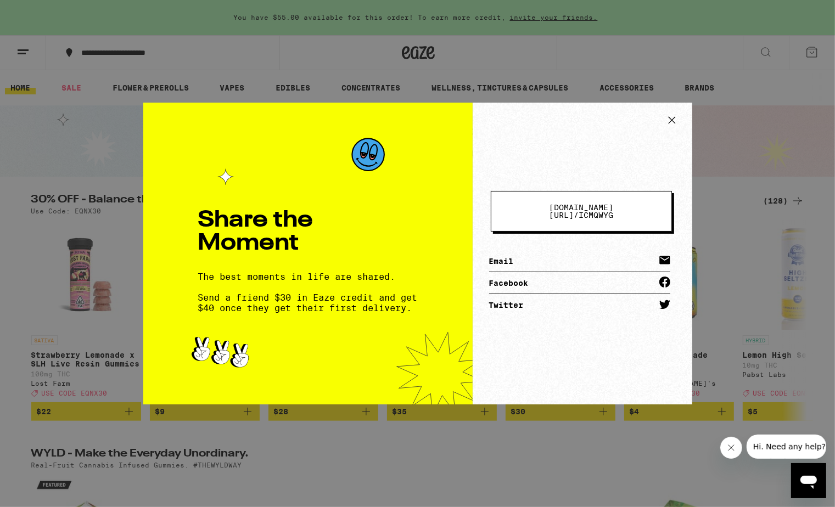
click at [670, 119] on icon at bounding box center [671, 120] width 7 height 7
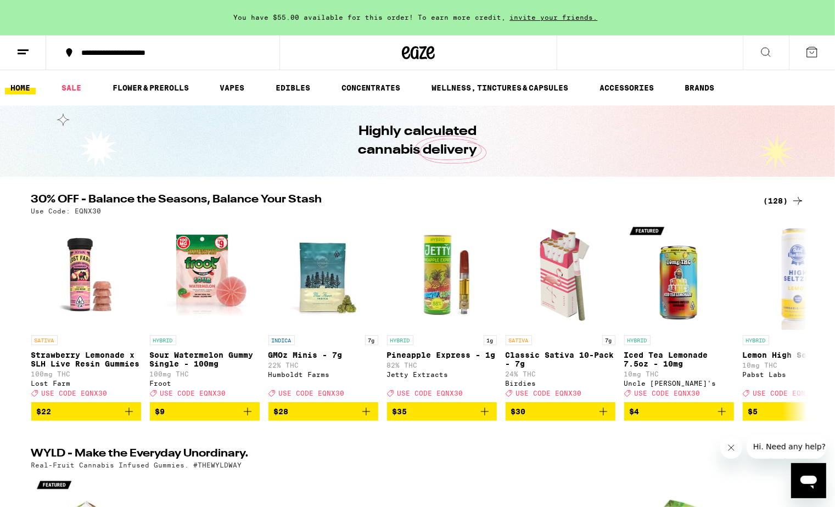
click at [34, 59] on button at bounding box center [23, 53] width 46 height 35
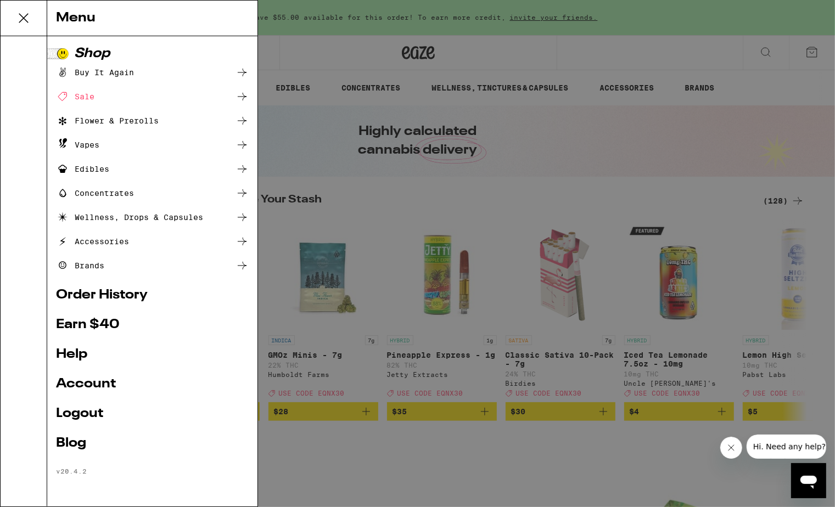
click at [691, 160] on div "Menu Shop Buy It Again Sale Flower & Prerolls Vapes Edibles Concentrates Wellne…" at bounding box center [417, 253] width 835 height 507
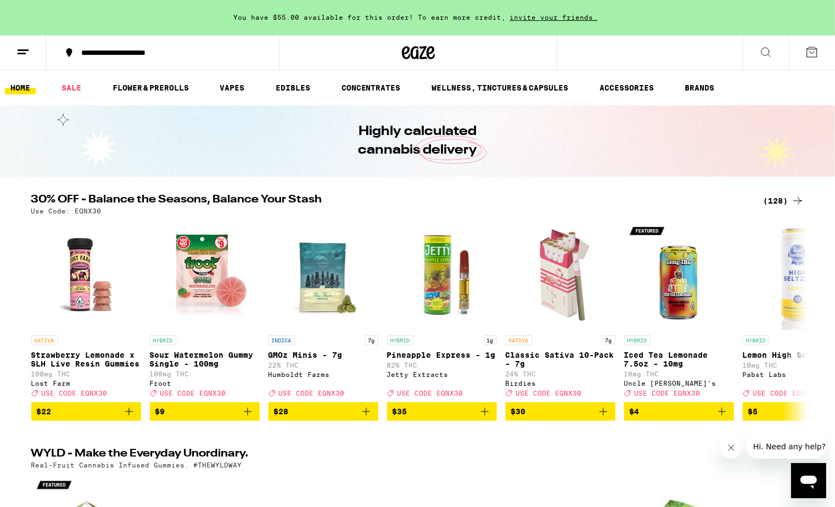
click at [823, 56] on button at bounding box center [812, 53] width 46 height 34
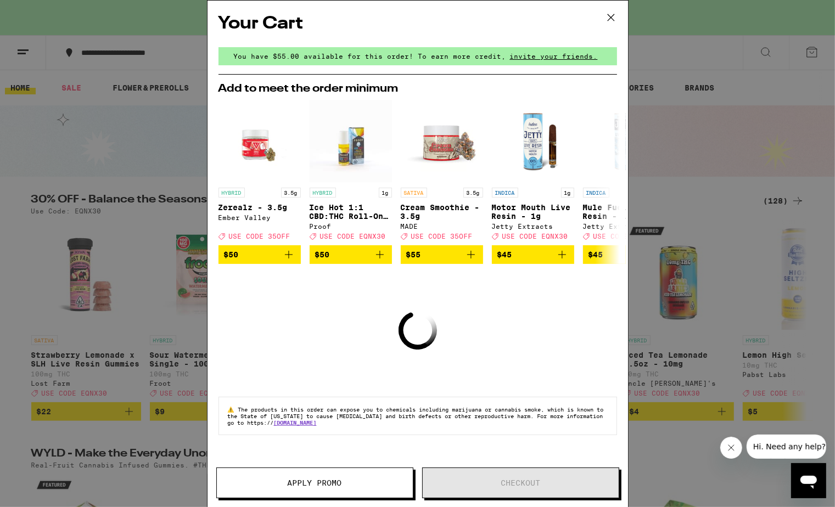
click at [525, 53] on span "invite your friends." at bounding box center [554, 56] width 96 height 7
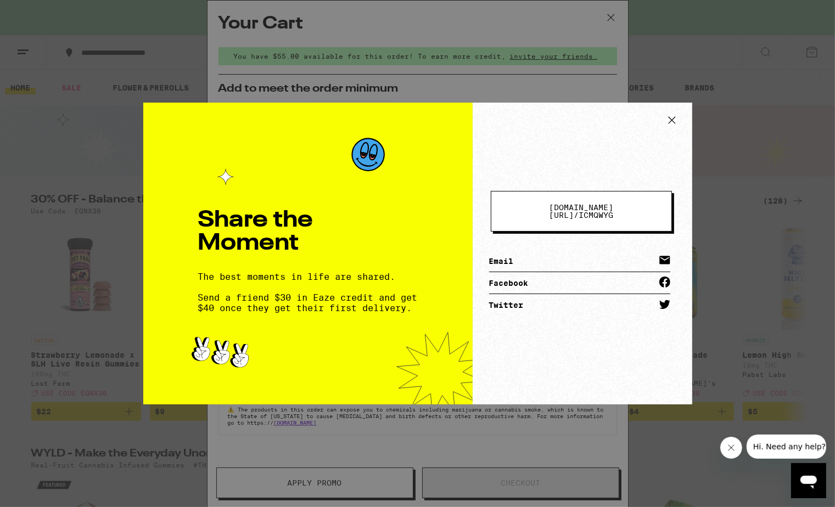
click at [525, 52] on div "Share the Moment The best moments in life are shared. Send a friend $30 in Eaze…" at bounding box center [417, 253] width 835 height 507
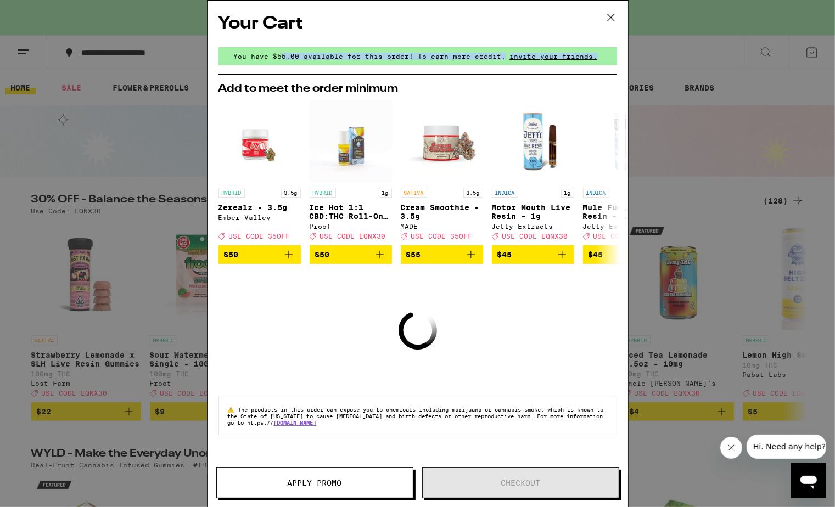
drag, startPoint x: 284, startPoint y: 59, endPoint x: 475, endPoint y: 58, distance: 191.0
click at [475, 58] on span "You have $55.00 available for this order! To earn more credit," at bounding box center [370, 56] width 272 height 7
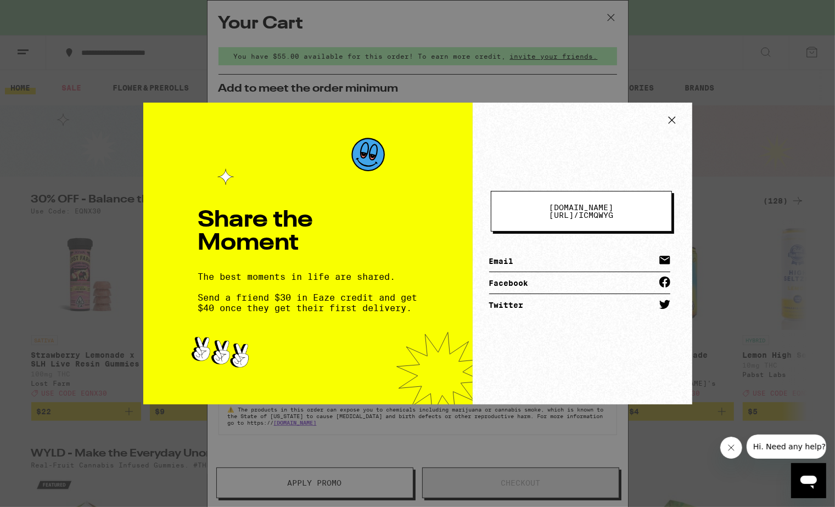
click at [473, 57] on div "Share the Moment The best moments in life are shared. Send a friend $30 in Eaze…" at bounding box center [417, 253] width 835 height 507
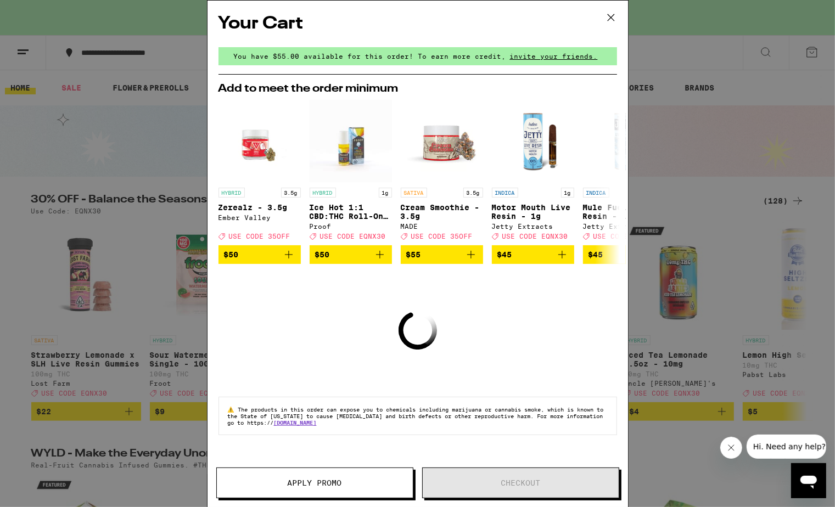
click at [611, 20] on icon at bounding box center [611, 17] width 16 height 16
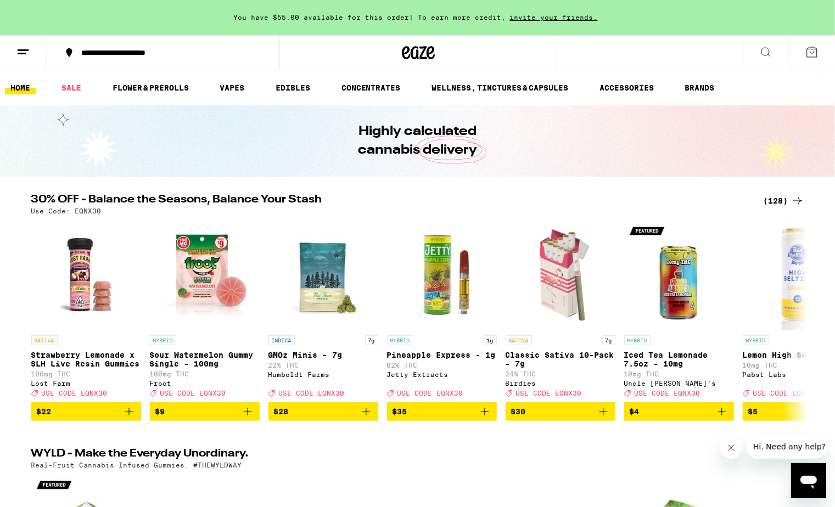
click at [811, 58] on icon at bounding box center [811, 52] width 13 height 13
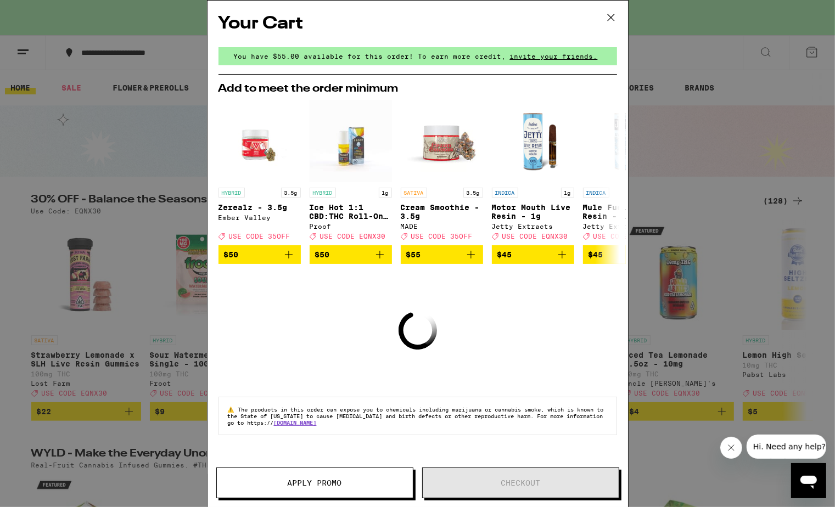
click at [293, 53] on span "You have $55.00 available for this order! To earn more credit," at bounding box center [370, 56] width 272 height 7
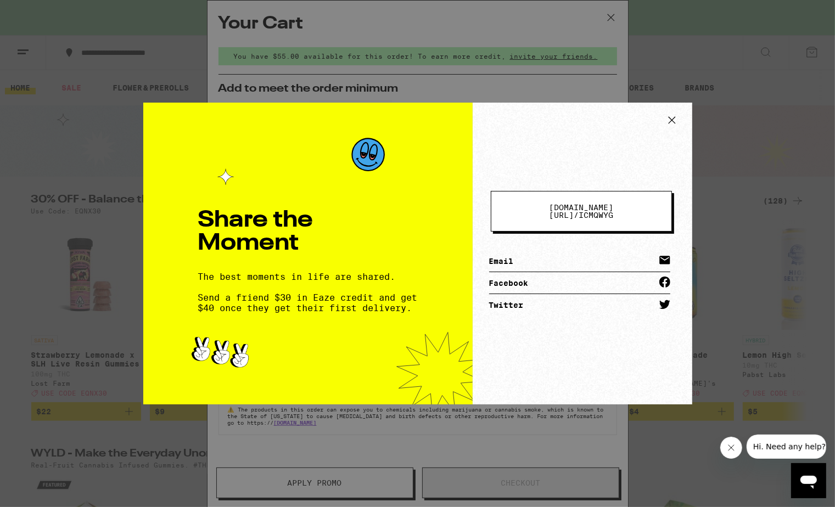
click at [667, 118] on icon at bounding box center [672, 120] width 16 height 16
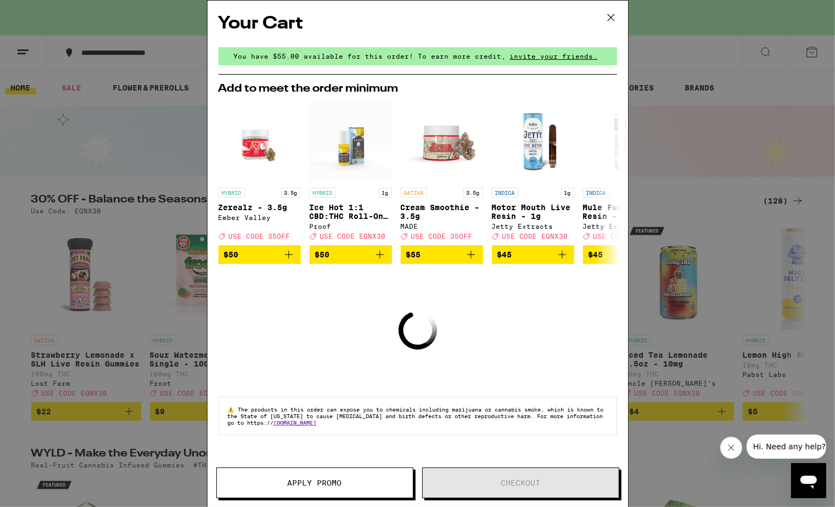
click at [615, 12] on icon at bounding box center [611, 17] width 16 height 16
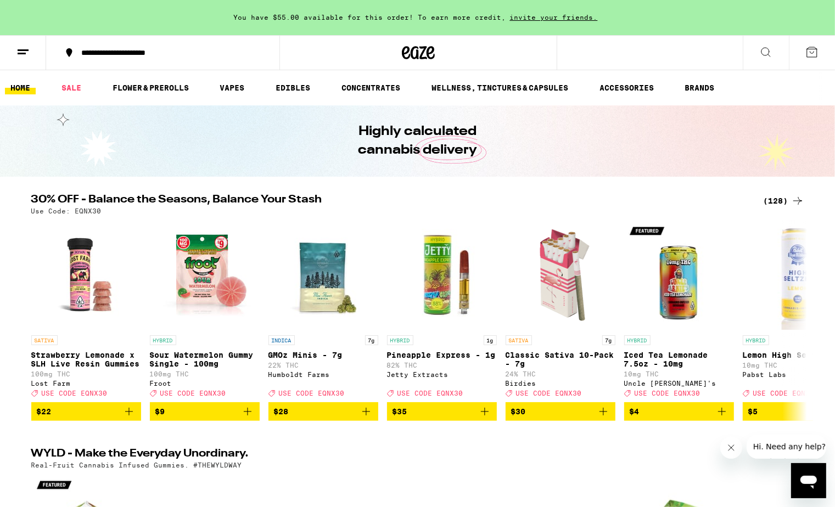
click at [23, 65] on button at bounding box center [23, 53] width 46 height 35
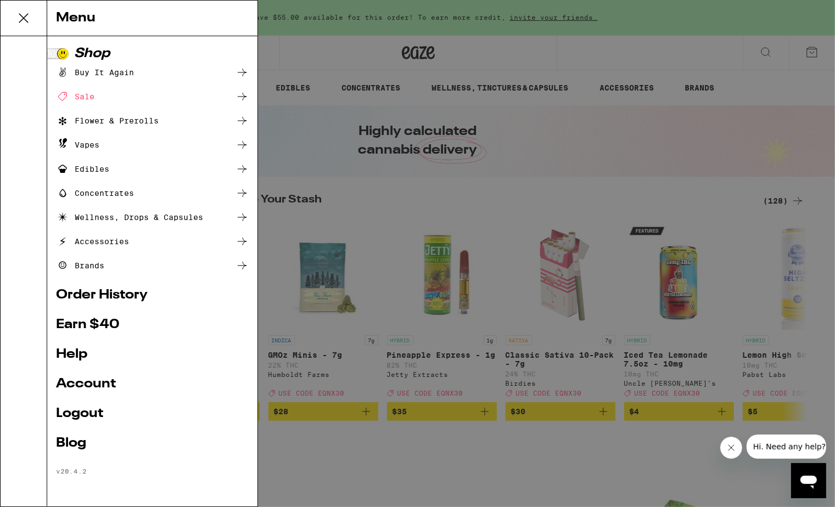
click at [65, 379] on link "Account" at bounding box center [152, 384] width 193 height 13
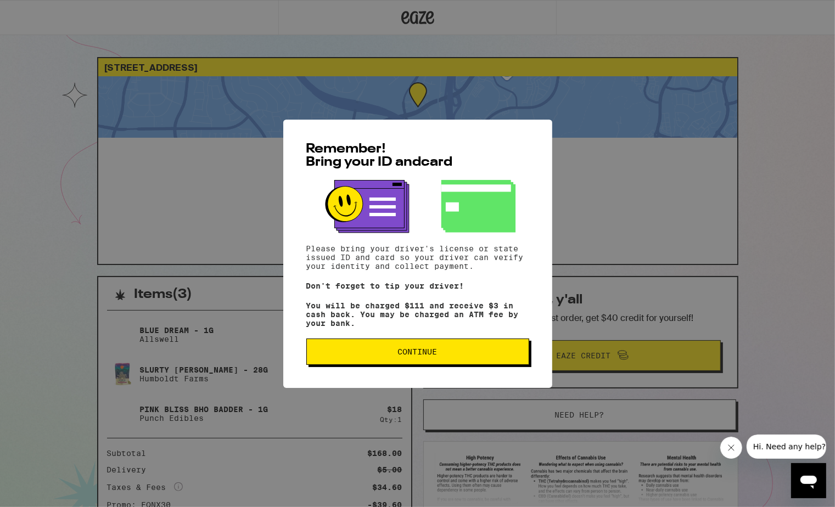
click at [445, 355] on span "Continue" at bounding box center [418, 352] width 204 height 8
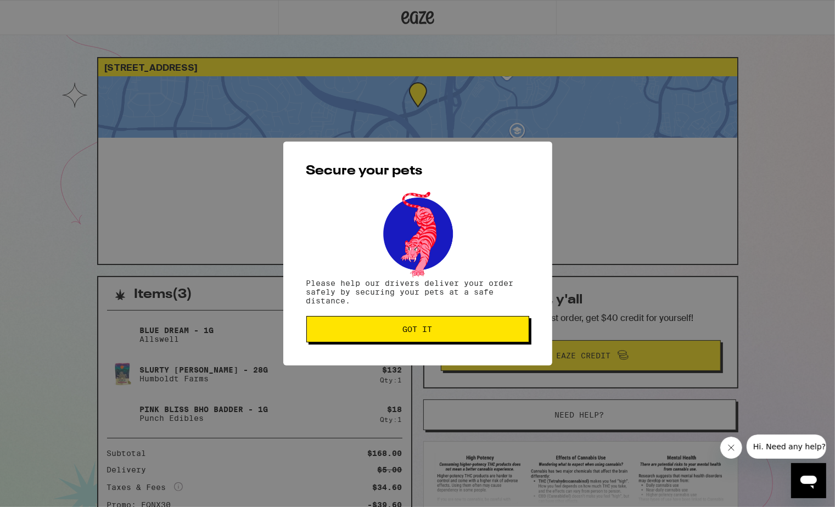
click at [445, 305] on p "Please help our drivers deliver your order safely by securing your pets at a sa…" at bounding box center [417, 292] width 223 height 26
click at [445, 329] on span "Got it" at bounding box center [418, 330] width 204 height 8
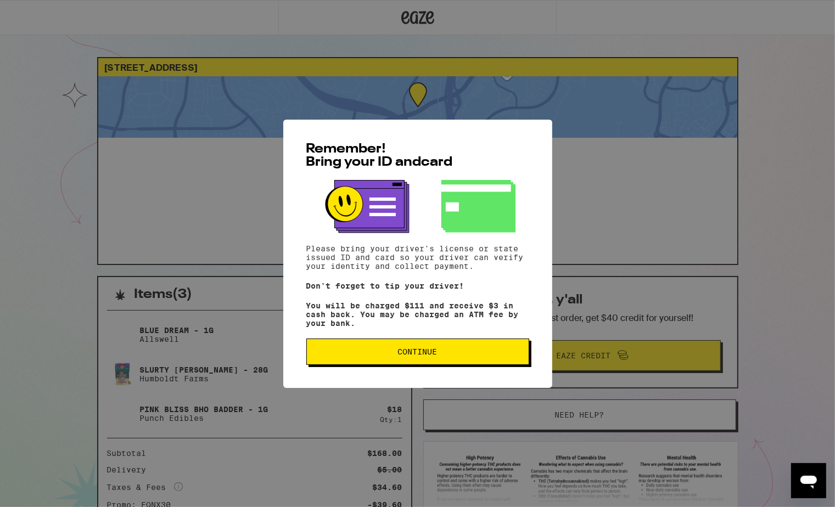
click at [513, 356] on span "Continue" at bounding box center [418, 352] width 204 height 8
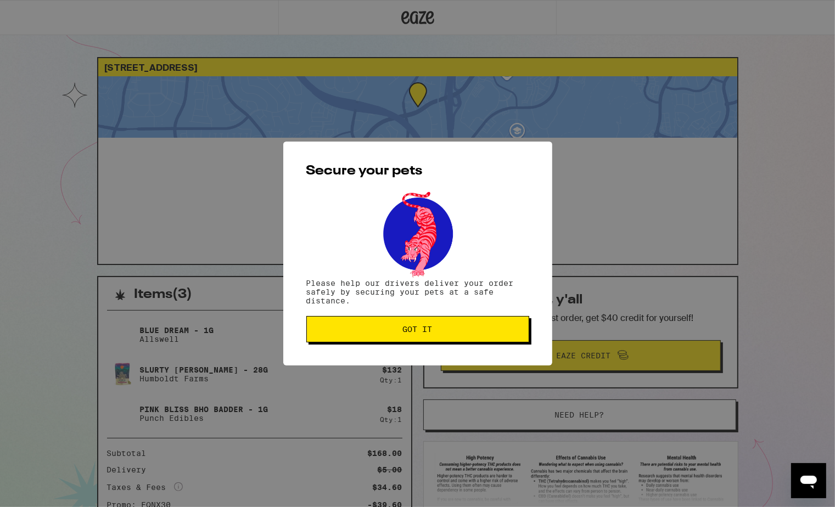
click at [508, 332] on span "Got it" at bounding box center [418, 330] width 204 height 8
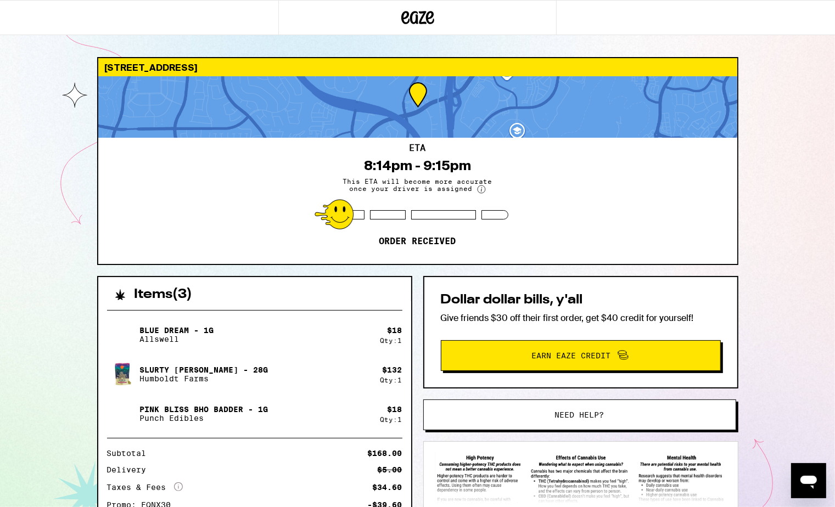
click at [443, 233] on div "ETA 8:14pm - 9:15pm This ETA will become more accurate once your driver is assi…" at bounding box center [417, 201] width 639 height 126
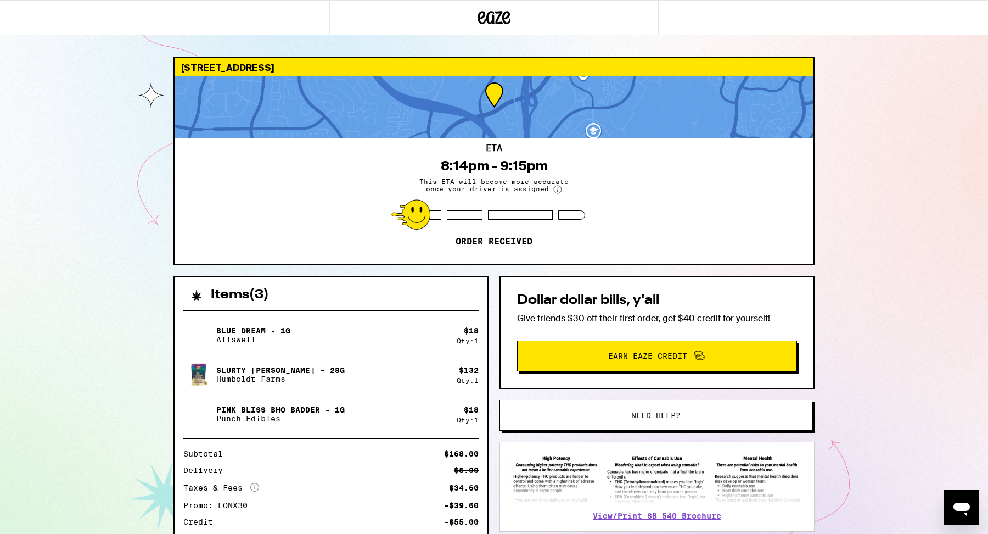
click at [834, 210] on div "25887 Crown Valley Pkwy Laguna Niguel 92677 ETA 8:14pm - 9:15pm This ETA will b…" at bounding box center [494, 330] width 988 height 661
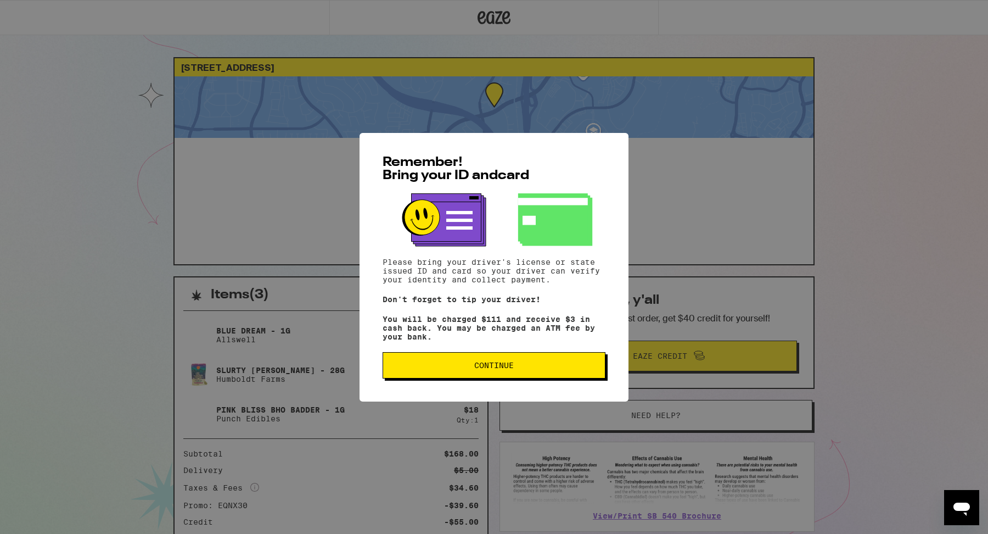
click at [491, 375] on button "Continue" at bounding box center [494, 365] width 223 height 26
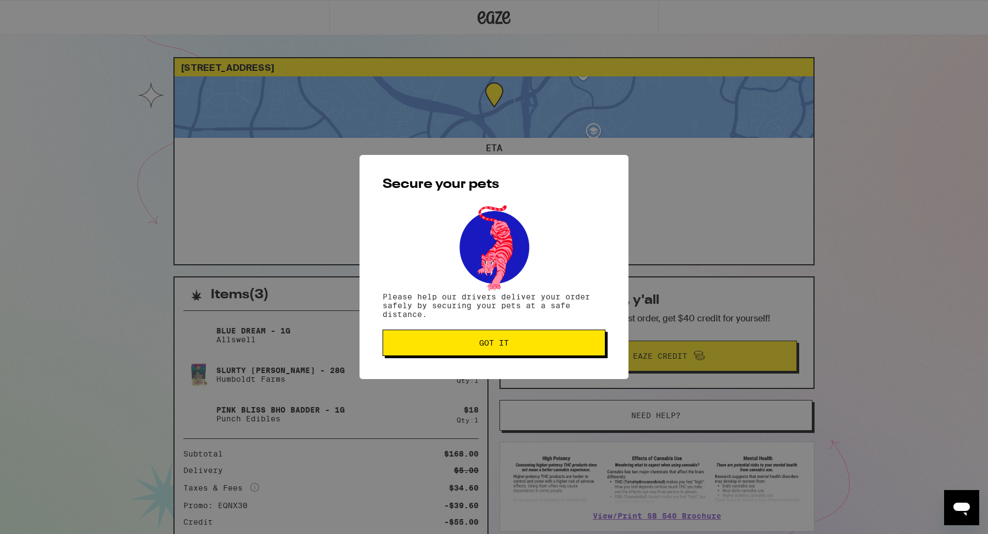
click at [489, 346] on span "Got it" at bounding box center [494, 343] width 30 height 8
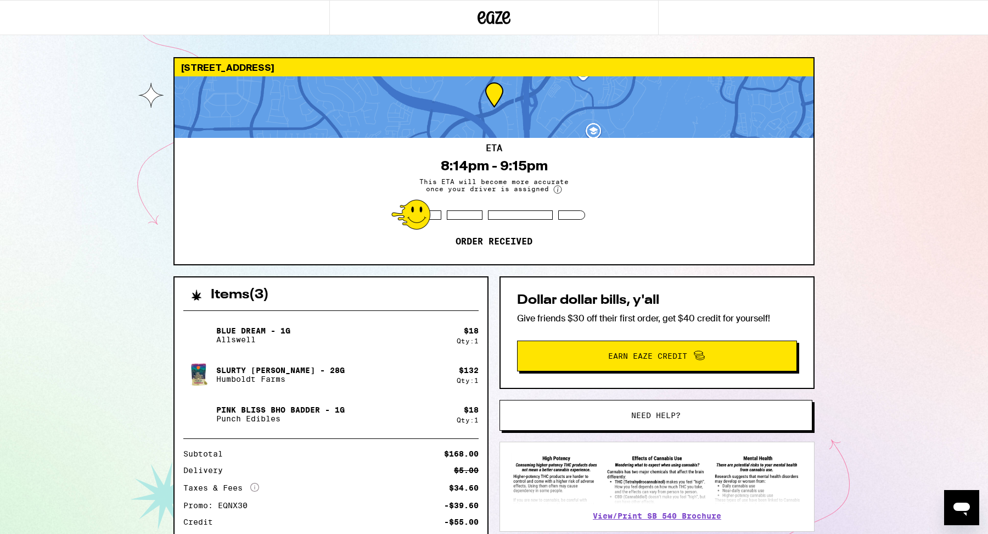
click at [709, 420] on button "Need help?" at bounding box center [656, 415] width 313 height 31
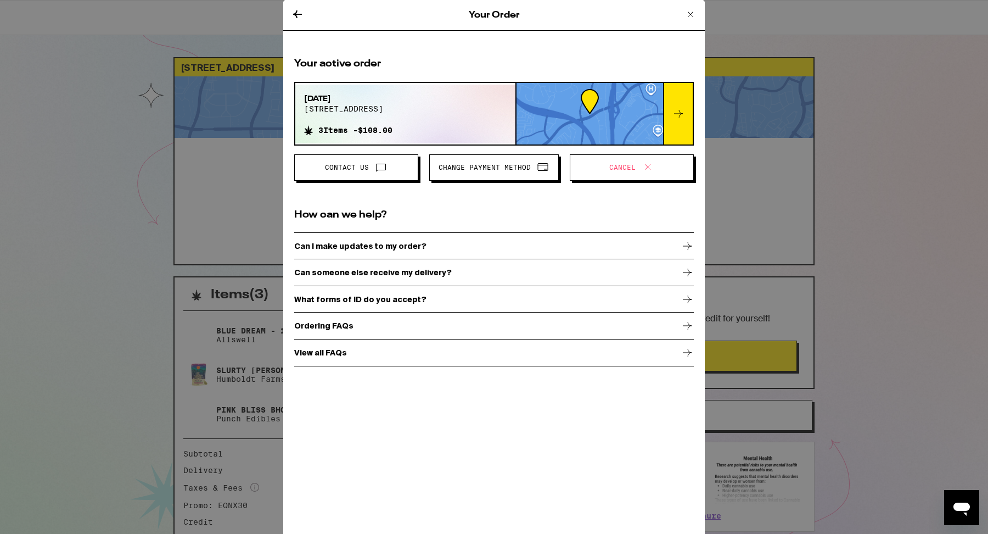
click at [523, 167] on span "Change Payment Method" at bounding box center [485, 167] width 92 height 7
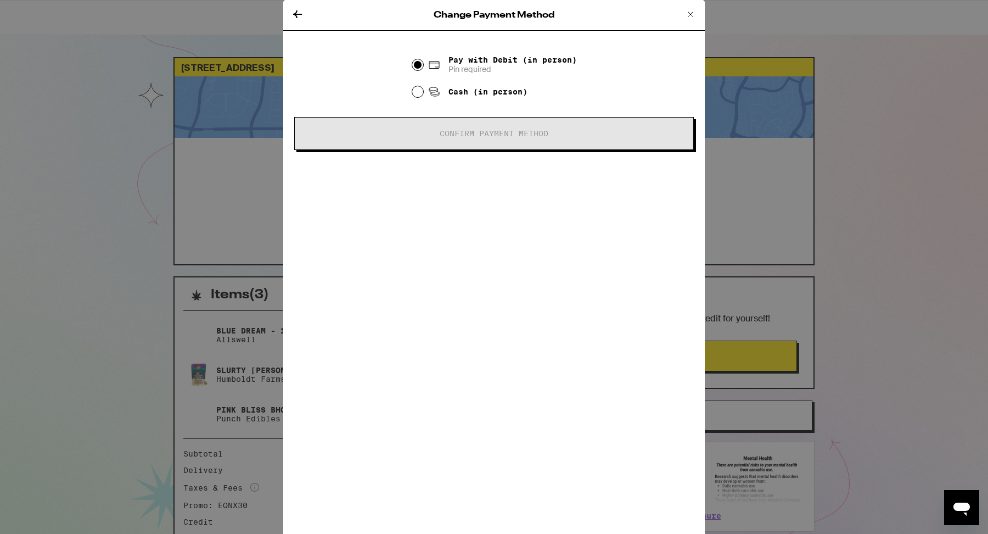
click at [292, 15] on icon at bounding box center [297, 14] width 13 height 13
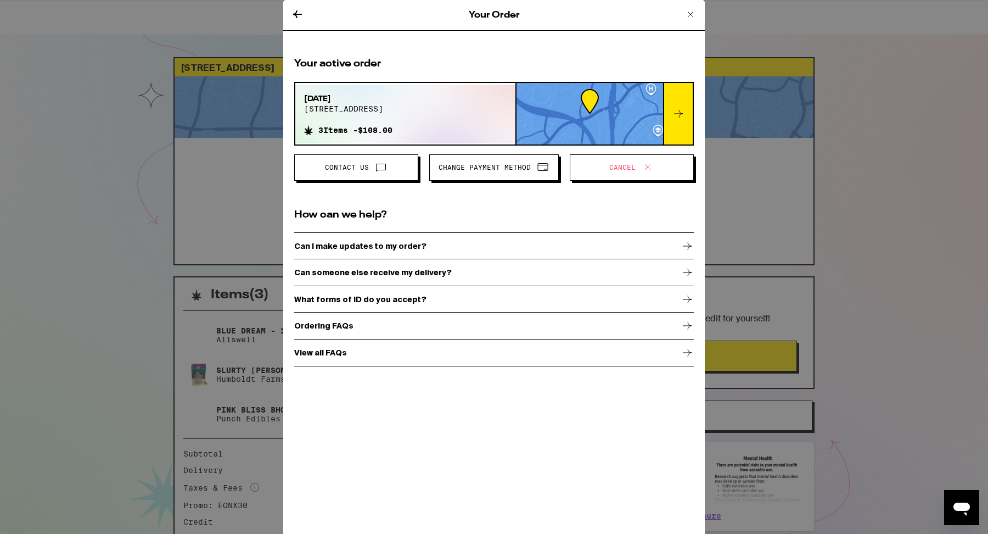
click at [346, 245] on p "Can I make updates to my order?" at bounding box center [360, 246] width 132 height 9
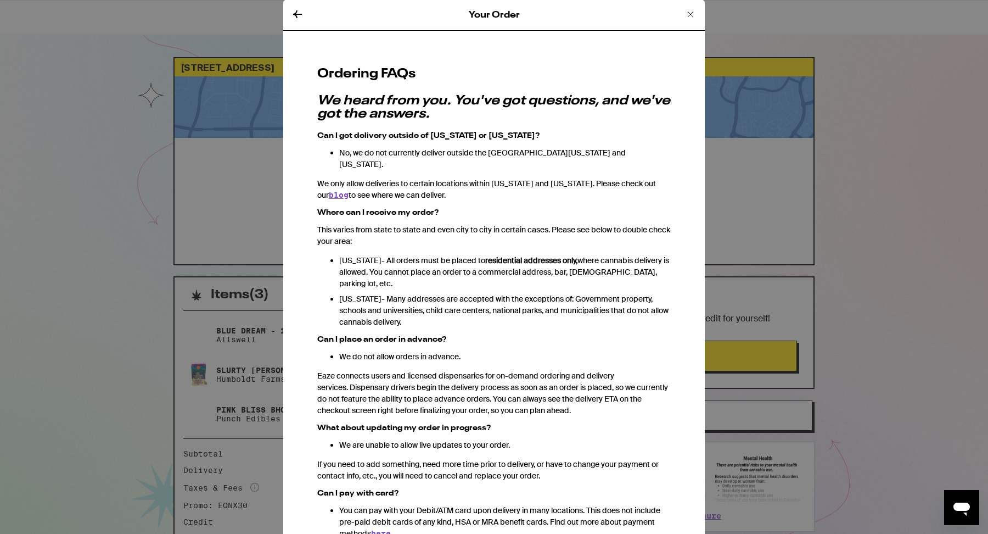
click at [295, 14] on icon at bounding box center [297, 14] width 9 height 8
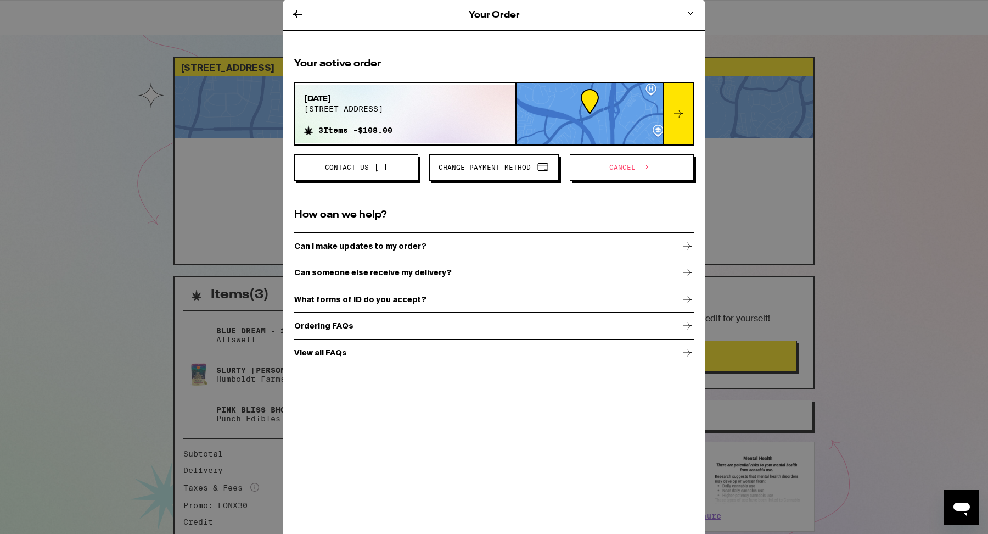
click at [463, 168] on span "Change Payment Method" at bounding box center [485, 167] width 92 height 7
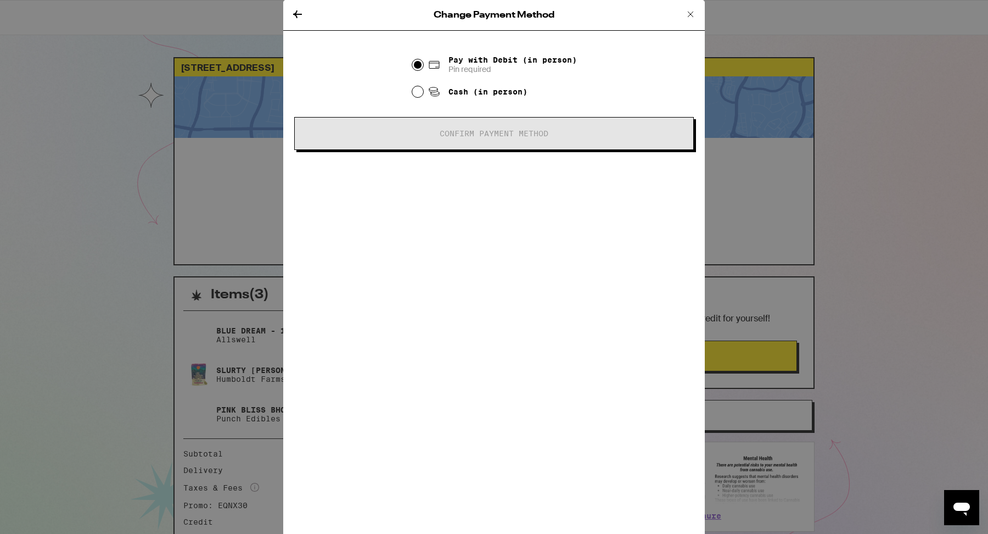
click at [296, 17] on icon at bounding box center [297, 14] width 13 height 13
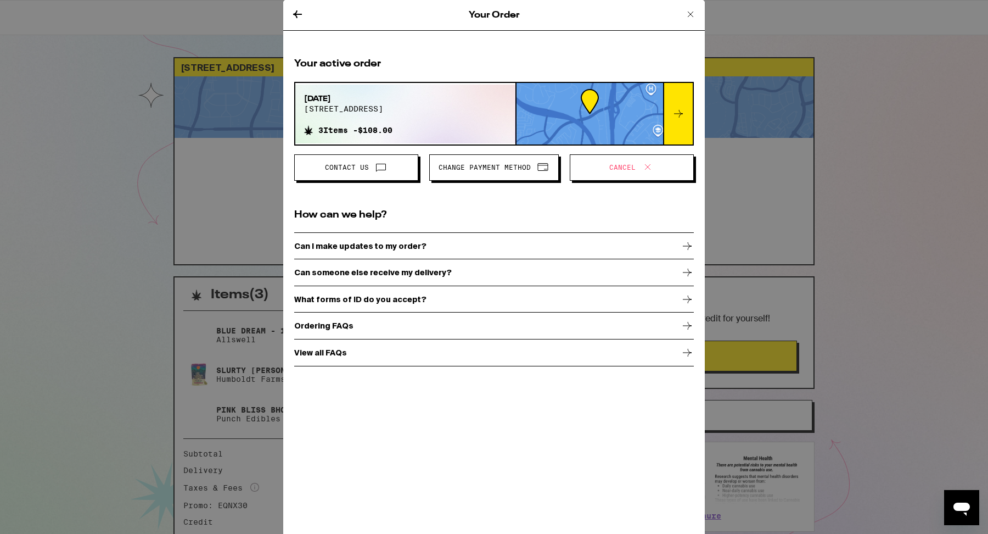
click at [299, 7] on div "Your Order" at bounding box center [494, 15] width 422 height 31
click at [295, 12] on icon at bounding box center [297, 14] width 13 height 13
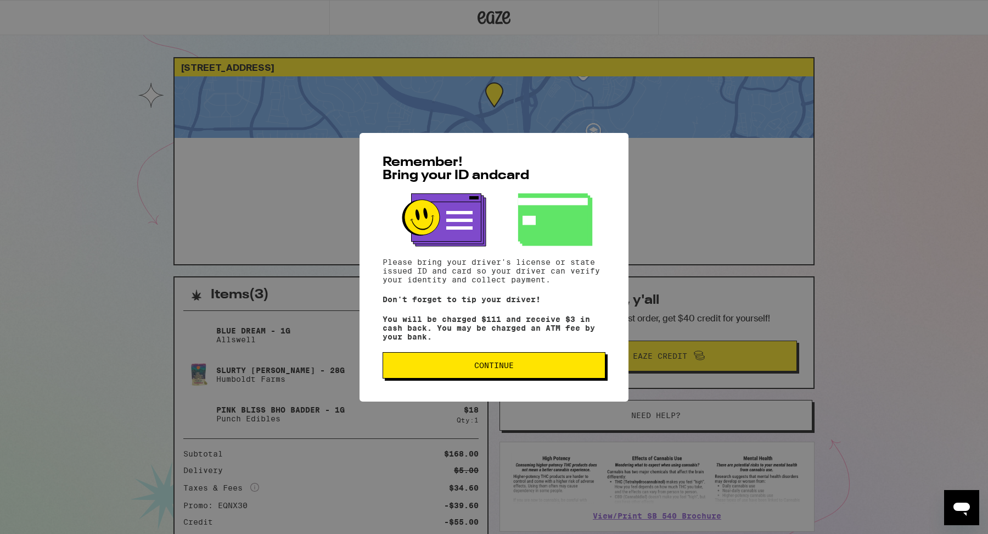
click at [486, 369] on span "Continue" at bounding box center [494, 365] width 40 height 8
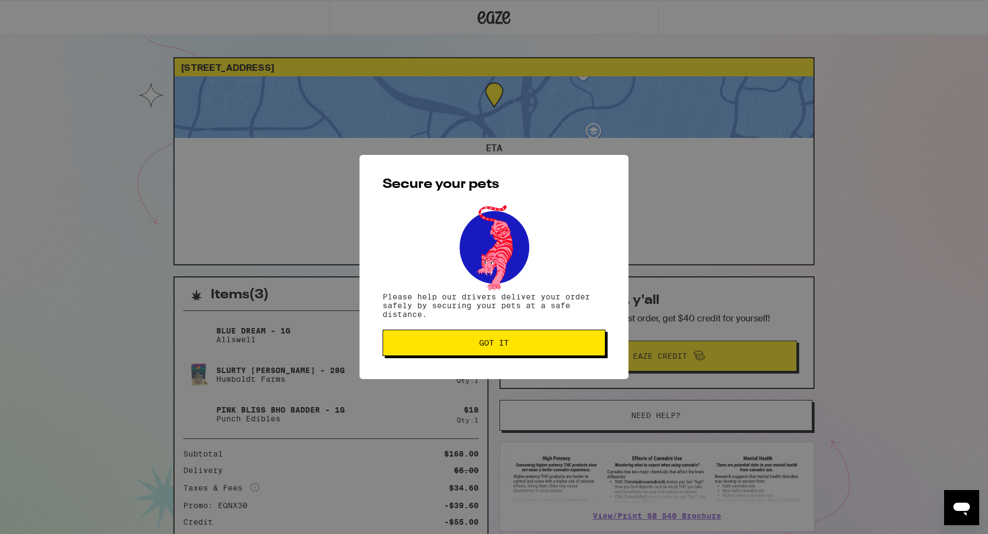
click at [476, 340] on button "Got it" at bounding box center [494, 342] width 223 height 26
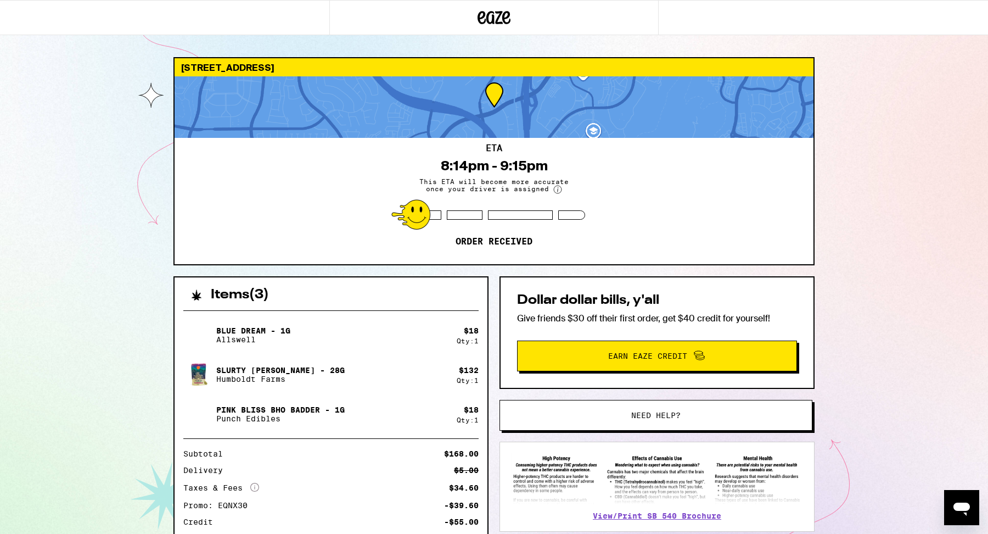
click at [508, 172] on div "8:14pm - 9:15pm" at bounding box center [494, 165] width 107 height 15
click at [873, 364] on div "[STREET_ADDRESS] ETA 8:14pm - 9:15pm This ETA will become more accurate once yo…" at bounding box center [494, 330] width 988 height 661
